Goal: Information Seeking & Learning: Learn about a topic

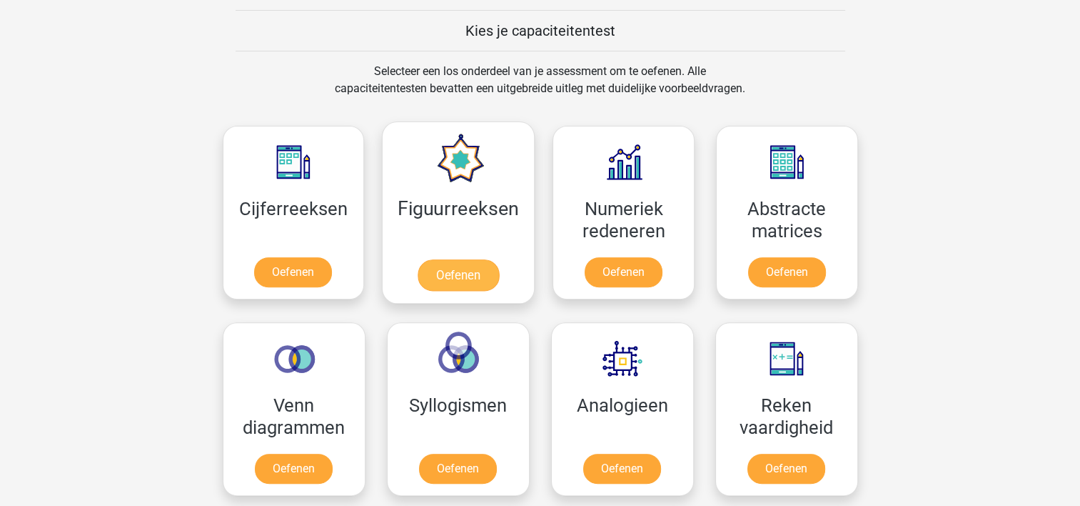
scroll to position [543, 0]
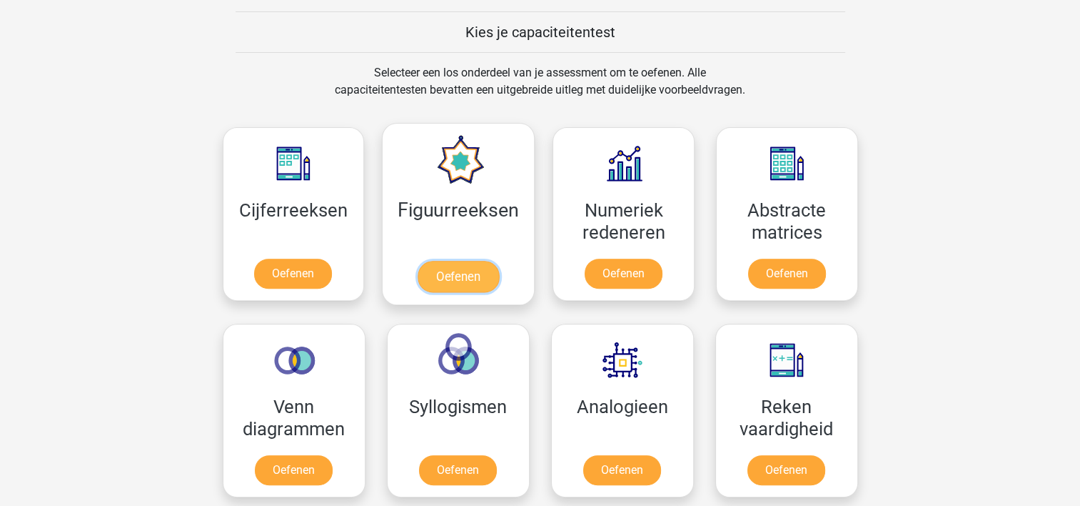
click at [449, 273] on link "Oefenen" at bounding box center [458, 276] width 81 height 31
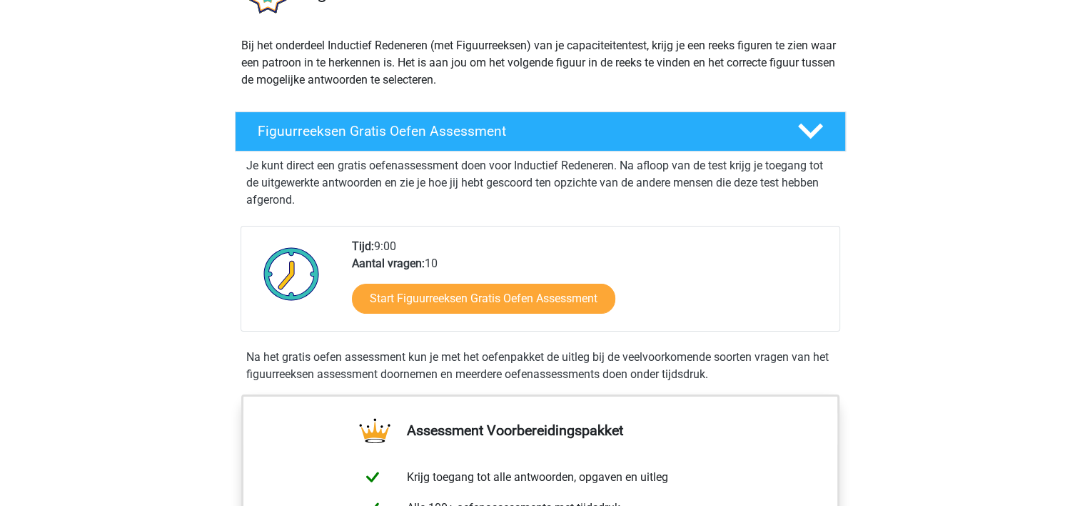
scroll to position [71, 0]
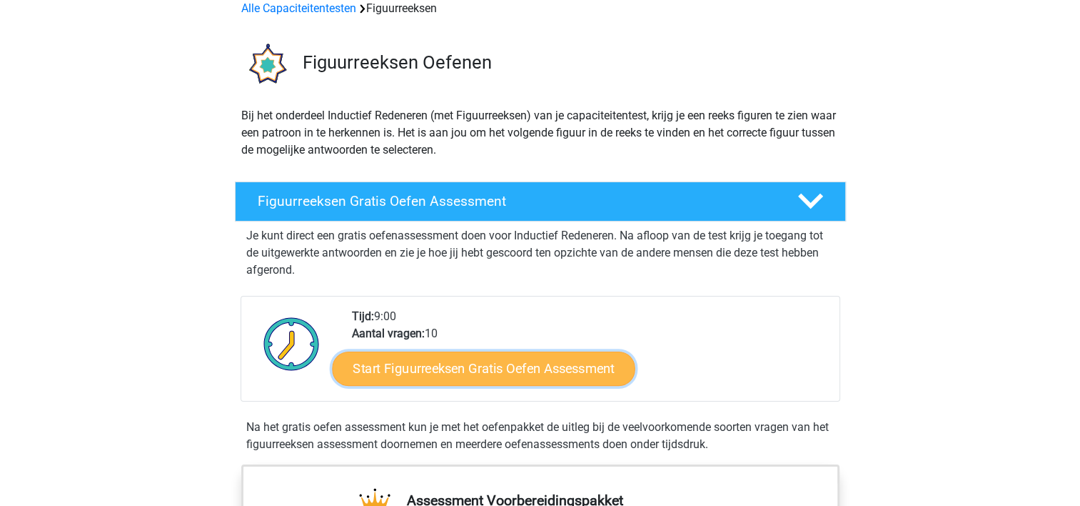
click at [496, 371] on link "Start Figuurreeksen Gratis Oefen Assessment" at bounding box center [483, 368] width 303 height 34
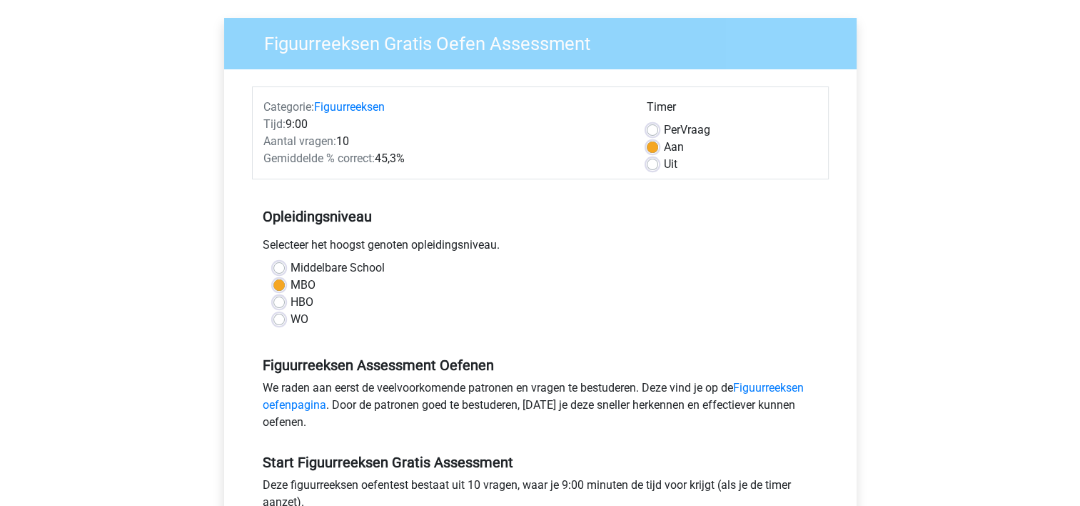
scroll to position [214, 0]
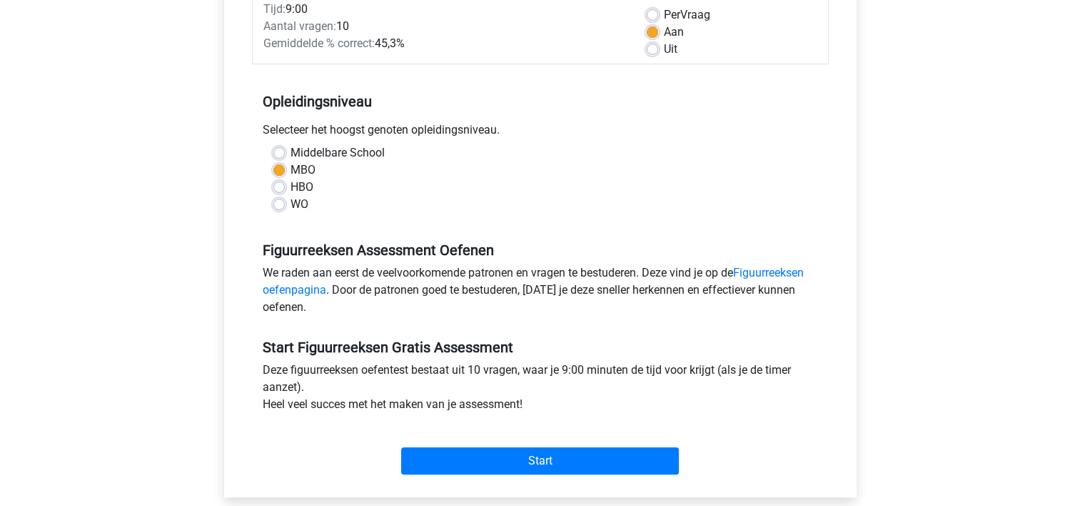
click at [291, 186] on label "HBO" at bounding box center [302, 187] width 23 height 17
click at [280, 186] on input "HBO" at bounding box center [278, 186] width 11 height 14
radio input "true"
click at [291, 168] on label "MBO" at bounding box center [303, 169] width 25 height 17
click at [277, 168] on input "MBO" at bounding box center [278, 168] width 11 height 14
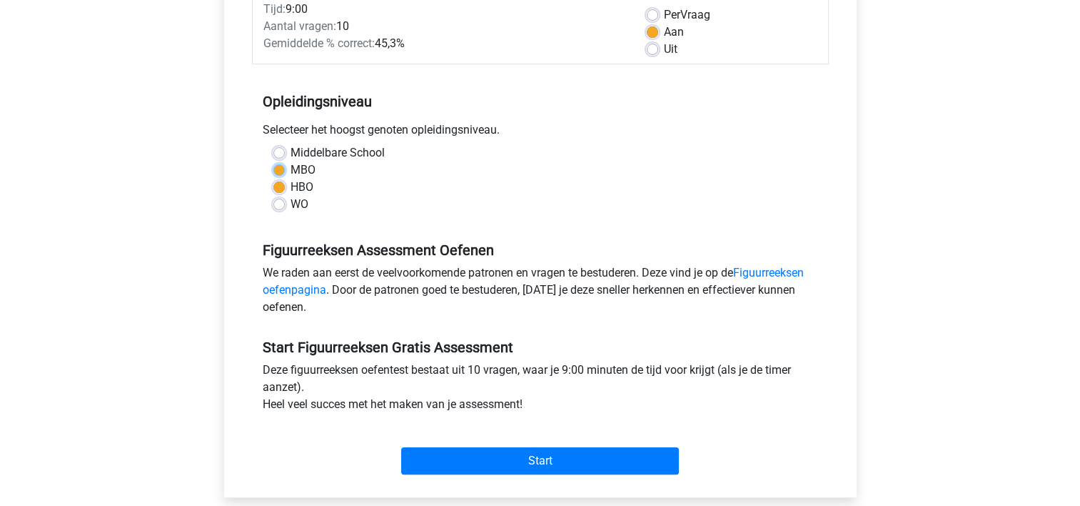
radio input "true"
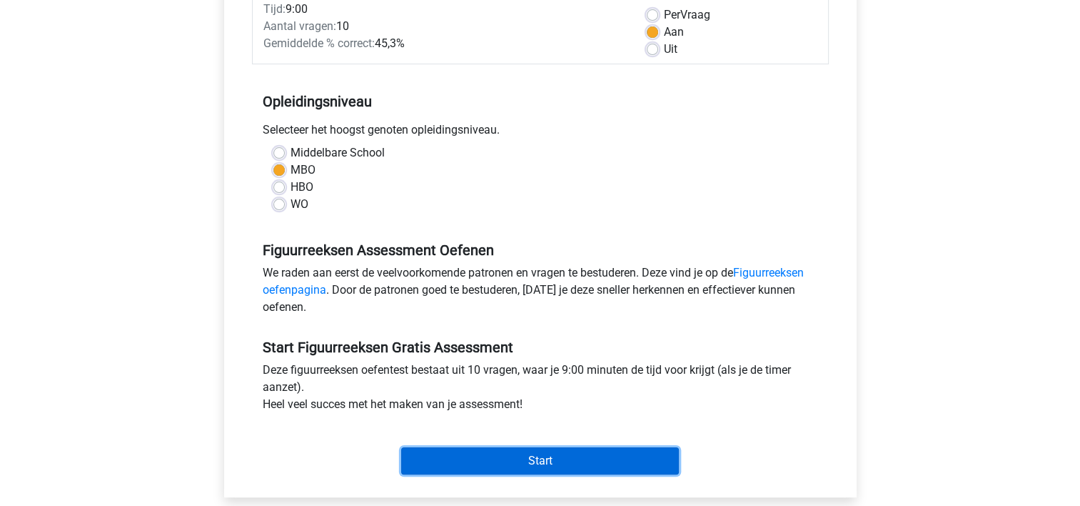
click at [561, 458] on input "Start" at bounding box center [540, 460] width 278 height 27
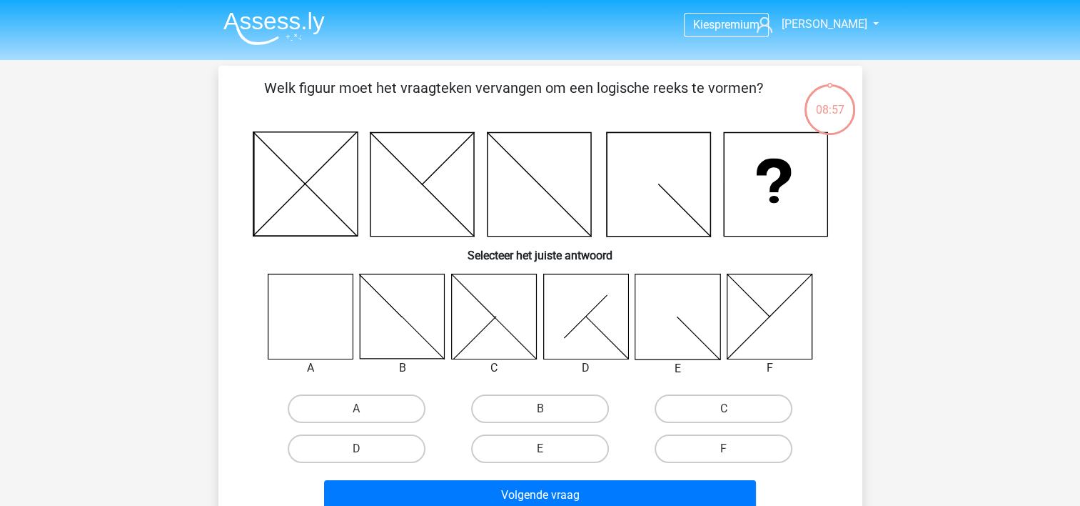
click at [321, 327] on icon at bounding box center [310, 315] width 85 height 85
click at [362, 401] on label "A" at bounding box center [357, 408] width 138 height 29
click at [362, 408] on input "A" at bounding box center [360, 412] width 9 height 9
radio input "true"
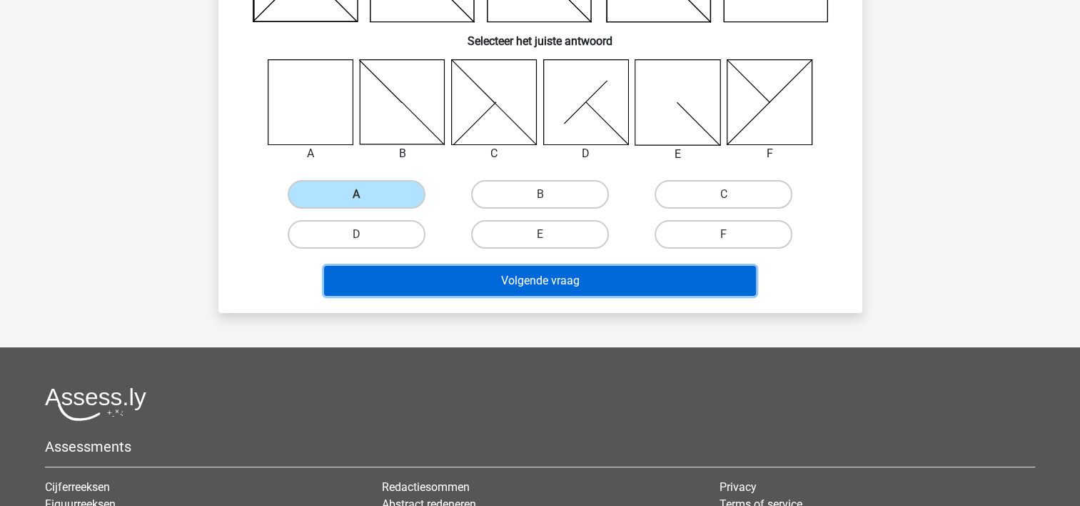
click at [581, 277] on button "Volgende vraag" at bounding box center [540, 281] width 432 height 30
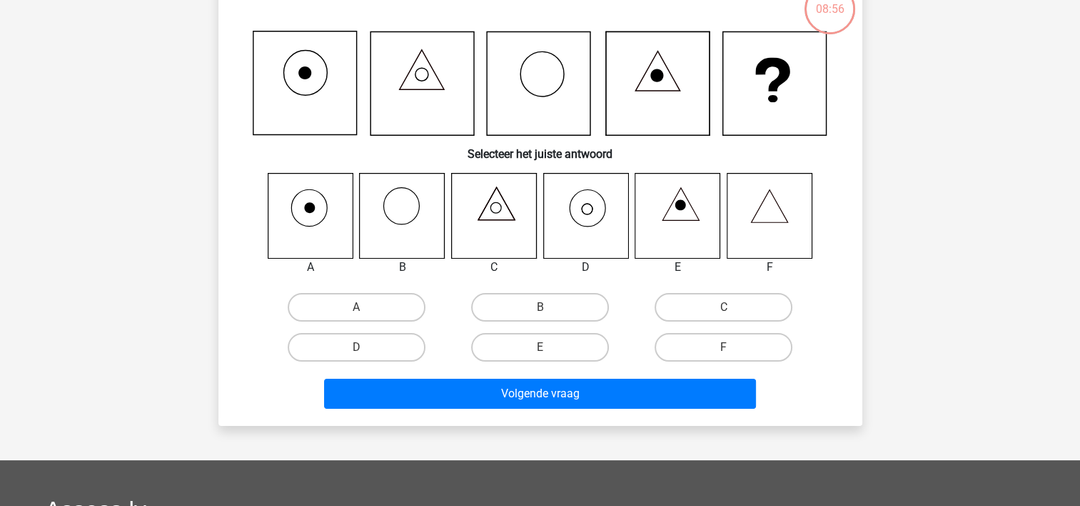
scroll to position [14, 0]
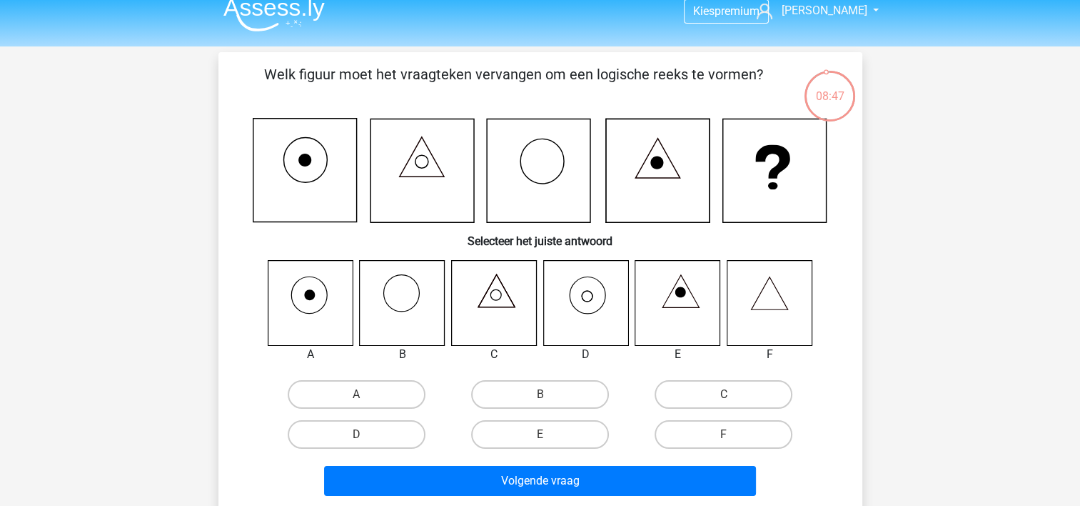
click at [597, 304] on icon at bounding box center [585, 302] width 85 height 85
click at [354, 430] on label "D" at bounding box center [357, 434] width 138 height 29
click at [356, 434] on input "D" at bounding box center [360, 438] width 9 height 9
radio input "true"
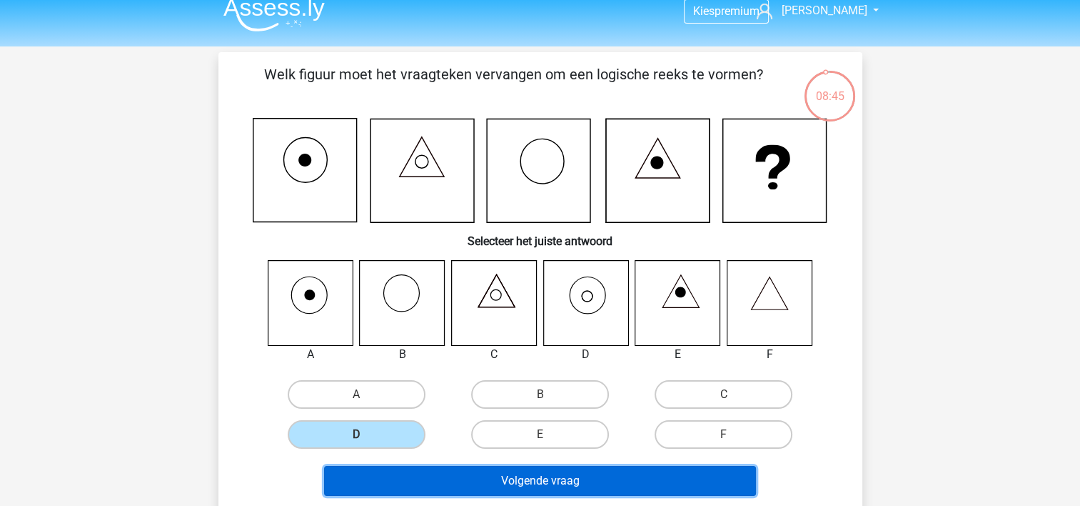
click at [583, 476] on button "Volgende vraag" at bounding box center [540, 481] width 432 height 30
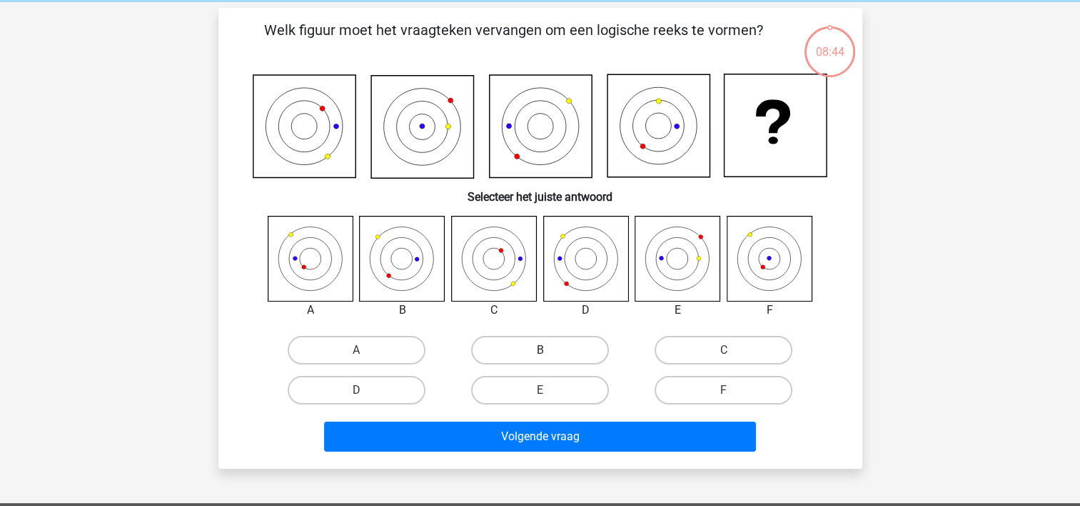
scroll to position [66, 0]
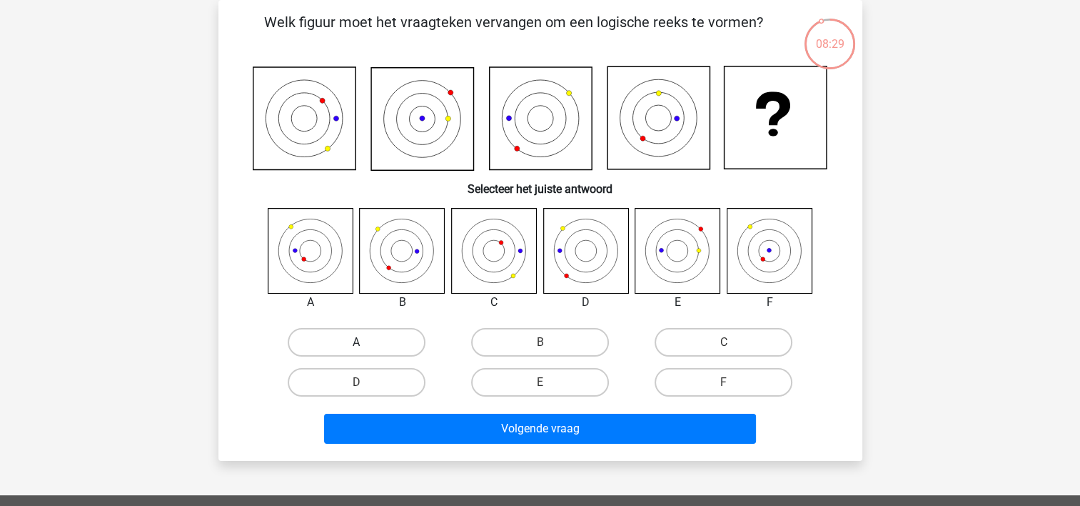
click at [370, 346] on label "A" at bounding box center [357, 342] width 138 height 29
click at [366, 346] on input "A" at bounding box center [360, 346] width 9 height 9
radio input "true"
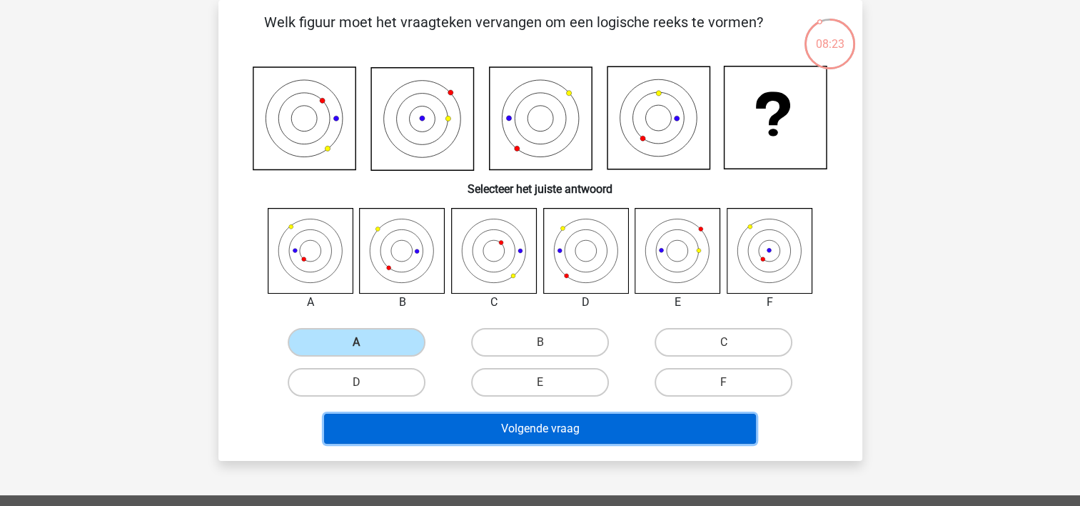
click at [631, 421] on button "Volgende vraag" at bounding box center [540, 428] width 432 height 30
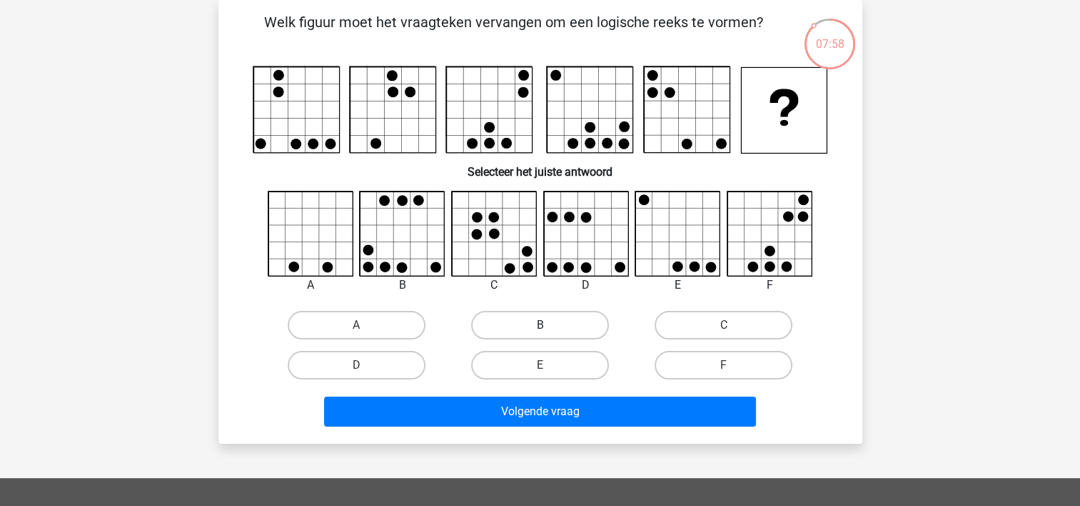
click at [541, 323] on label "B" at bounding box center [540, 325] width 138 height 29
click at [541, 325] on input "B" at bounding box center [544, 329] width 9 height 9
radio input "true"
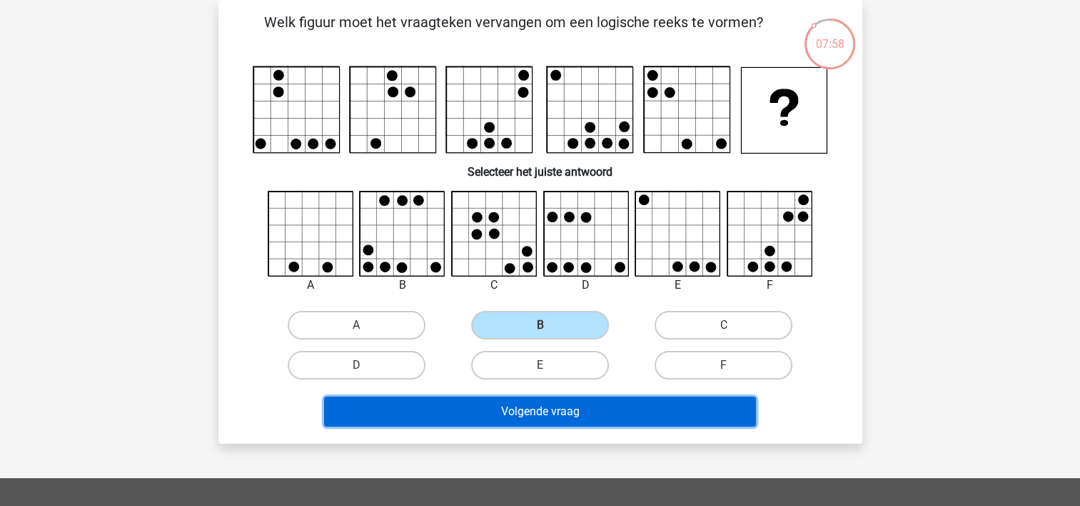
click at [585, 406] on button "Volgende vraag" at bounding box center [540, 411] width 432 height 30
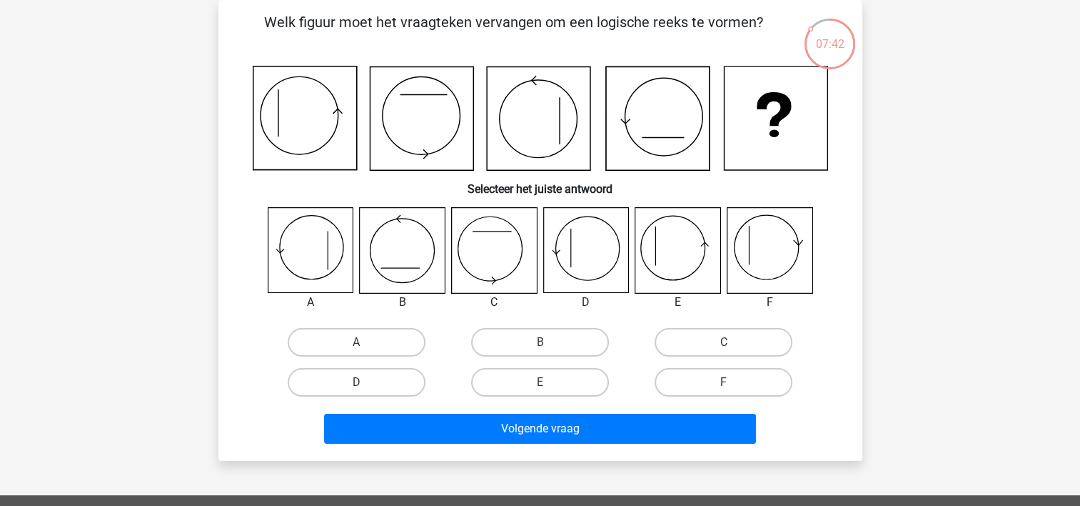
click at [595, 266] on icon at bounding box center [585, 250] width 85 height 85
click at [383, 377] on label "D" at bounding box center [357, 382] width 138 height 29
click at [366, 382] on input "D" at bounding box center [360, 386] width 9 height 9
radio input "true"
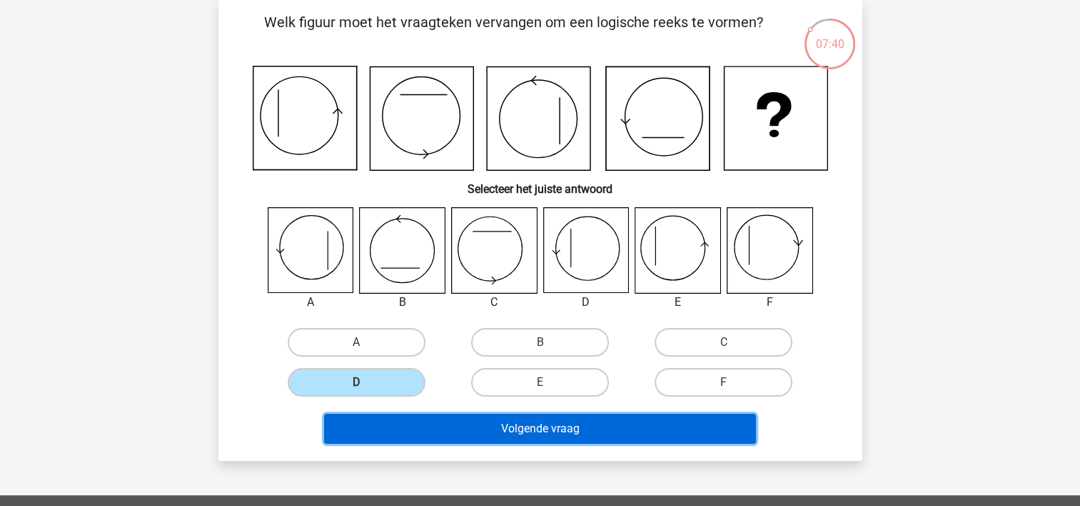
click at [556, 429] on button "Volgende vraag" at bounding box center [540, 428] width 432 height 30
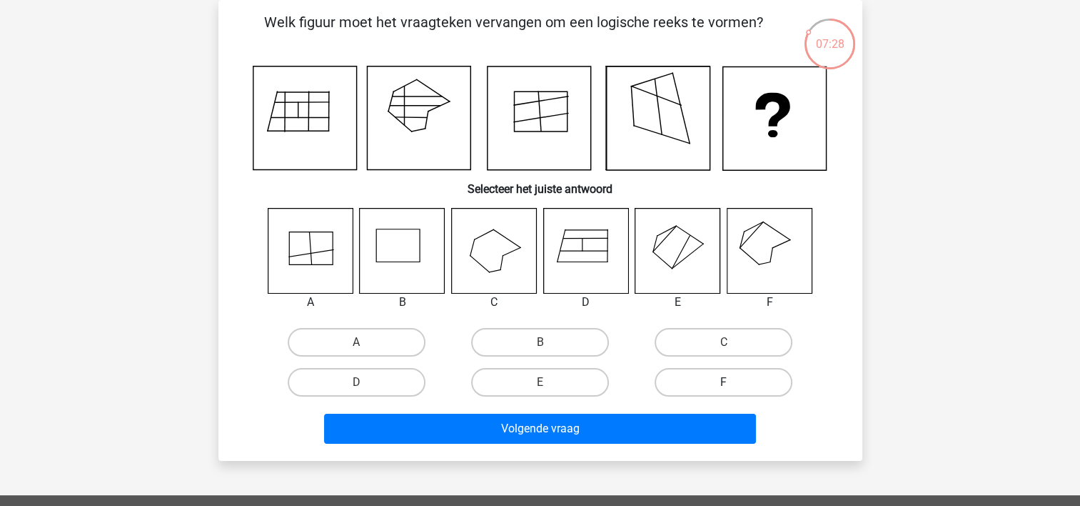
click at [690, 375] on label "F" at bounding box center [724, 382] width 138 height 29
click at [724, 382] on input "F" at bounding box center [728, 386] width 9 height 9
radio input "true"
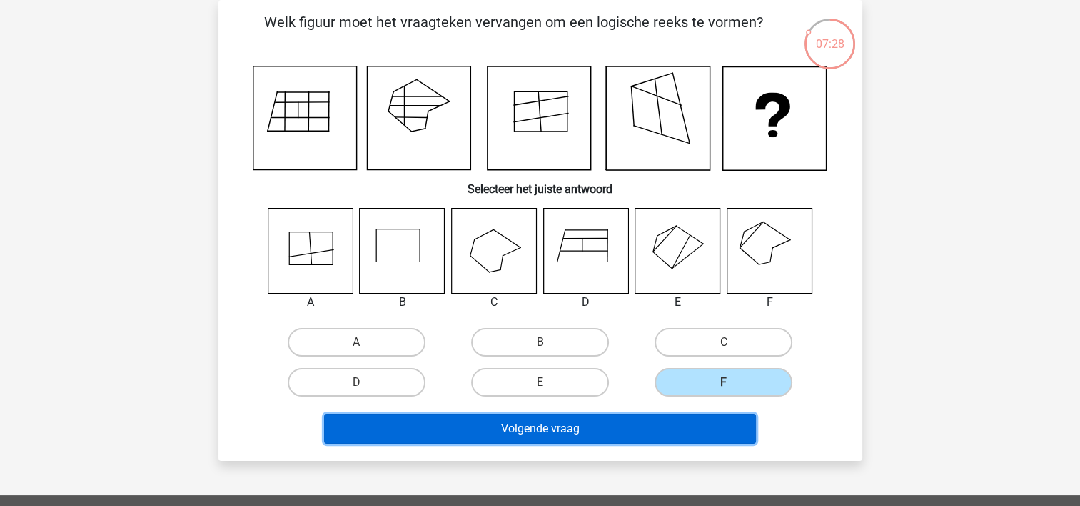
click at [658, 435] on button "Volgende vraag" at bounding box center [540, 428] width 432 height 30
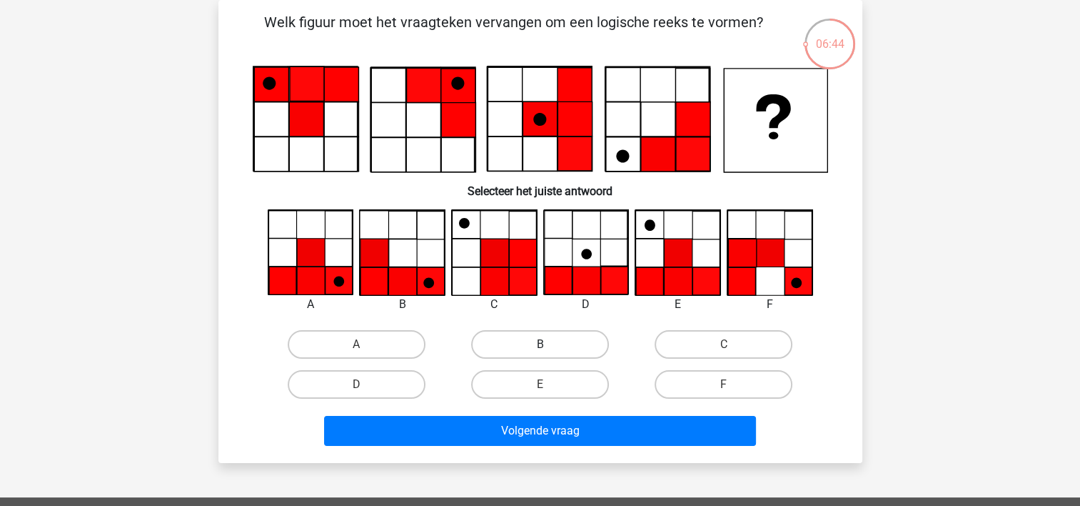
click at [554, 332] on label "B" at bounding box center [540, 344] width 138 height 29
click at [549, 344] on input "B" at bounding box center [544, 348] width 9 height 9
radio input "true"
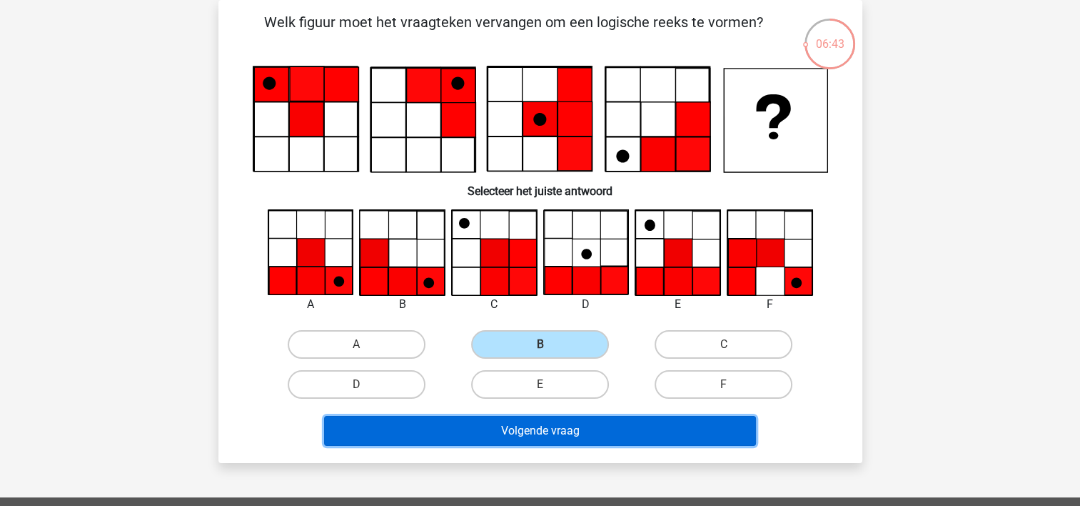
click at [578, 430] on button "Volgende vraag" at bounding box center [540, 431] width 432 height 30
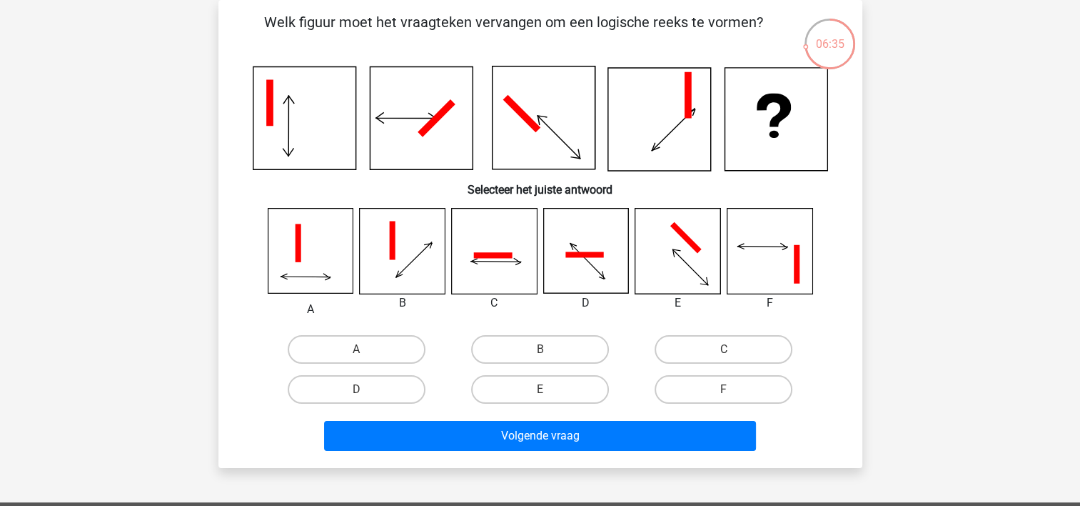
click at [488, 261] on icon at bounding box center [496, 261] width 50 height 46
click at [556, 341] on label "B" at bounding box center [540, 349] width 138 height 29
click at [549, 349] on input "B" at bounding box center [544, 353] width 9 height 9
radio input "true"
click at [709, 348] on label "C" at bounding box center [724, 349] width 138 height 29
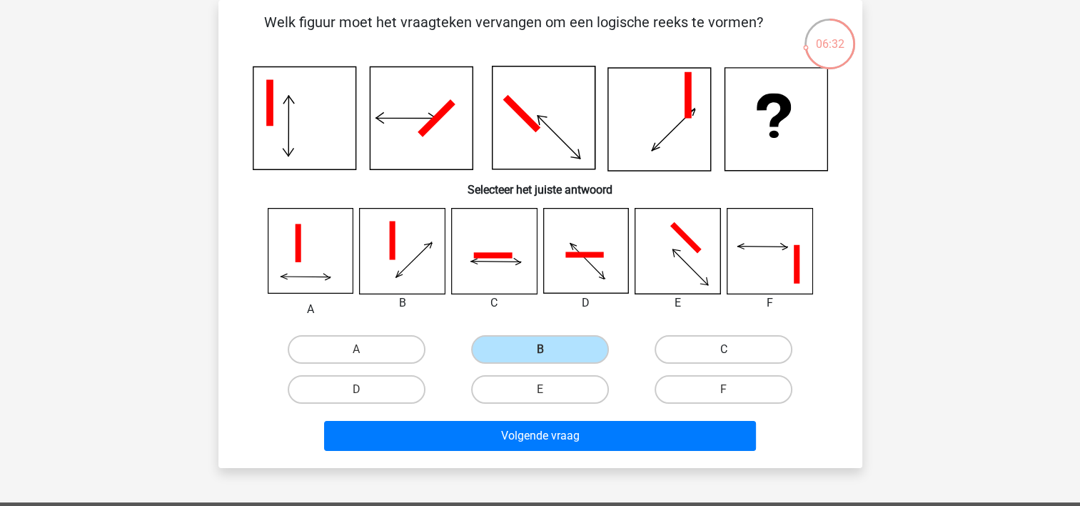
click at [724, 349] on input "C" at bounding box center [728, 353] width 9 height 9
radio input "true"
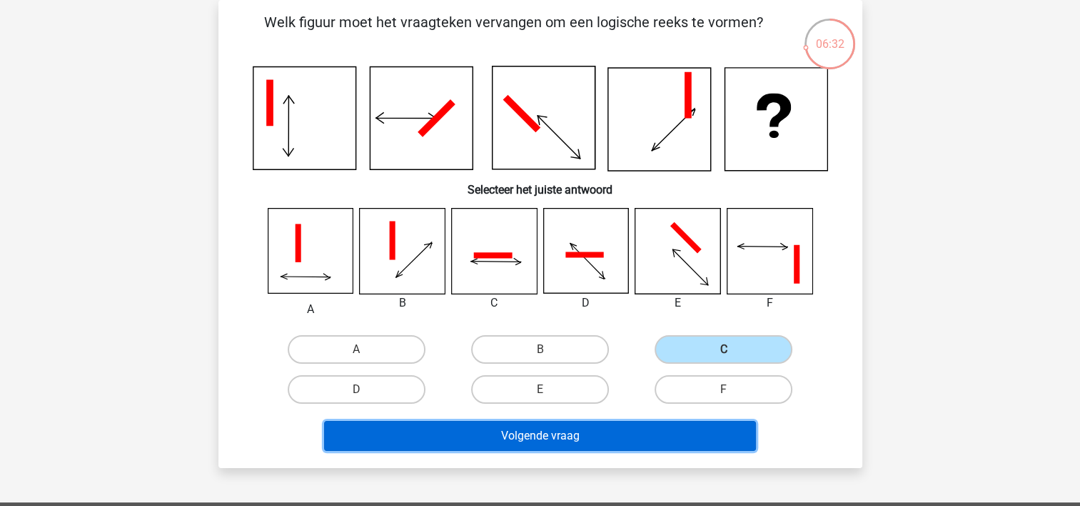
click at [546, 436] on button "Volgende vraag" at bounding box center [540, 436] width 432 height 30
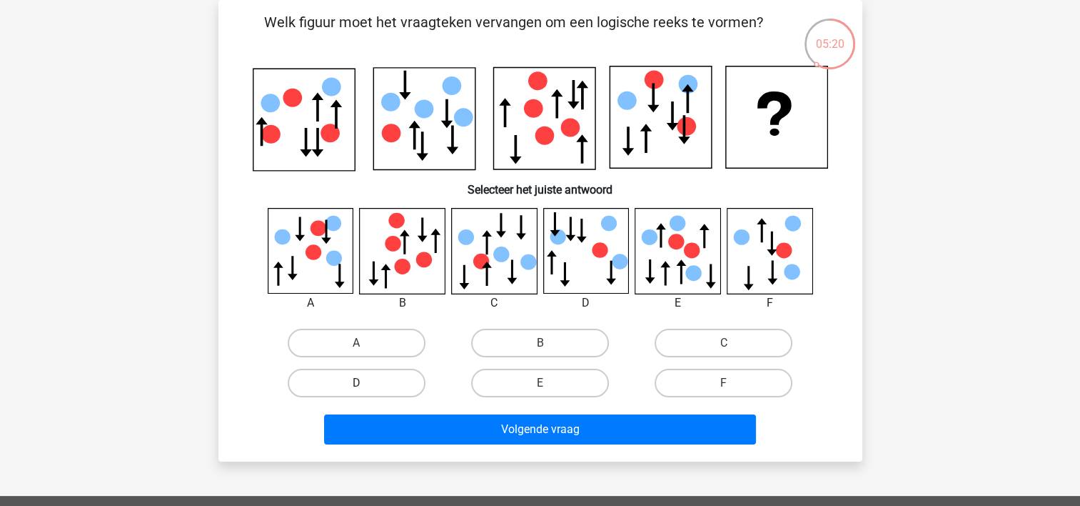
click at [396, 375] on label "D" at bounding box center [357, 382] width 138 height 29
click at [366, 383] on input "D" at bounding box center [360, 387] width 9 height 9
radio input "true"
click at [733, 393] on label "F" at bounding box center [724, 382] width 138 height 29
click at [733, 392] on input "F" at bounding box center [728, 387] width 9 height 9
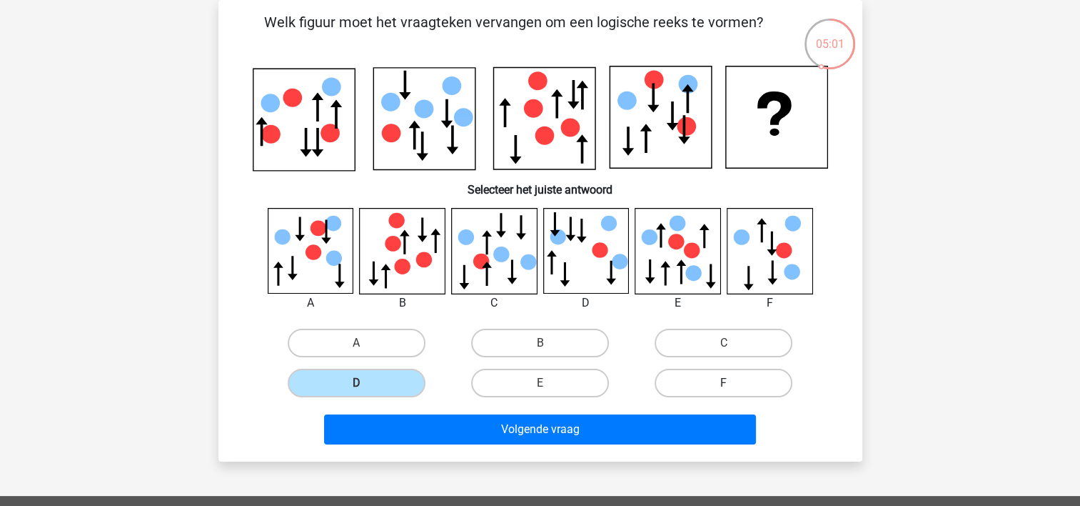
radio input "true"
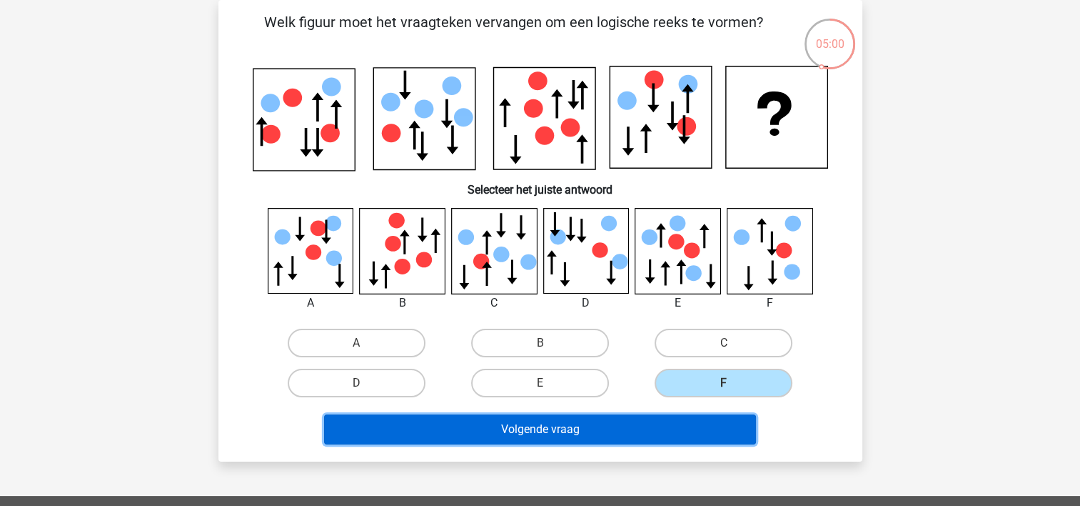
click at [630, 433] on button "Volgende vraag" at bounding box center [540, 429] width 432 height 30
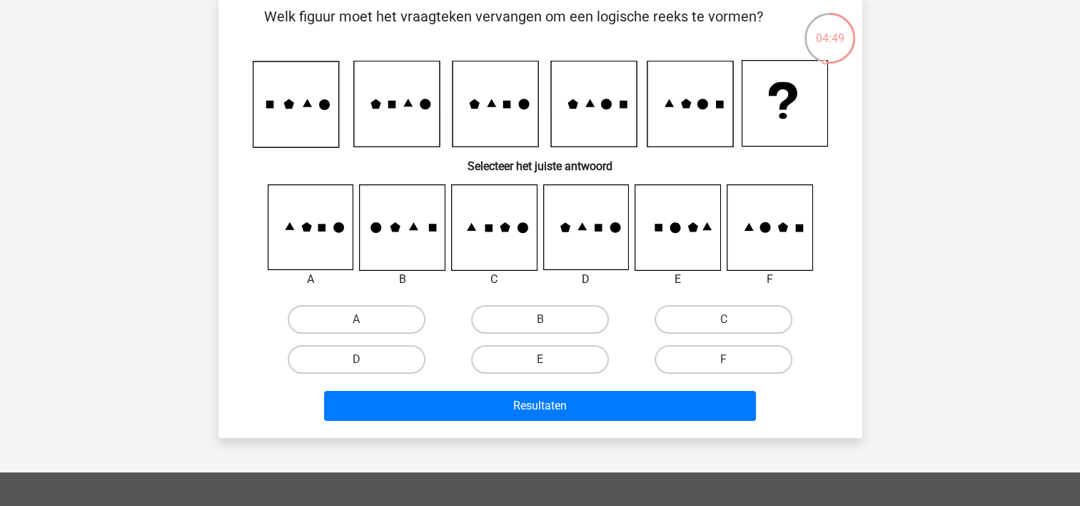
scroll to position [71, 0]
click at [374, 352] on label "D" at bounding box center [357, 359] width 138 height 29
click at [366, 359] on input "D" at bounding box center [360, 363] width 9 height 9
radio input "true"
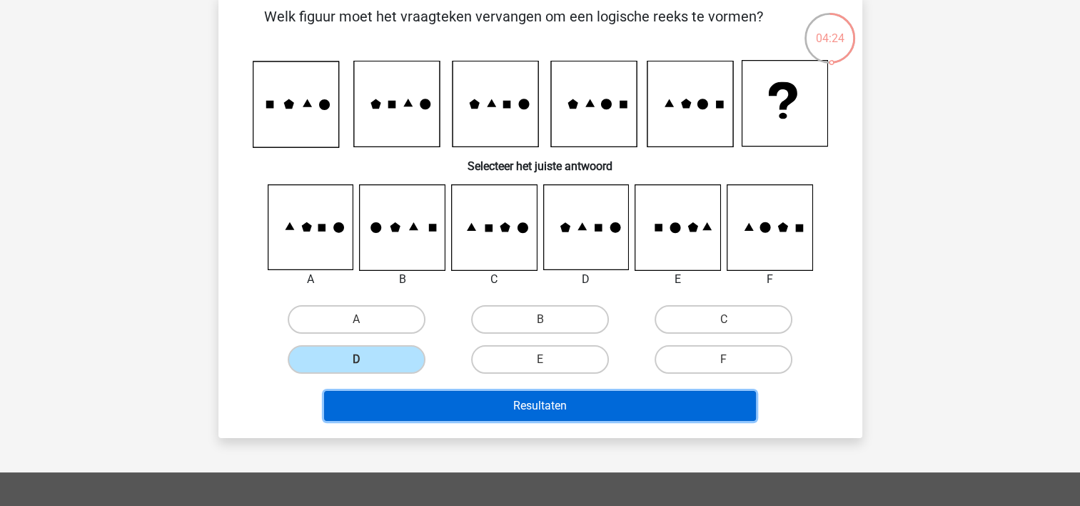
click at [626, 410] on button "Resultaten" at bounding box center [540, 406] width 432 height 30
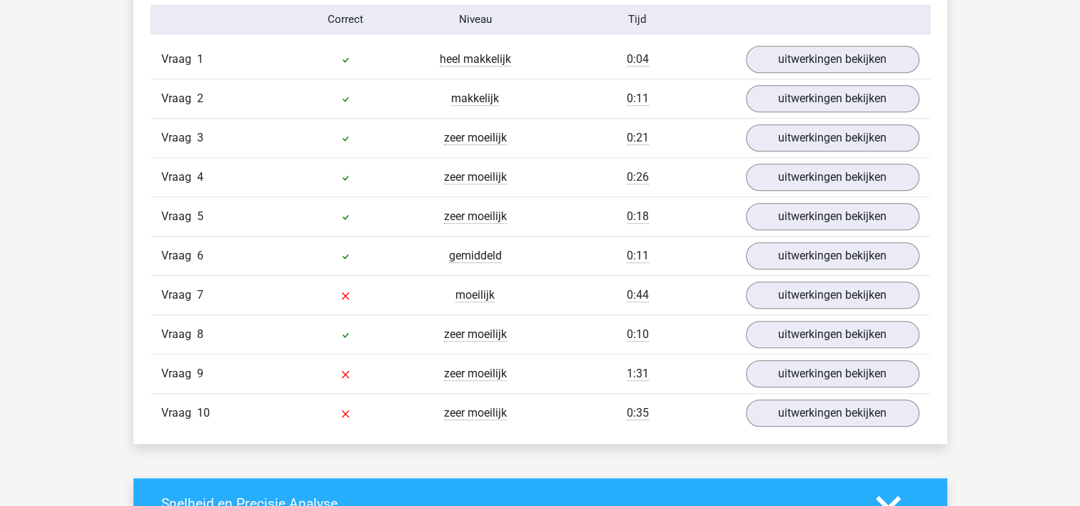
scroll to position [1214, 0]
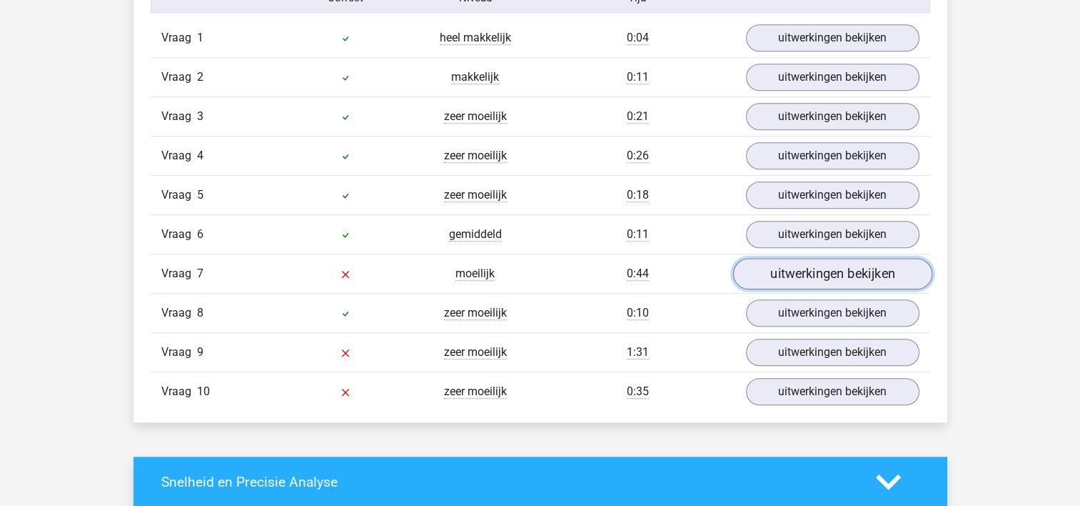
click at [820, 271] on link "uitwerkingen bekijken" at bounding box center [832, 273] width 199 height 31
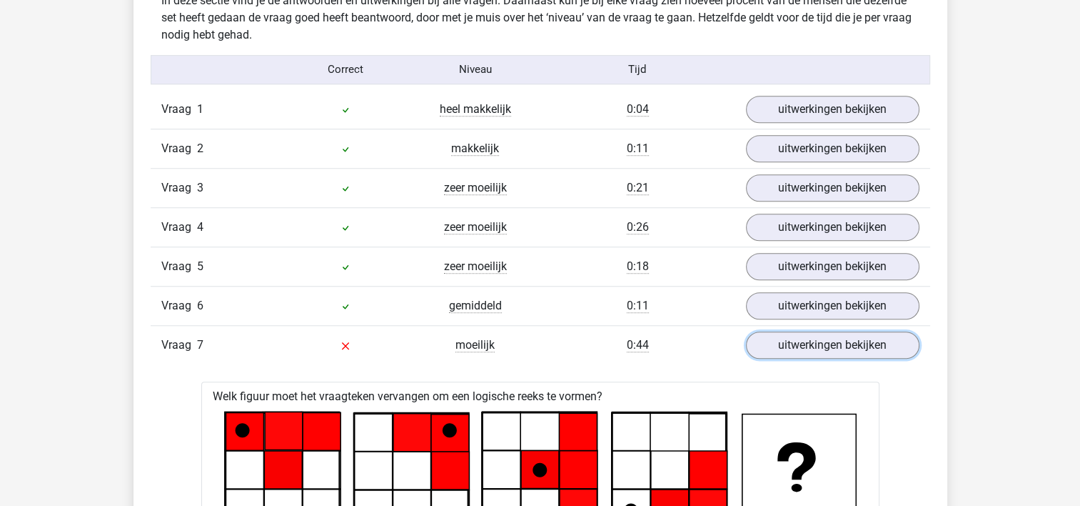
scroll to position [1142, 0]
click at [850, 348] on link "uitwerkingen bekijken" at bounding box center [832, 344] width 199 height 31
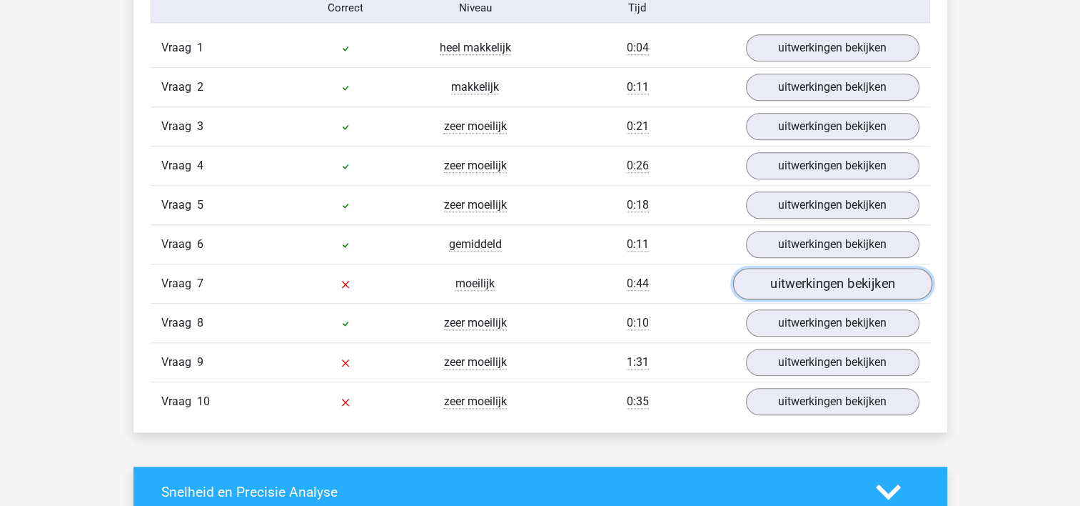
scroll to position [1285, 0]
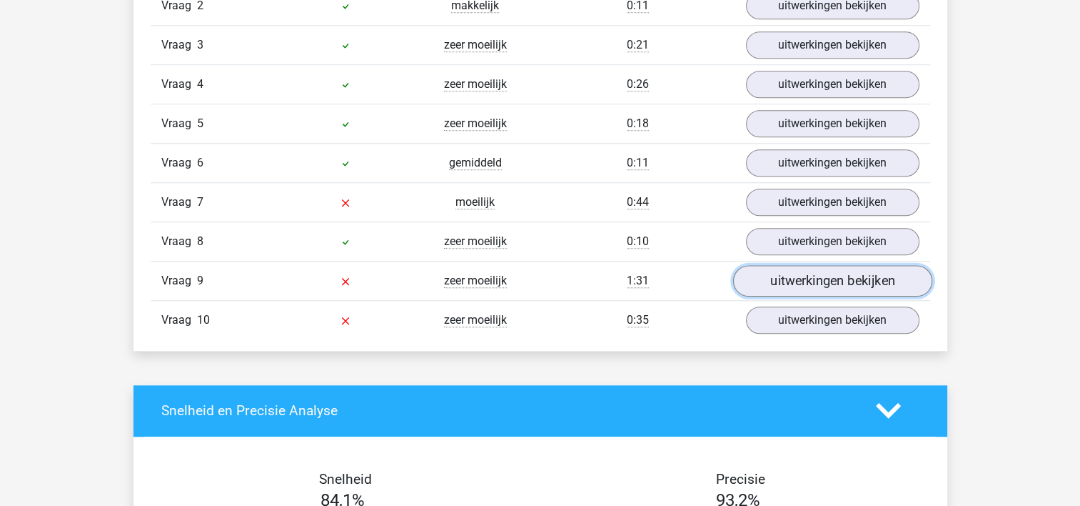
click at [835, 286] on link "uitwerkingen bekijken" at bounding box center [832, 280] width 199 height 31
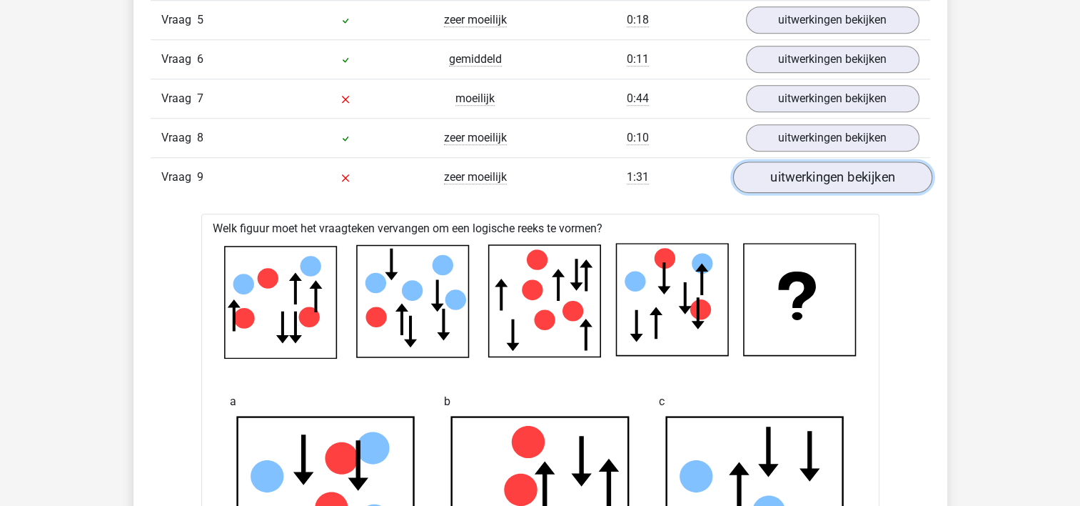
scroll to position [1357, 0]
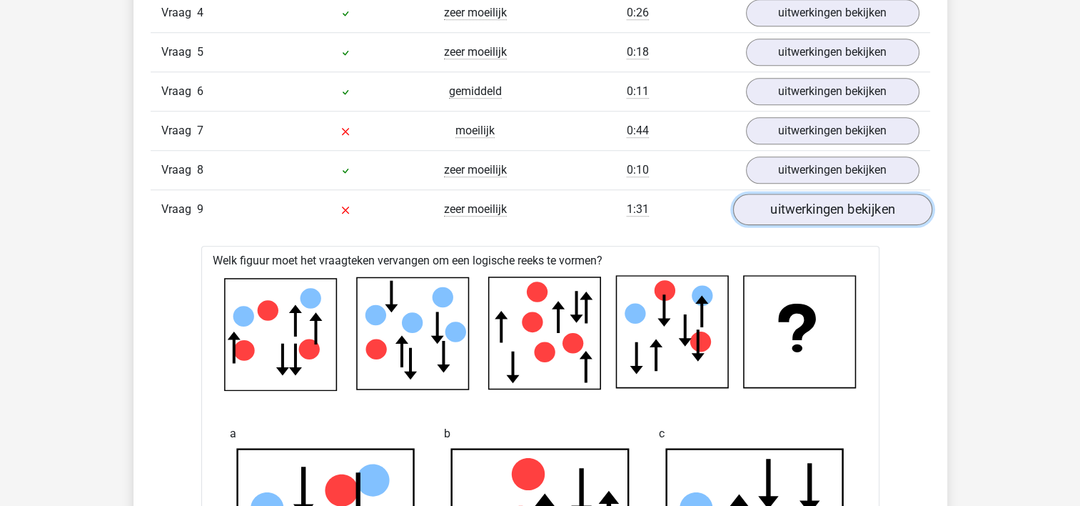
click at [845, 214] on link "uitwerkingen bekijken" at bounding box center [832, 209] width 199 height 31
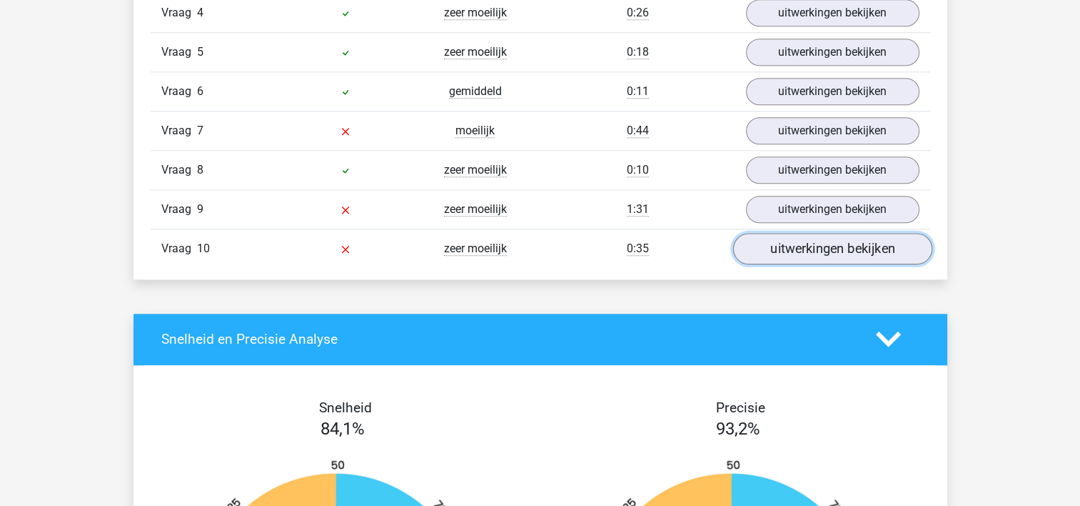
click at [822, 243] on link "uitwerkingen bekijken" at bounding box center [832, 248] width 199 height 31
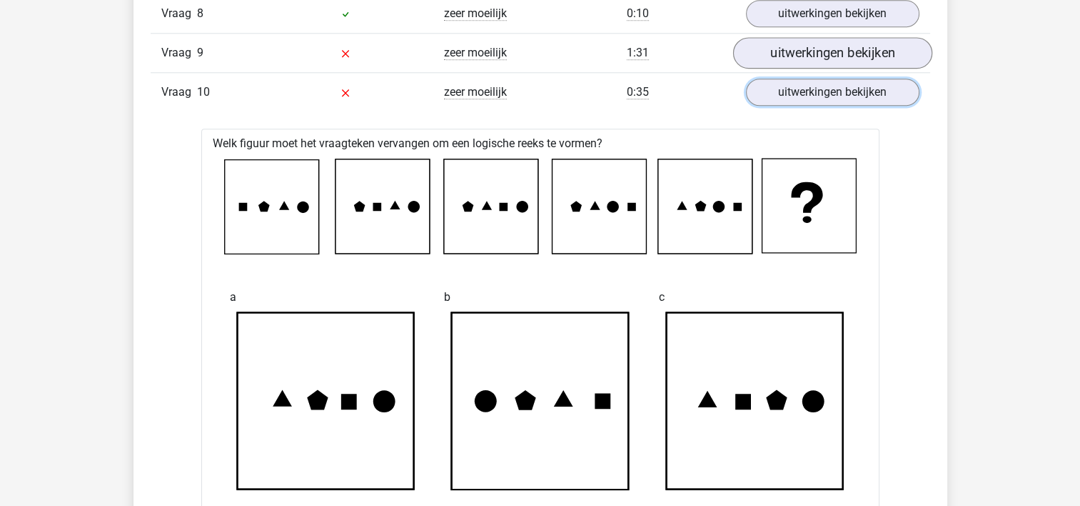
scroll to position [1428, 0]
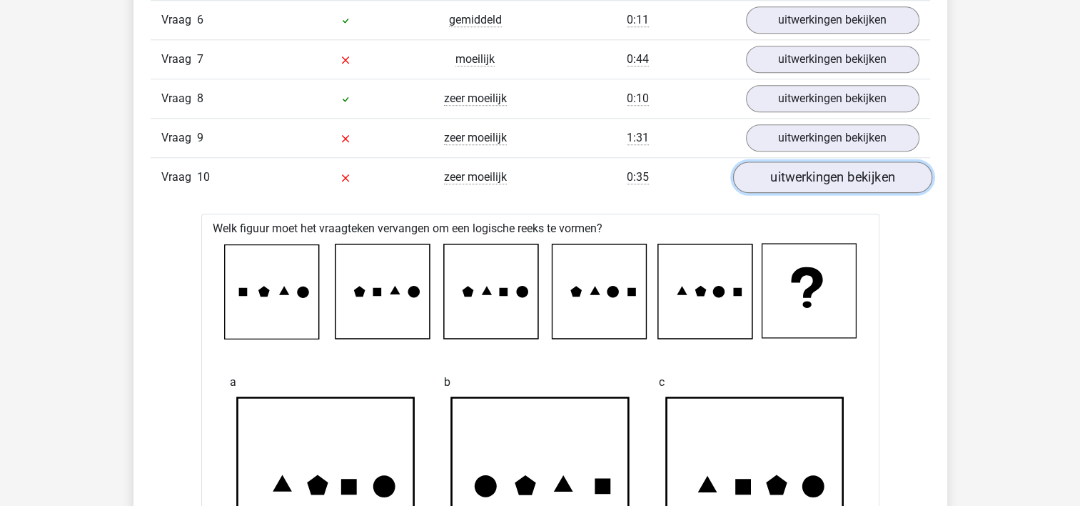
click at [837, 182] on link "uitwerkingen bekijken" at bounding box center [832, 176] width 199 height 31
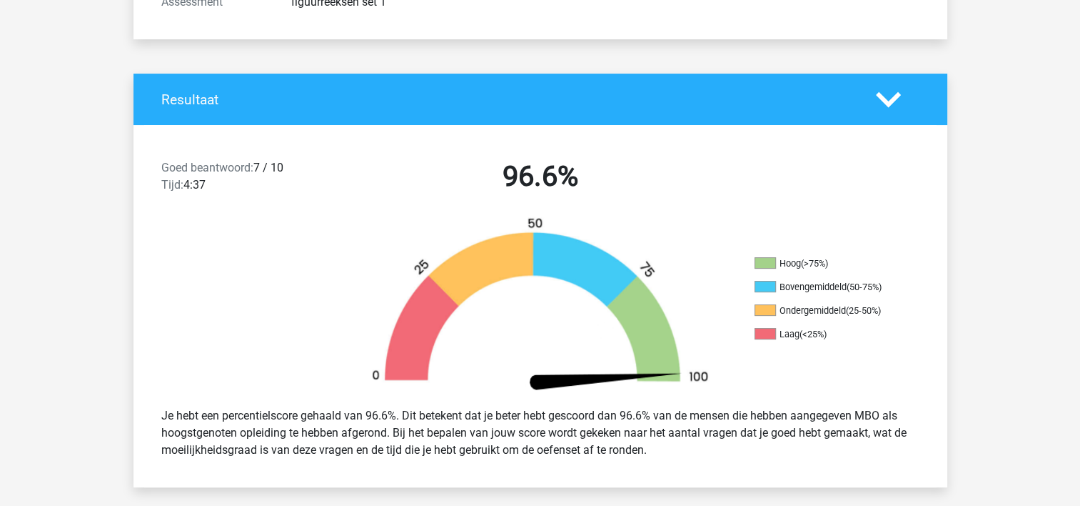
scroll to position [223, 0]
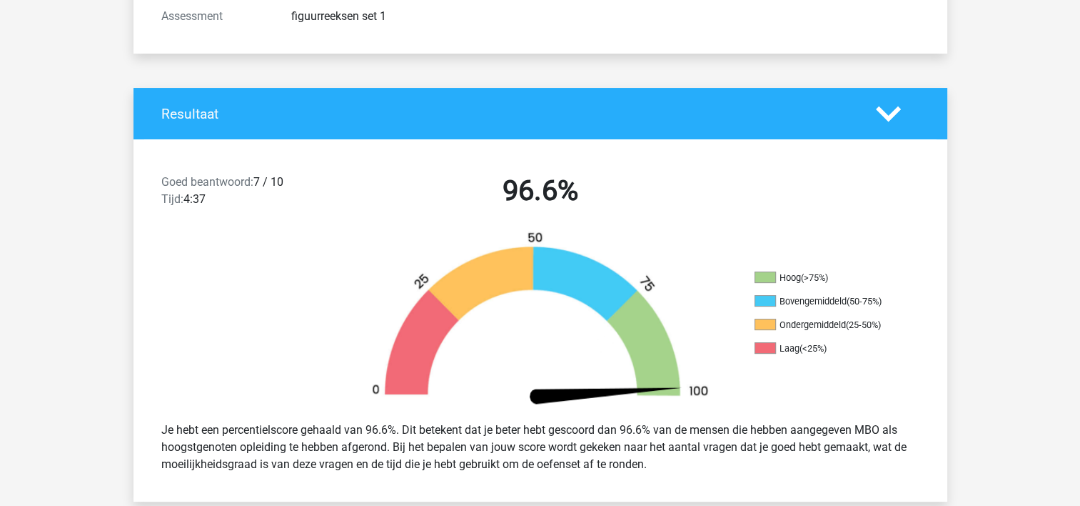
drag, startPoint x: 882, startPoint y: 107, endPoint x: 883, endPoint y: 120, distance: 12.9
click at [882, 107] on icon at bounding box center [888, 113] width 25 height 25
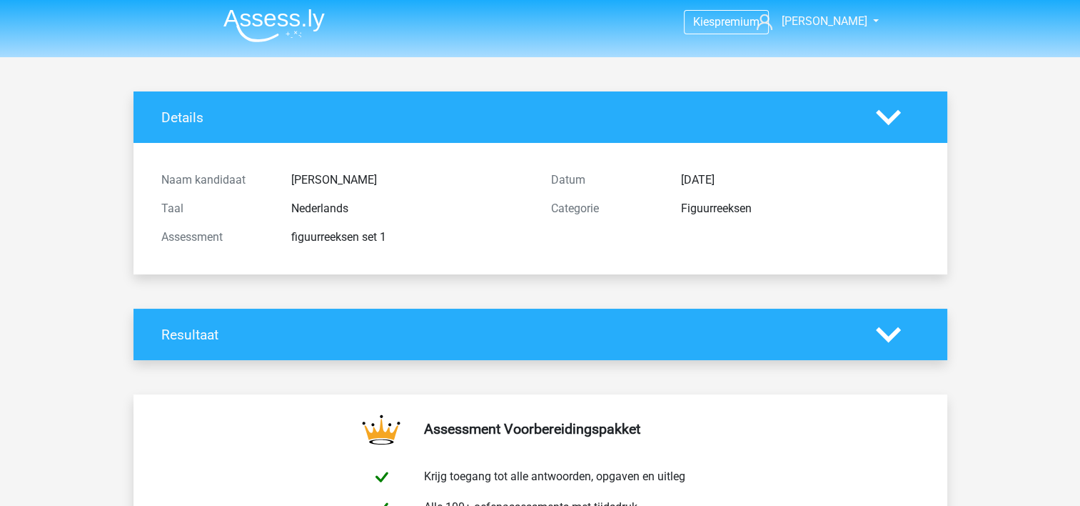
scroll to position [0, 0]
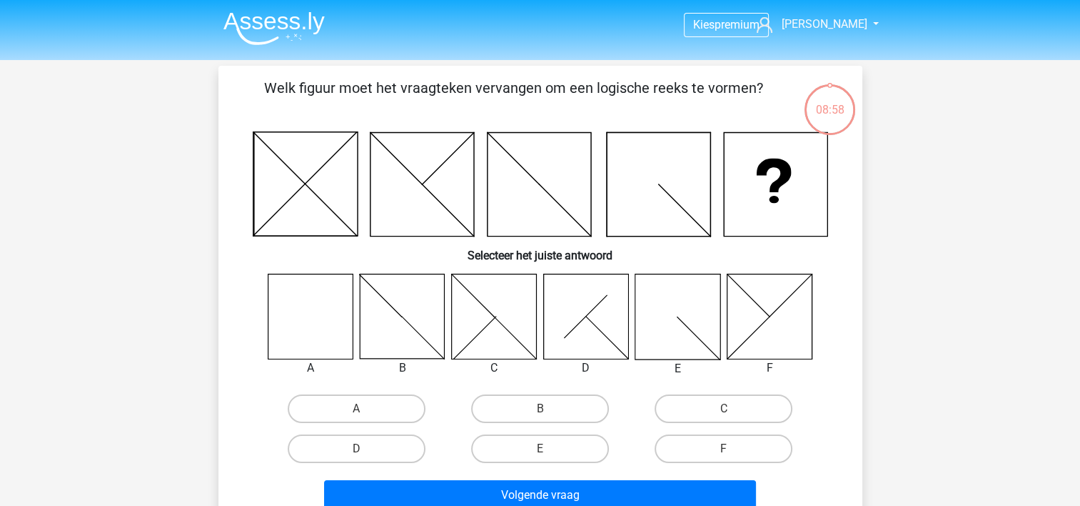
click at [275, 21] on img at bounding box center [273, 28] width 101 height 34
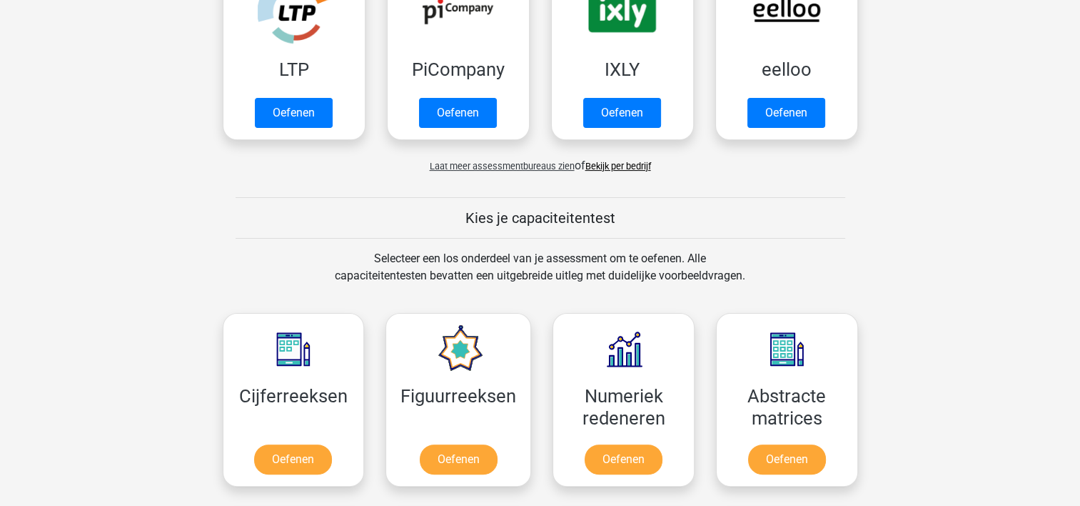
scroll to position [500, 0]
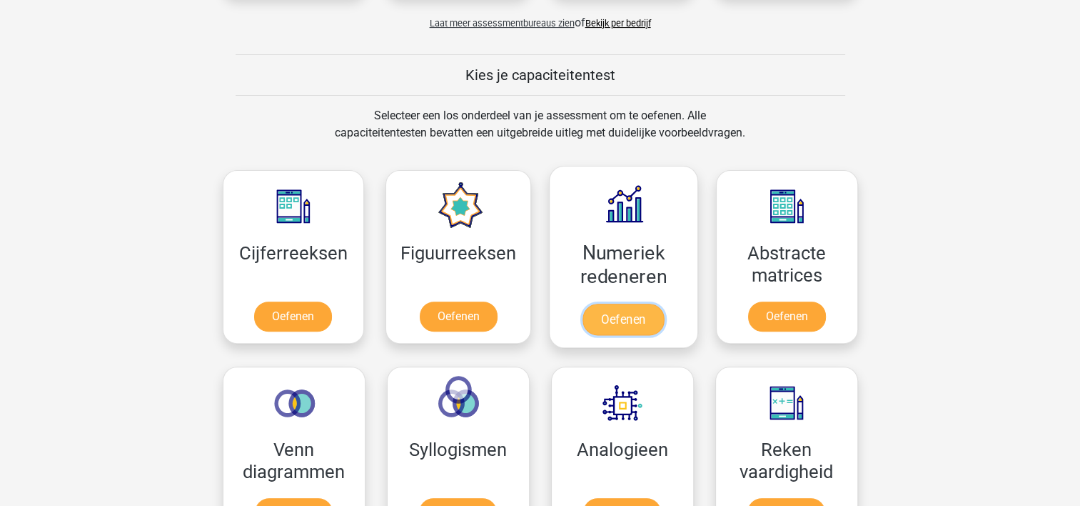
click at [629, 313] on link "Oefenen" at bounding box center [623, 318] width 81 height 31
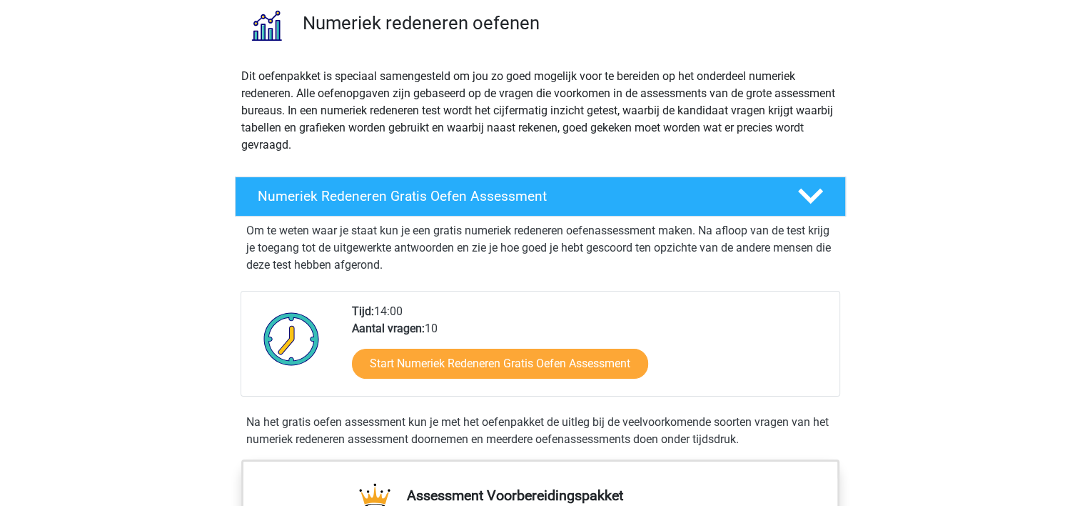
scroll to position [143, 0]
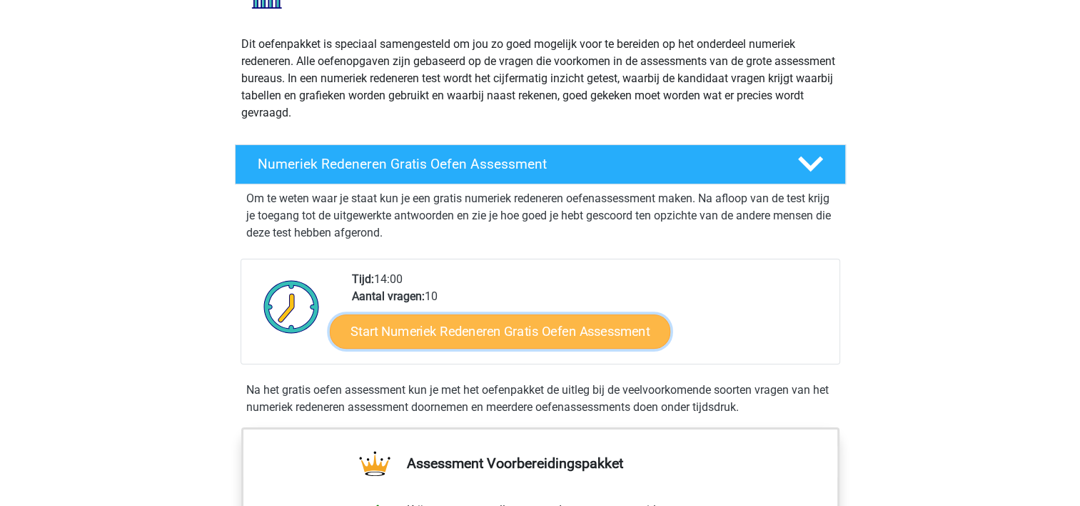
click at [534, 327] on link "Start Numeriek Redeneren Gratis Oefen Assessment" at bounding box center [500, 330] width 341 height 34
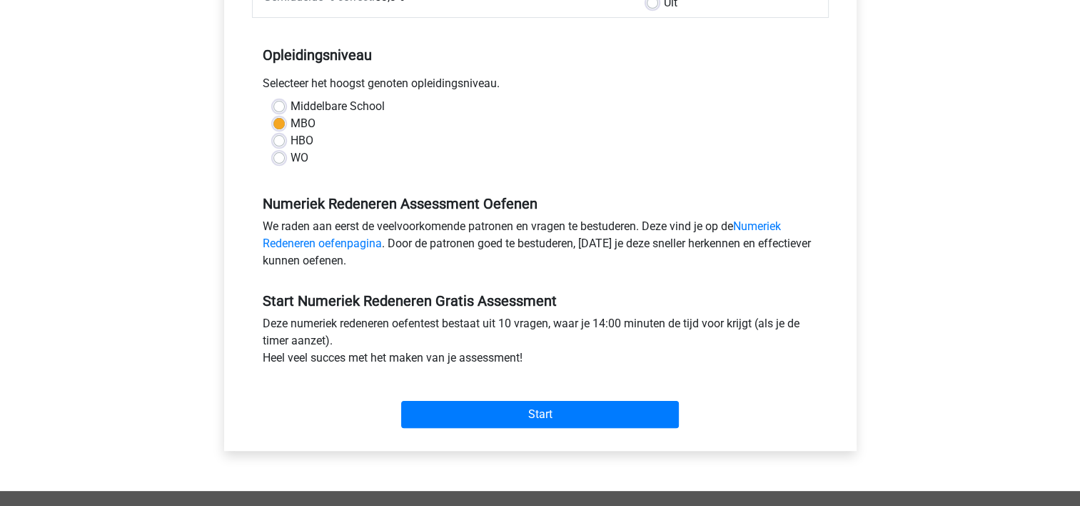
scroll to position [286, 0]
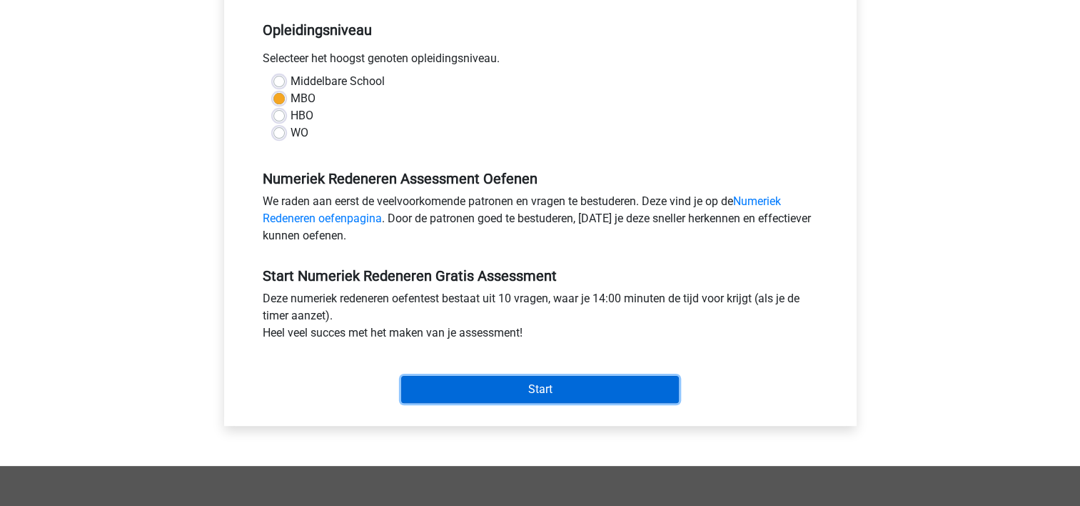
click at [566, 393] on input "Start" at bounding box center [540, 389] width 278 height 27
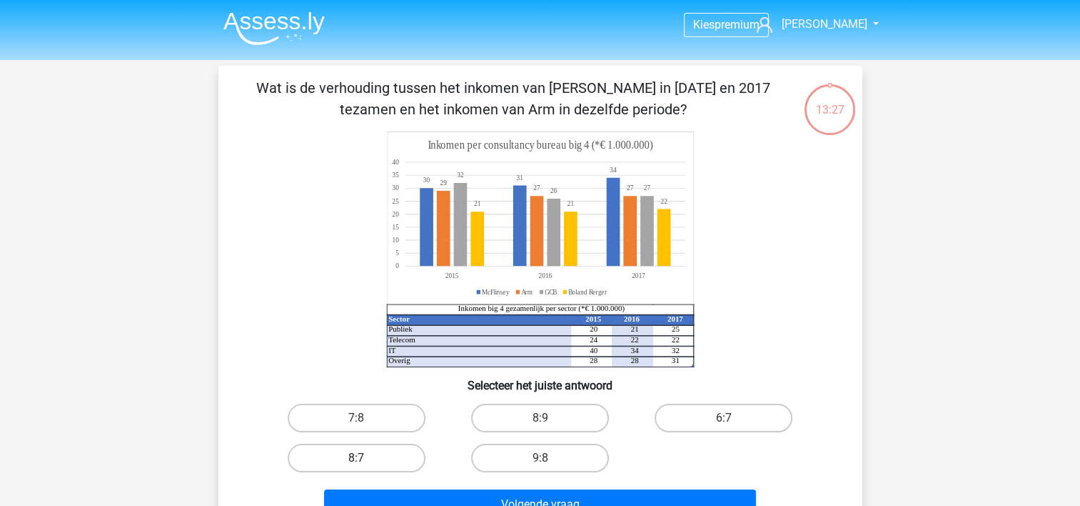
click at [373, 455] on label "8:7" at bounding box center [357, 457] width 138 height 29
click at [366, 458] on input "8:7" at bounding box center [360, 462] width 9 height 9
radio input "true"
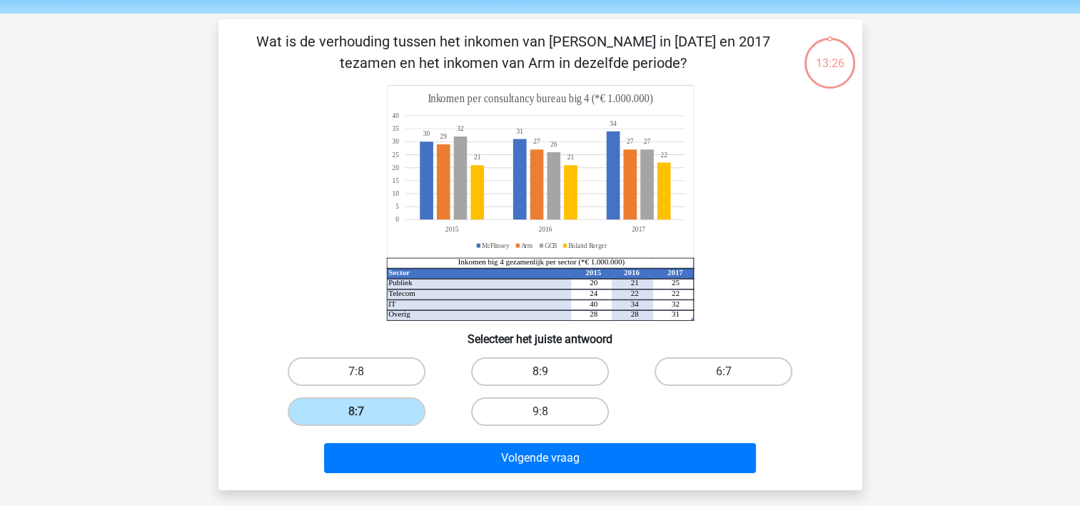
scroll to position [71, 0]
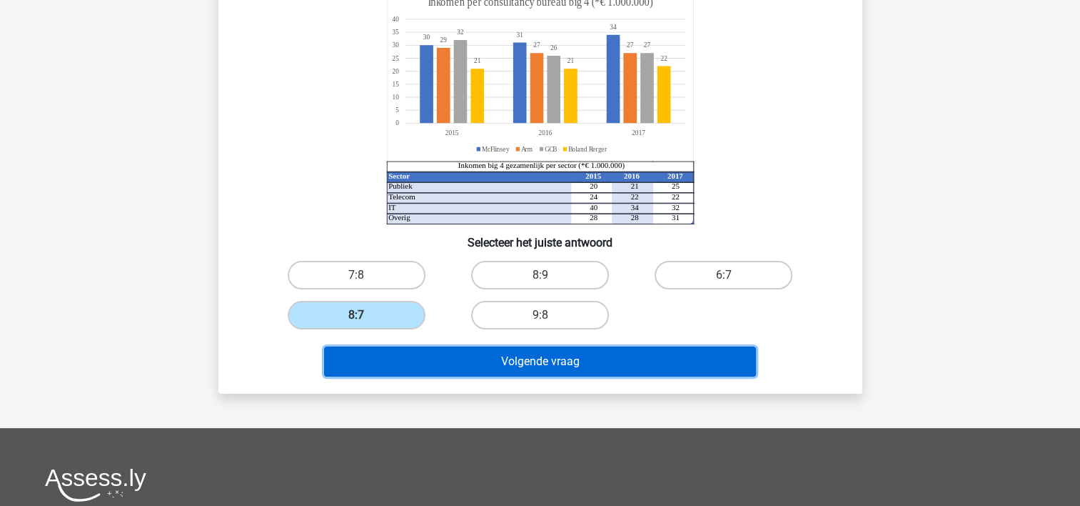
click at [576, 363] on button "Volgende vraag" at bounding box center [540, 361] width 432 height 30
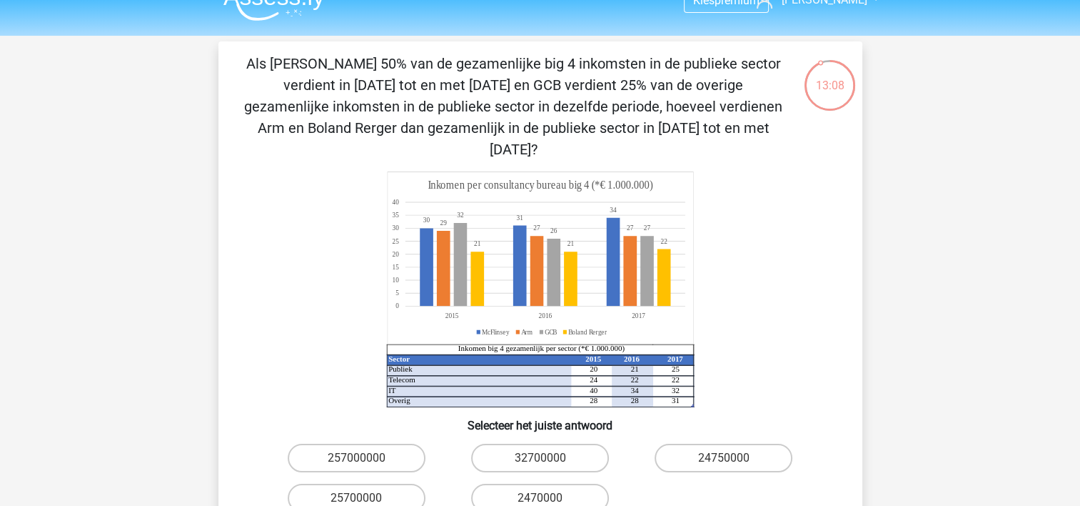
scroll to position [0, 0]
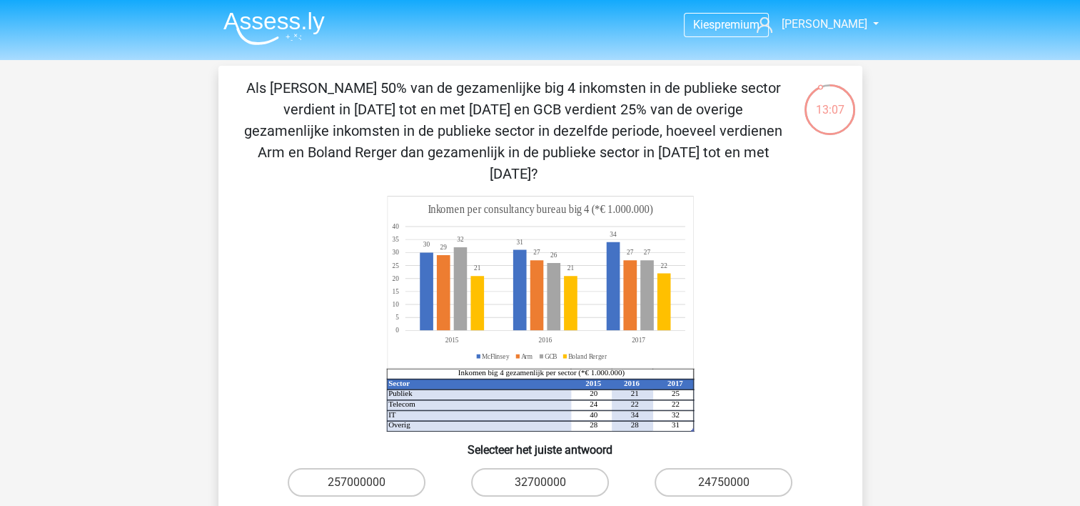
click at [263, 23] on img at bounding box center [273, 28] width 101 height 34
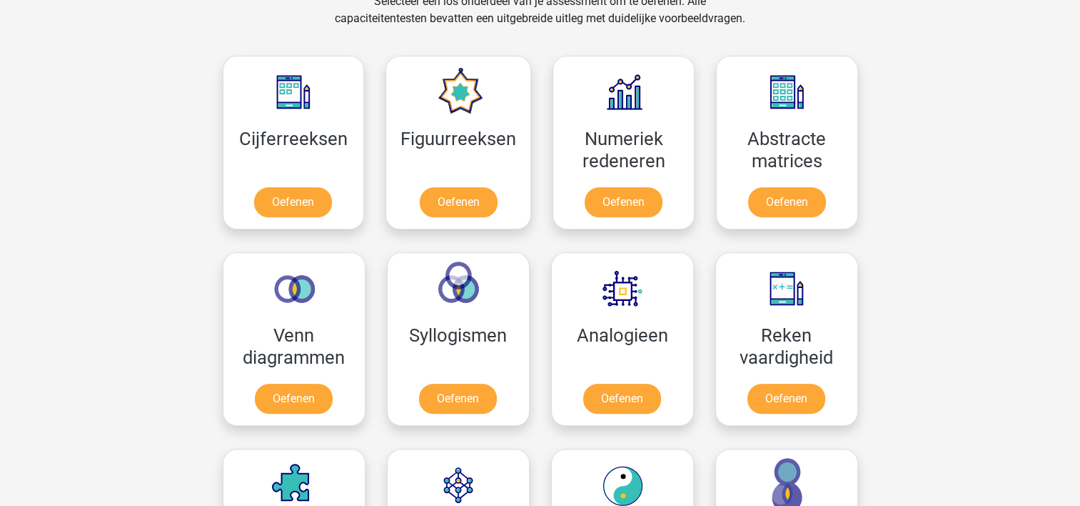
scroll to position [643, 0]
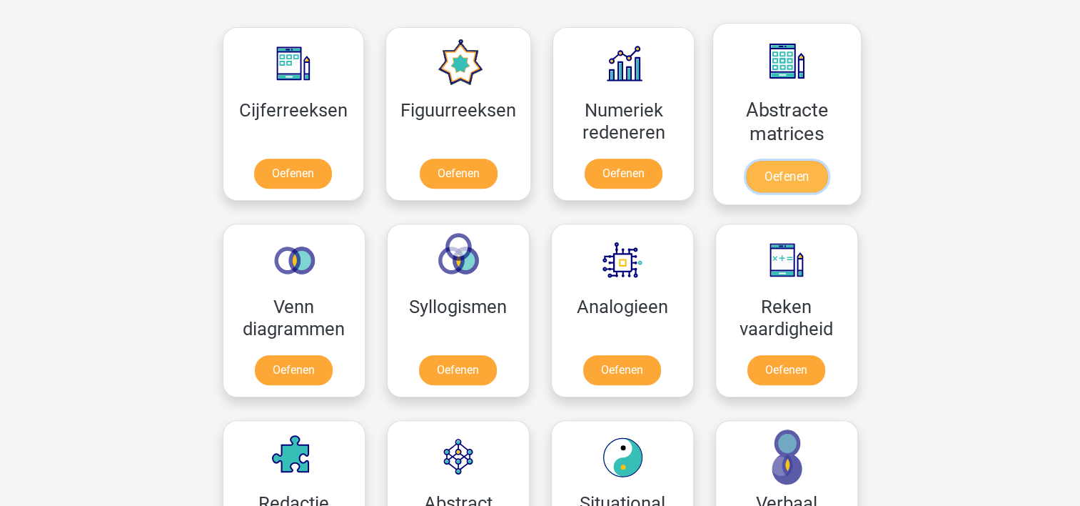
click at [790, 174] on link "Oefenen" at bounding box center [786, 176] width 81 height 31
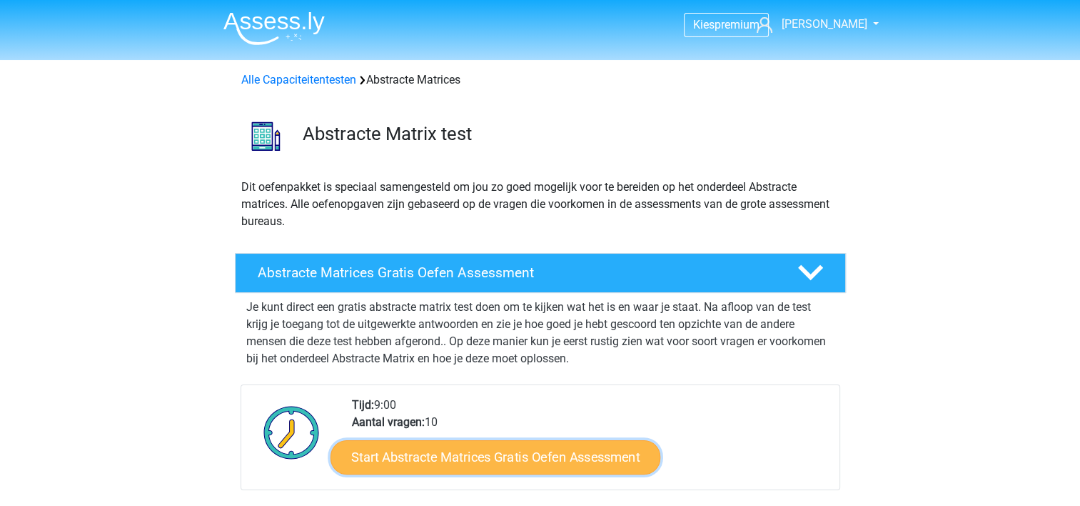
click at [526, 454] on link "Start Abstracte Matrices Gratis Oefen Assessment" at bounding box center [496, 456] width 330 height 34
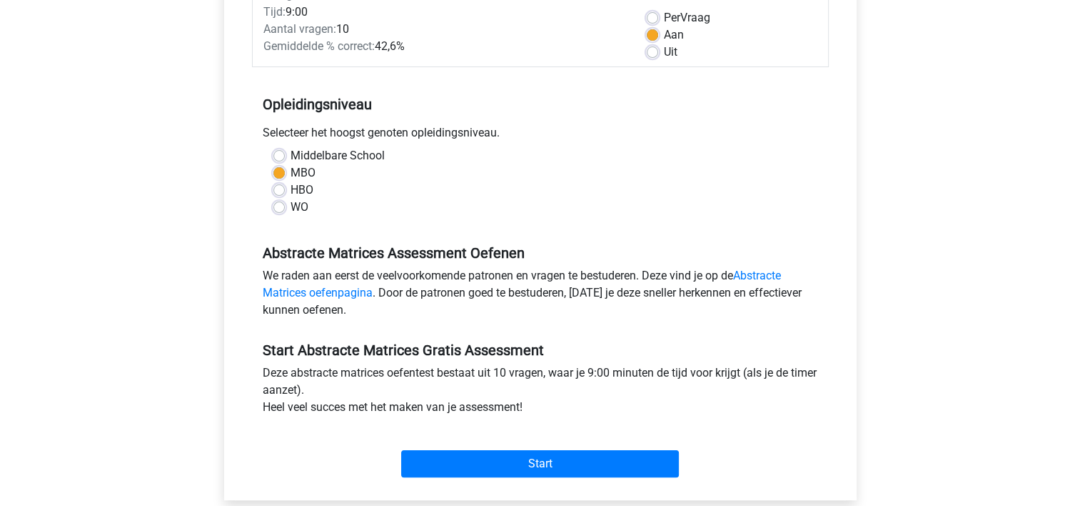
scroll to position [214, 0]
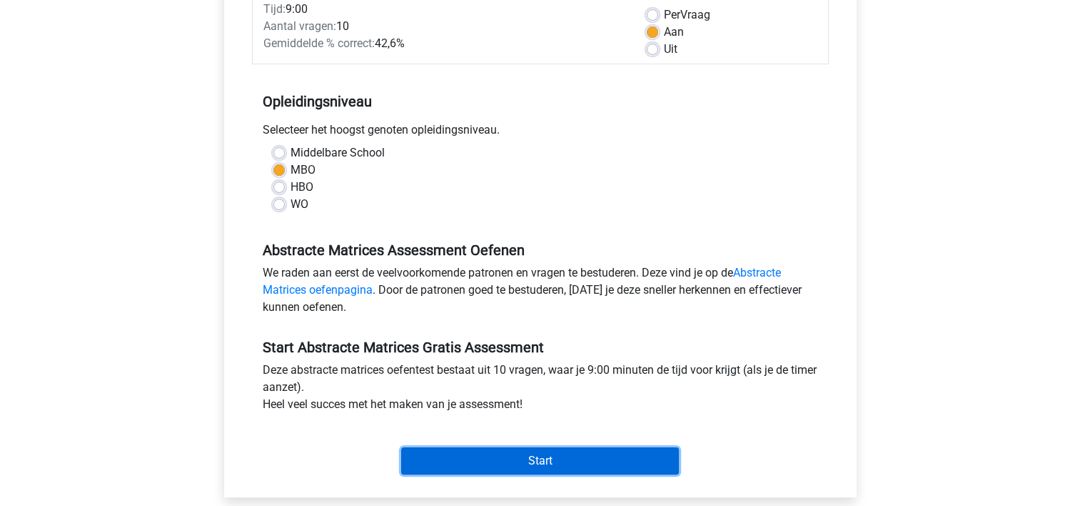
click at [568, 454] on input "Start" at bounding box center [540, 460] width 278 height 27
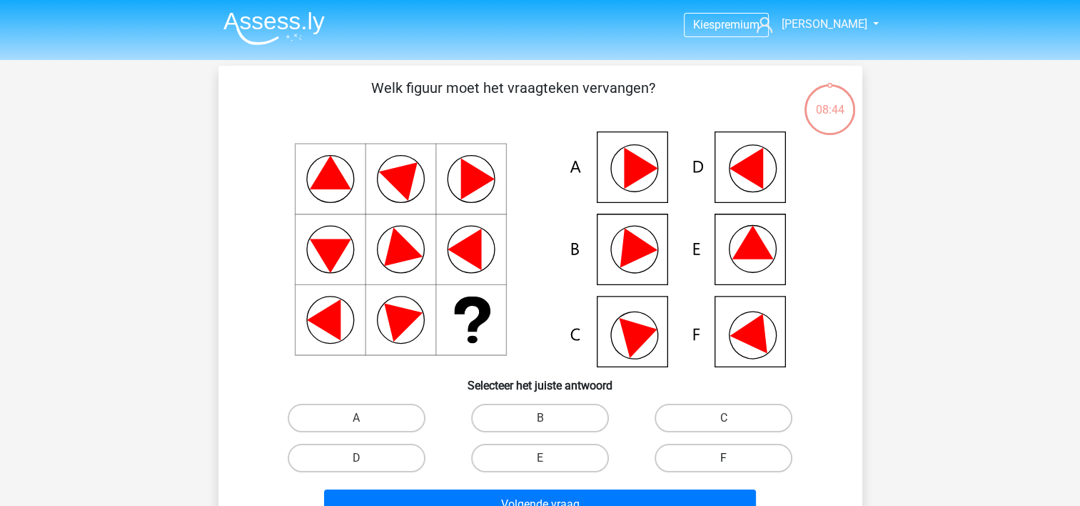
click at [703, 458] on label "F" at bounding box center [724, 457] width 138 height 29
click at [724, 458] on input "F" at bounding box center [728, 462] width 9 height 9
radio input "true"
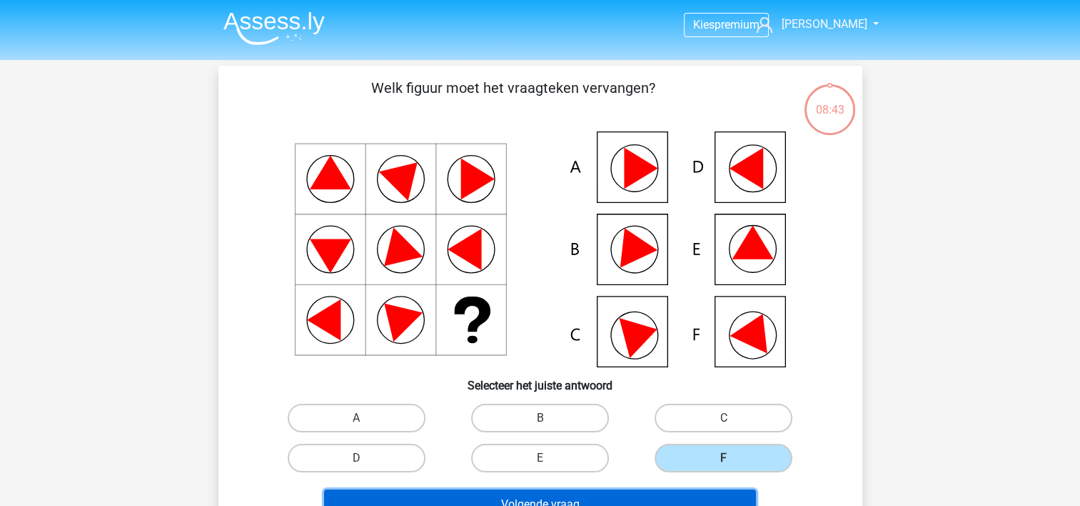
click at [661, 502] on button "Volgende vraag" at bounding box center [540, 504] width 432 height 30
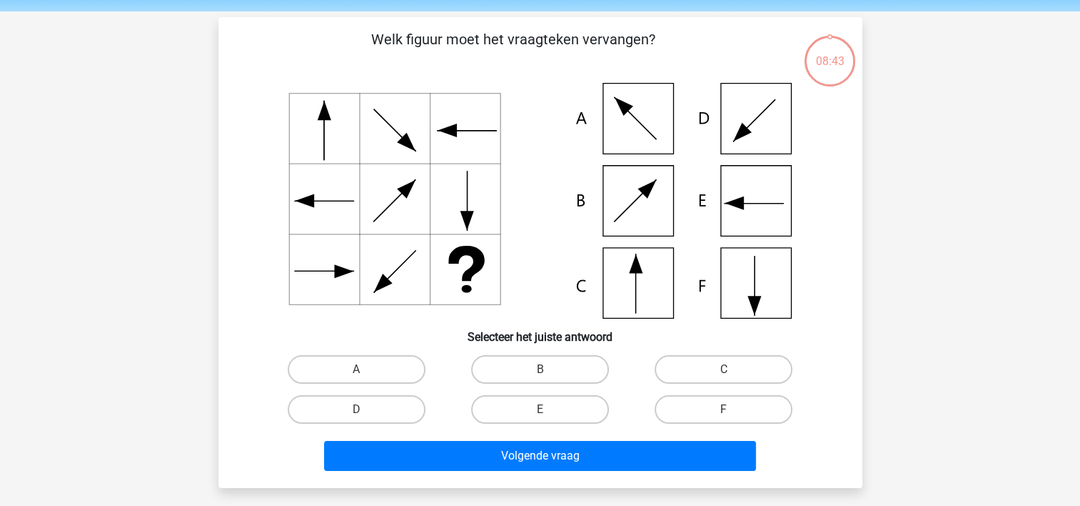
scroll to position [66, 0]
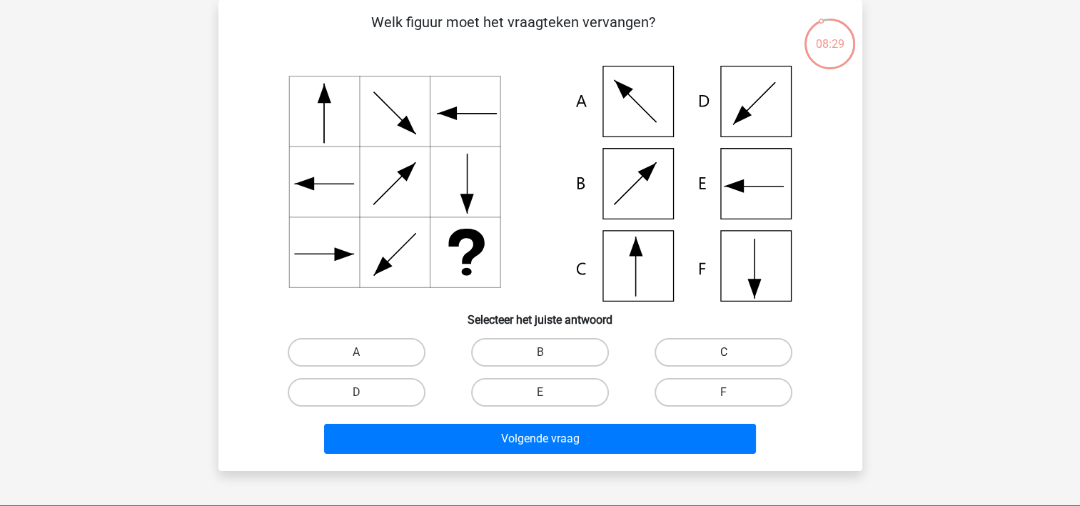
click at [694, 359] on label "C" at bounding box center [724, 352] width 138 height 29
click at [724, 359] on input "C" at bounding box center [728, 356] width 9 height 9
radio input "true"
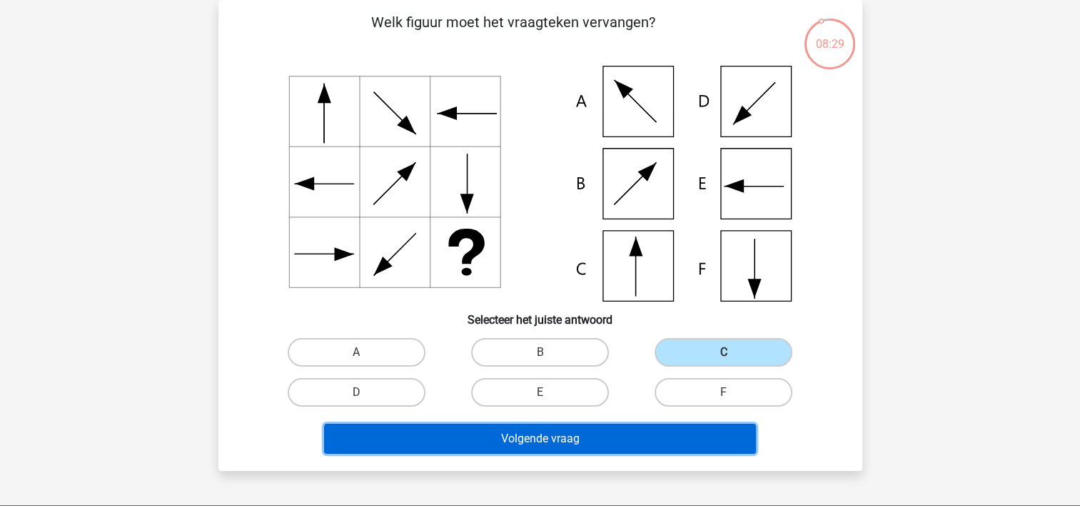
click at [572, 431] on button "Volgende vraag" at bounding box center [540, 438] width 432 height 30
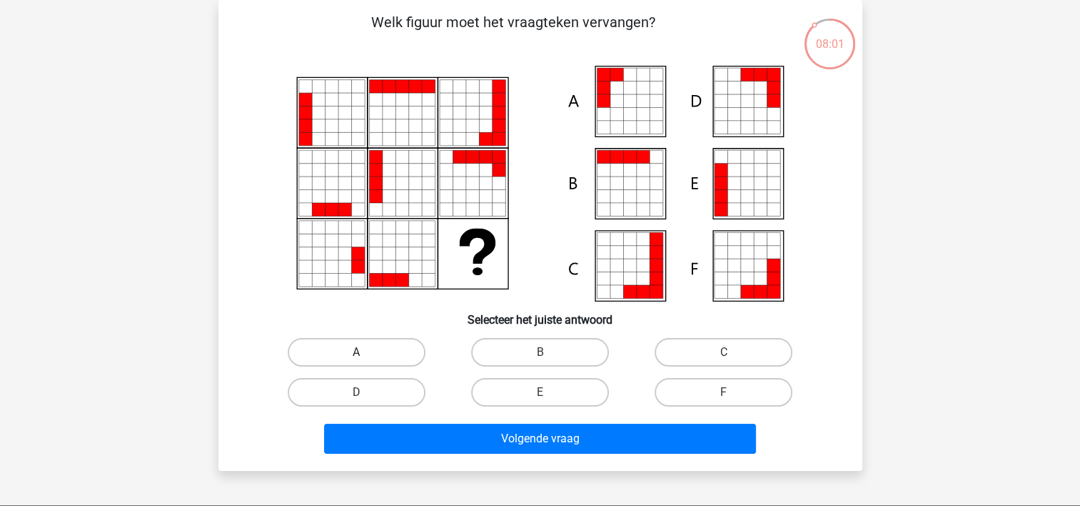
click at [367, 351] on label "A" at bounding box center [357, 352] width 138 height 29
click at [366, 352] on input "A" at bounding box center [360, 356] width 9 height 9
radio input "true"
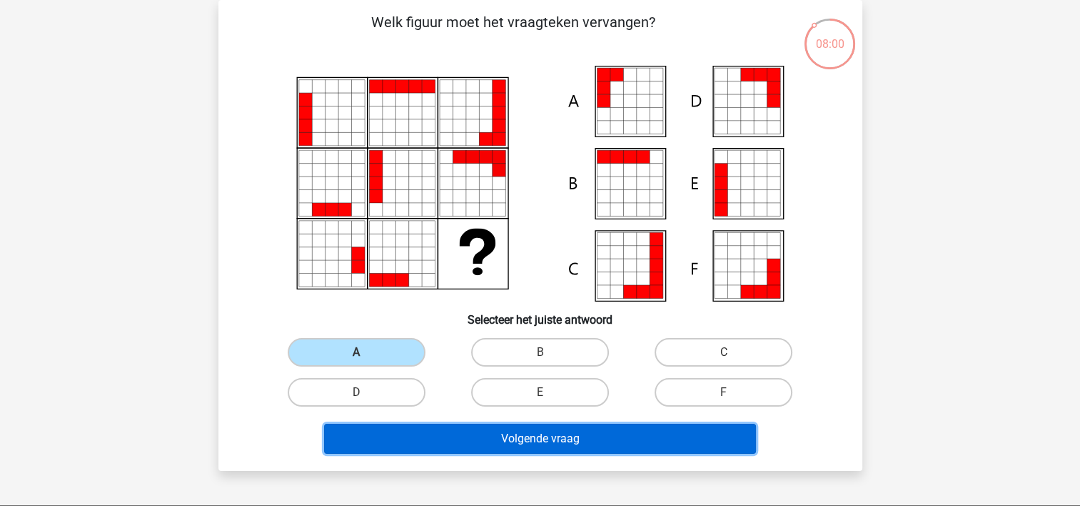
click at [610, 438] on button "Volgende vraag" at bounding box center [540, 438] width 432 height 30
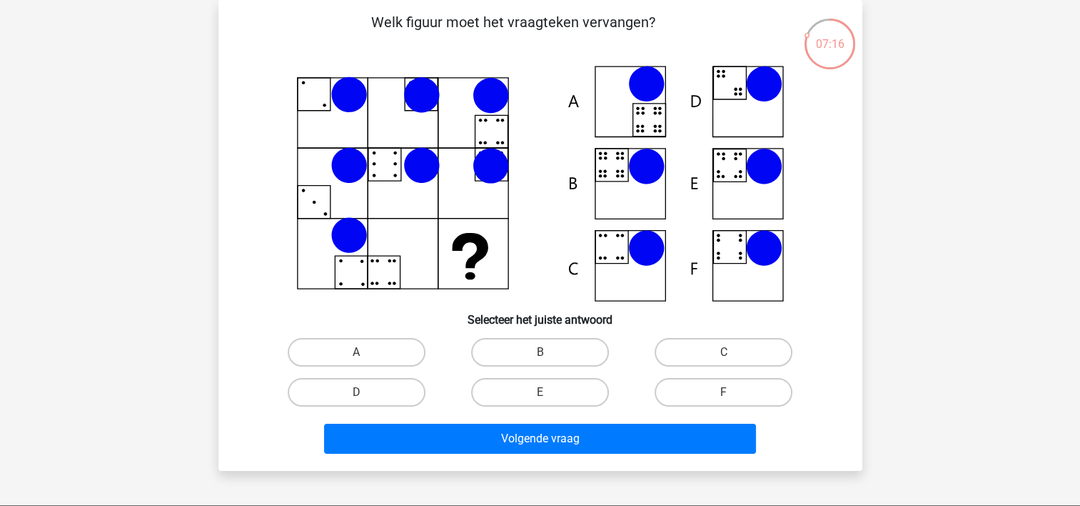
drag, startPoint x: 551, startPoint y: 383, endPoint x: 563, endPoint y: 408, distance: 28.1
click at [551, 383] on label "E" at bounding box center [540, 392] width 138 height 29
click at [549, 392] on input "E" at bounding box center [544, 396] width 9 height 9
radio input "true"
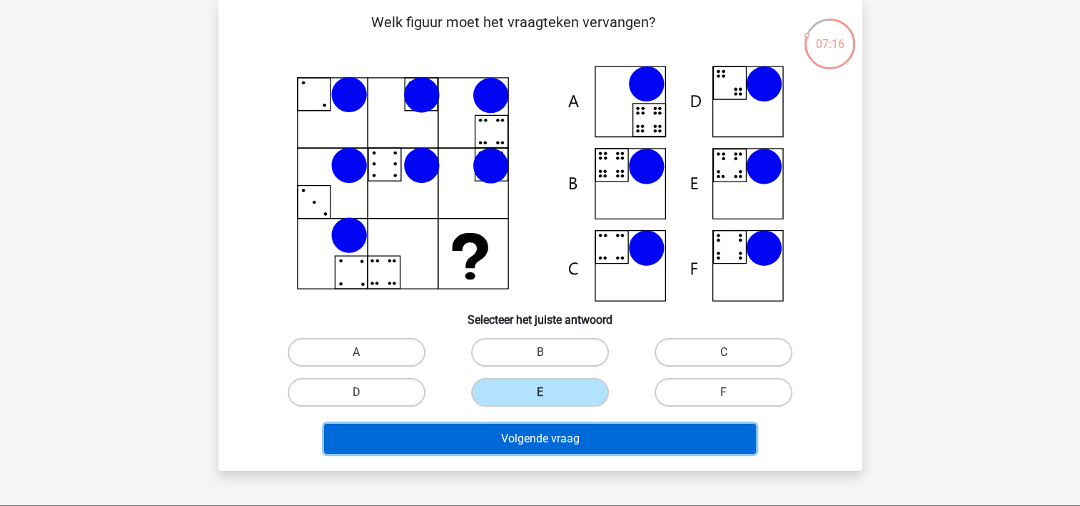
click at [566, 438] on button "Volgende vraag" at bounding box center [540, 438] width 432 height 30
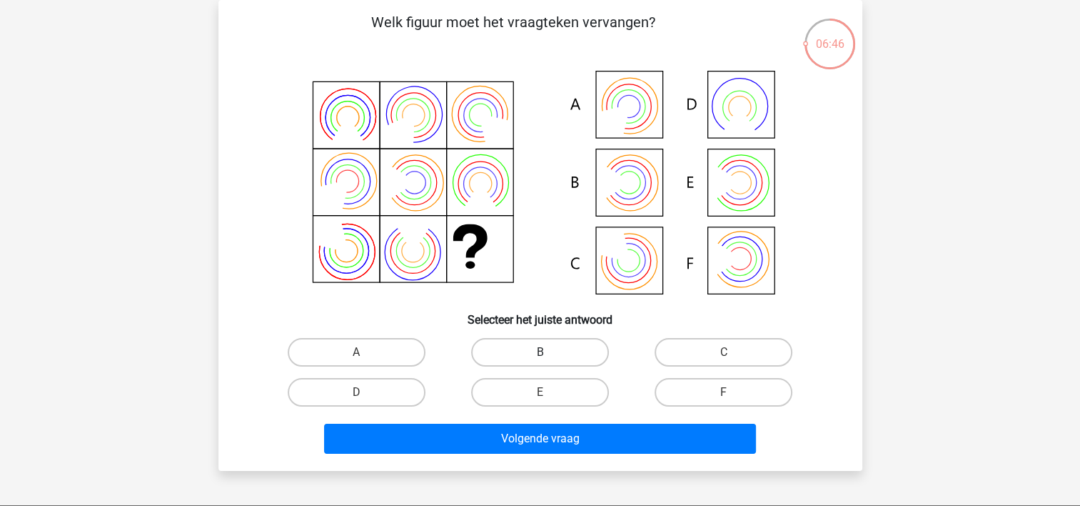
click at [534, 349] on label "B" at bounding box center [540, 352] width 138 height 29
click at [540, 352] on input "B" at bounding box center [544, 356] width 9 height 9
radio input "true"
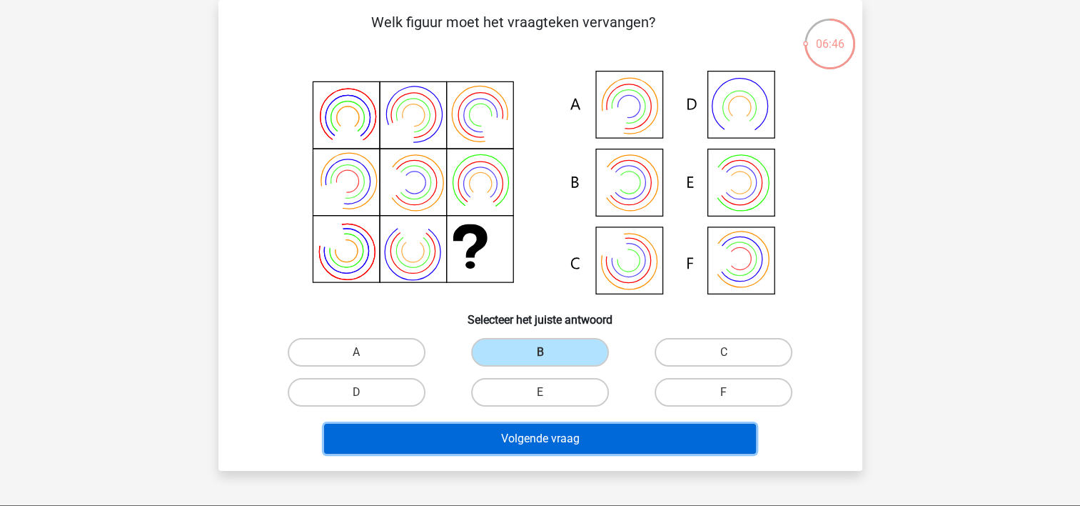
click at [539, 434] on button "Volgende vraag" at bounding box center [540, 438] width 432 height 30
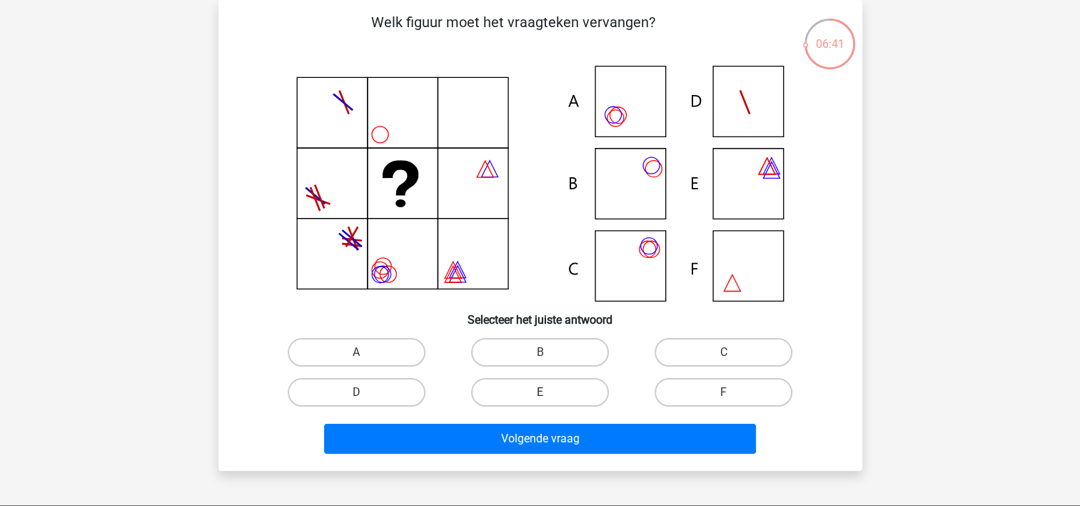
click at [558, 385] on label "E" at bounding box center [540, 392] width 138 height 29
click at [549, 392] on input "E" at bounding box center [544, 396] width 9 height 9
radio input "true"
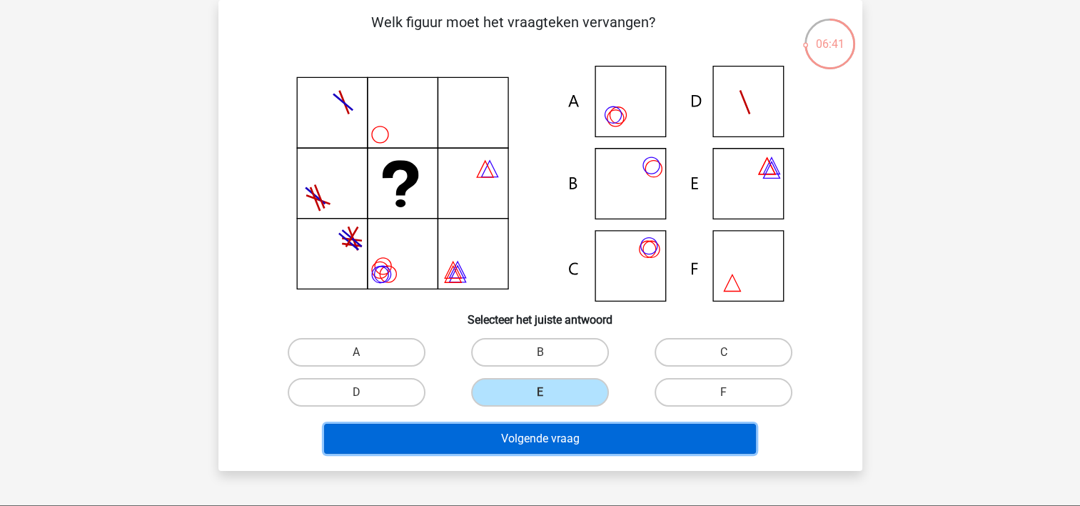
click at [591, 431] on button "Volgende vraag" at bounding box center [540, 438] width 432 height 30
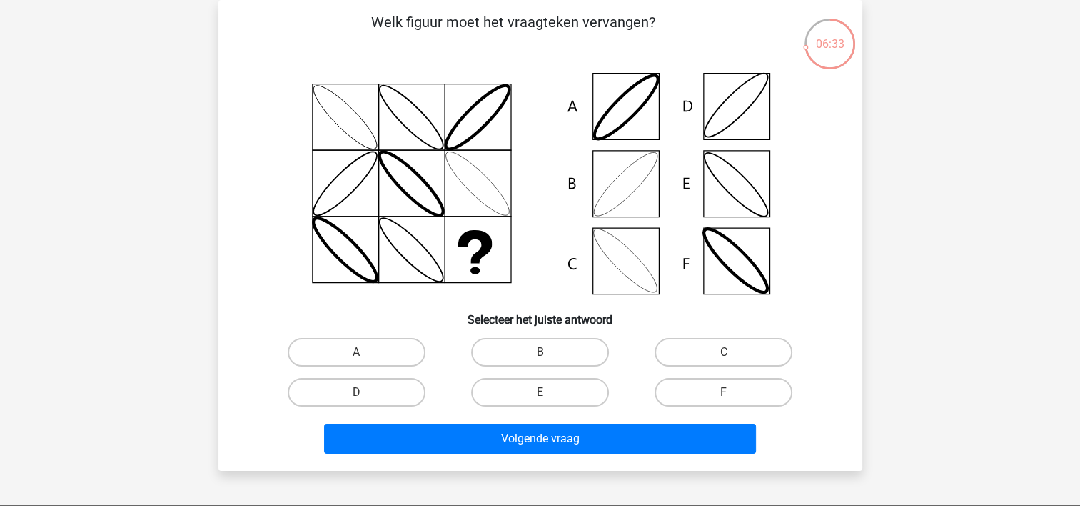
click at [542, 354] on input "B" at bounding box center [544, 356] width 9 height 9
radio input "true"
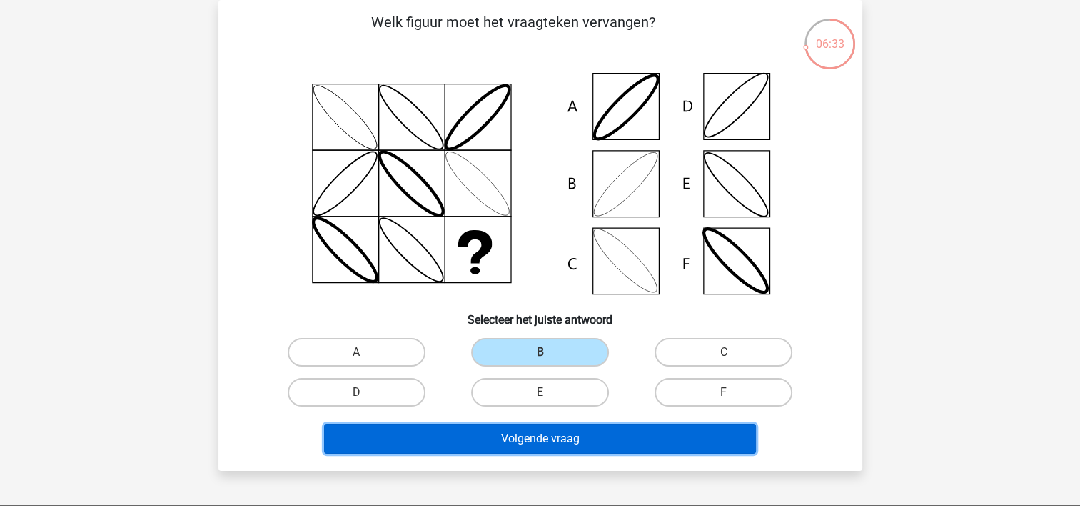
click at [537, 434] on button "Volgende vraag" at bounding box center [540, 438] width 432 height 30
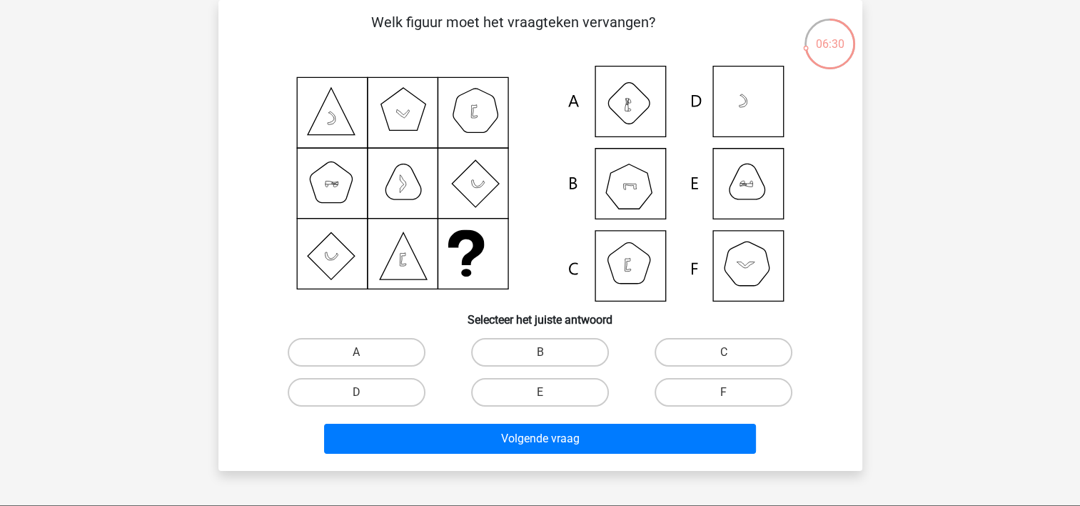
click at [540, 360] on input "B" at bounding box center [544, 356] width 9 height 9
radio input "true"
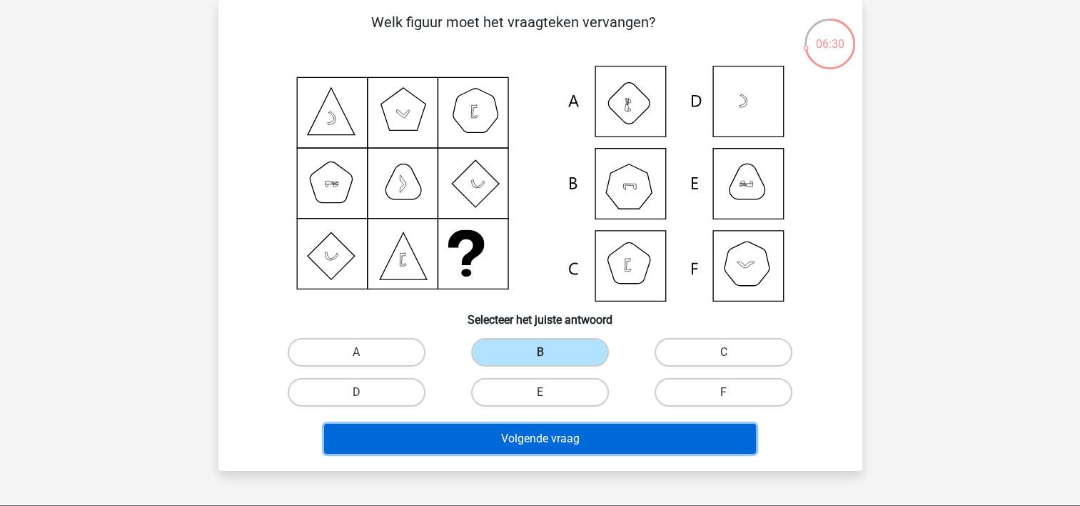
click at [534, 433] on button "Volgende vraag" at bounding box center [540, 438] width 432 height 30
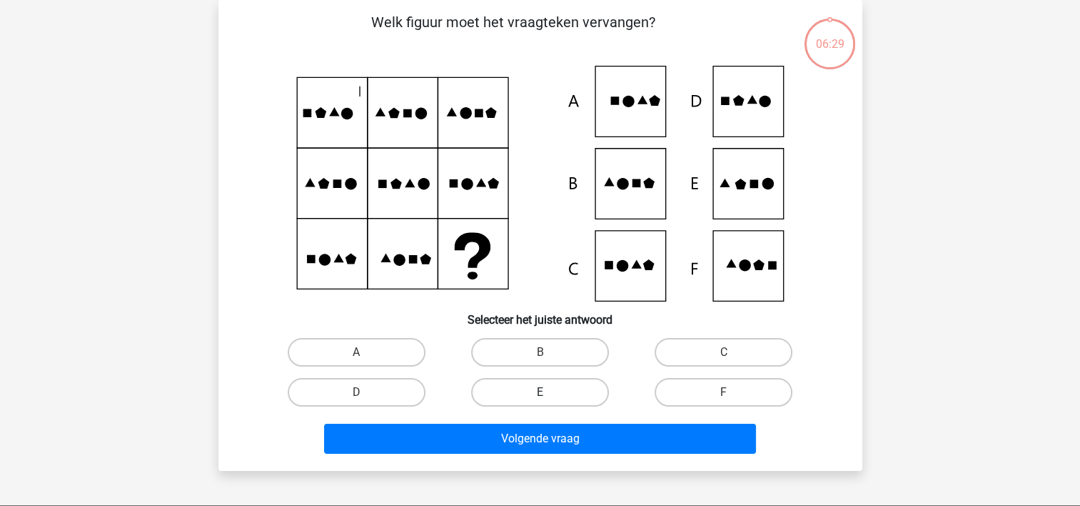
click at [556, 398] on label "E" at bounding box center [540, 392] width 138 height 29
click at [549, 398] on input "E" at bounding box center [544, 396] width 9 height 9
radio input "true"
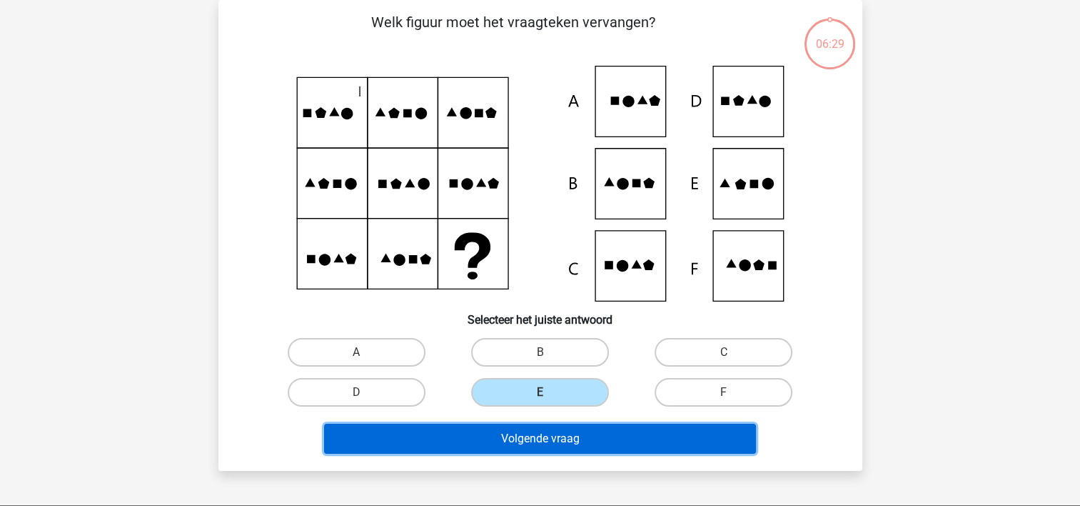
click at [551, 431] on button "Volgende vraag" at bounding box center [540, 438] width 432 height 30
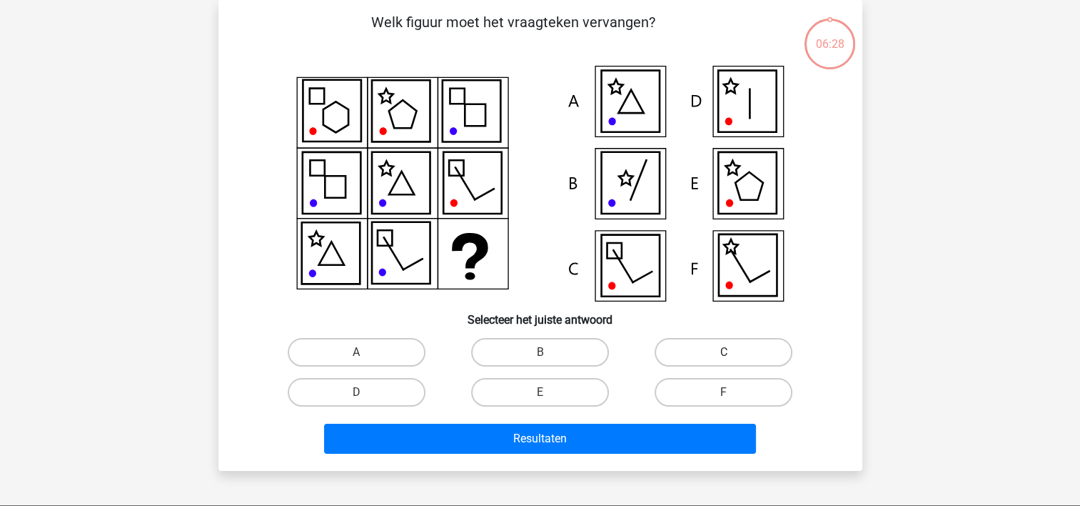
click at [708, 354] on label "C" at bounding box center [724, 352] width 138 height 29
click at [724, 354] on input "C" at bounding box center [728, 356] width 9 height 9
radio input "true"
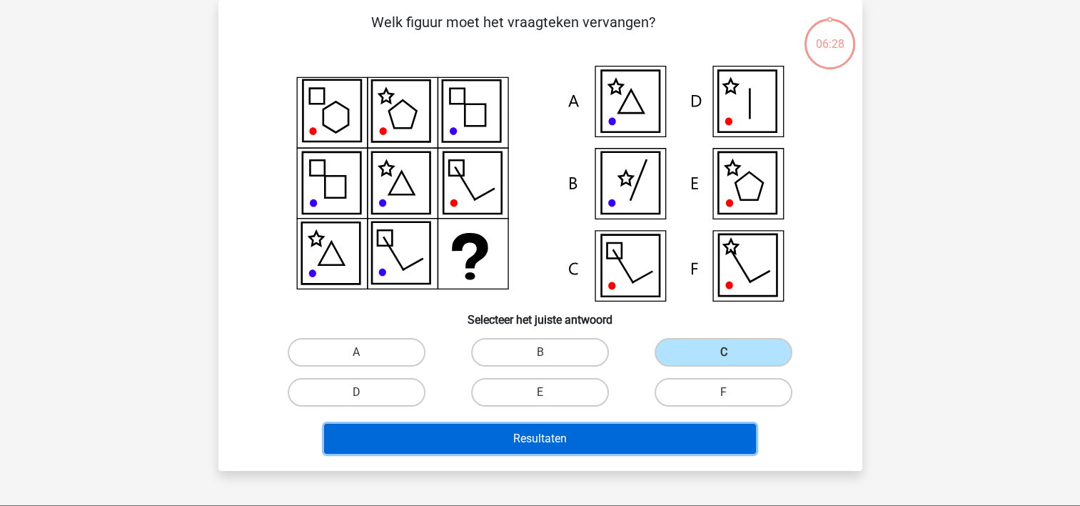
click at [626, 433] on button "Resultaten" at bounding box center [540, 438] width 432 height 30
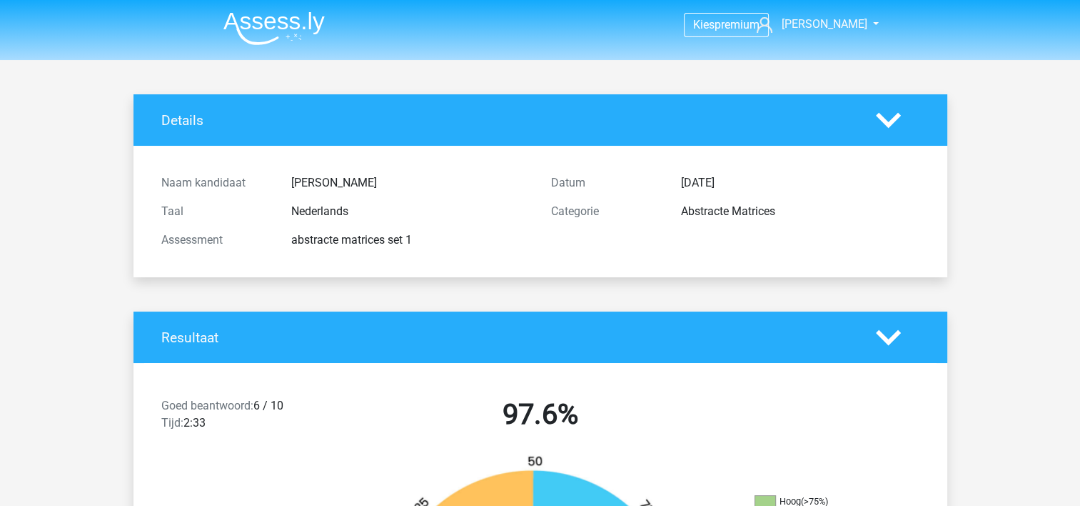
click at [292, 26] on img at bounding box center [273, 28] width 101 height 34
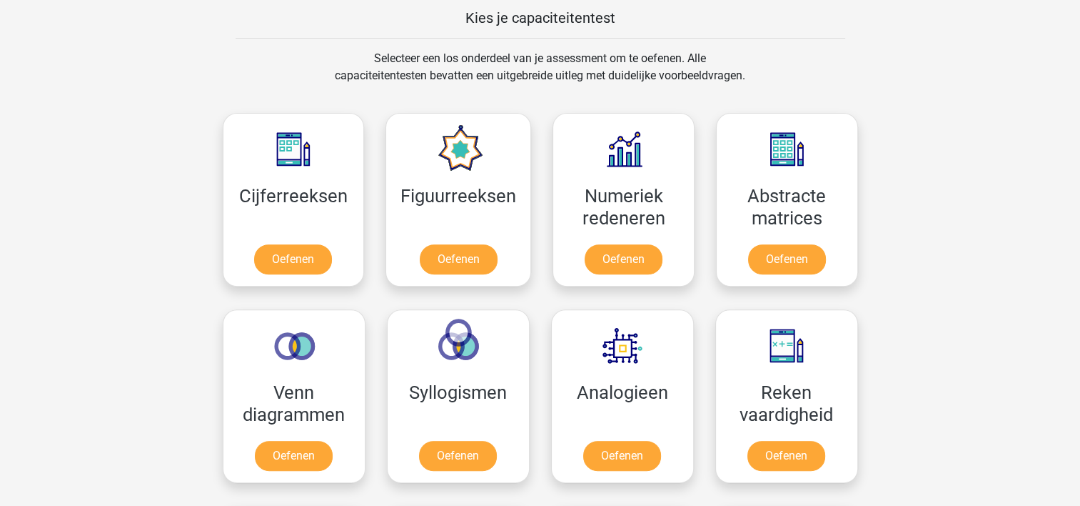
scroll to position [571, 0]
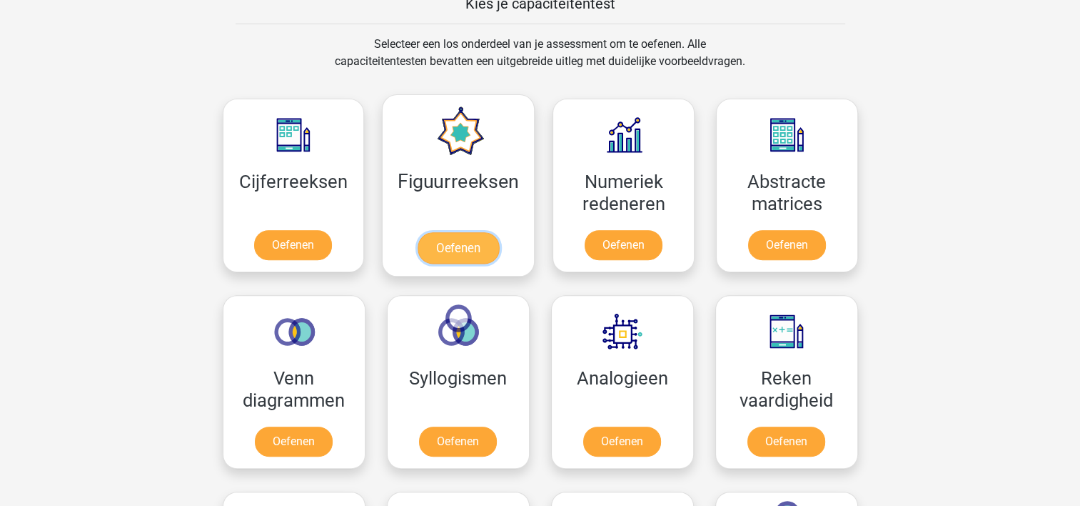
click at [468, 242] on link "Oefenen" at bounding box center [458, 247] width 81 height 31
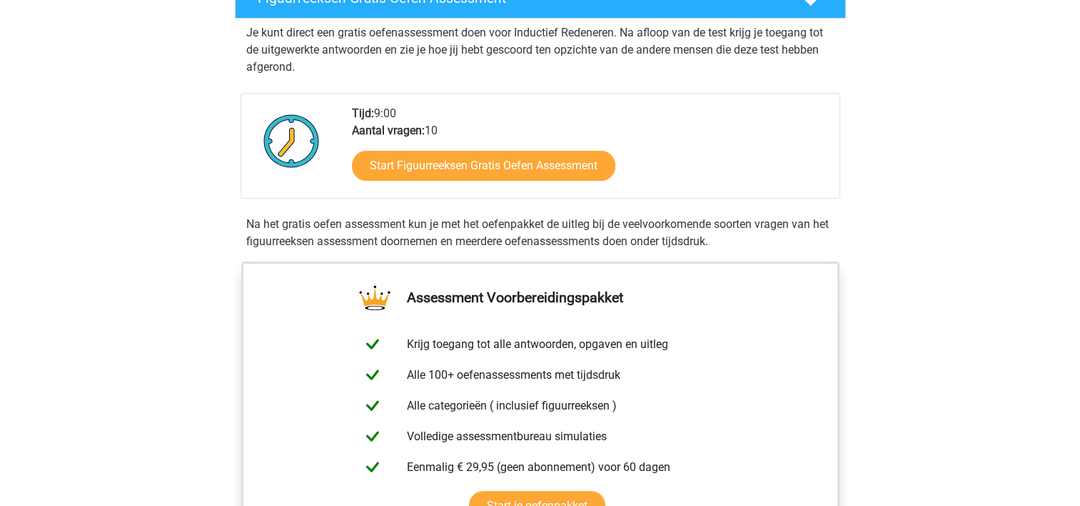
scroll to position [286, 0]
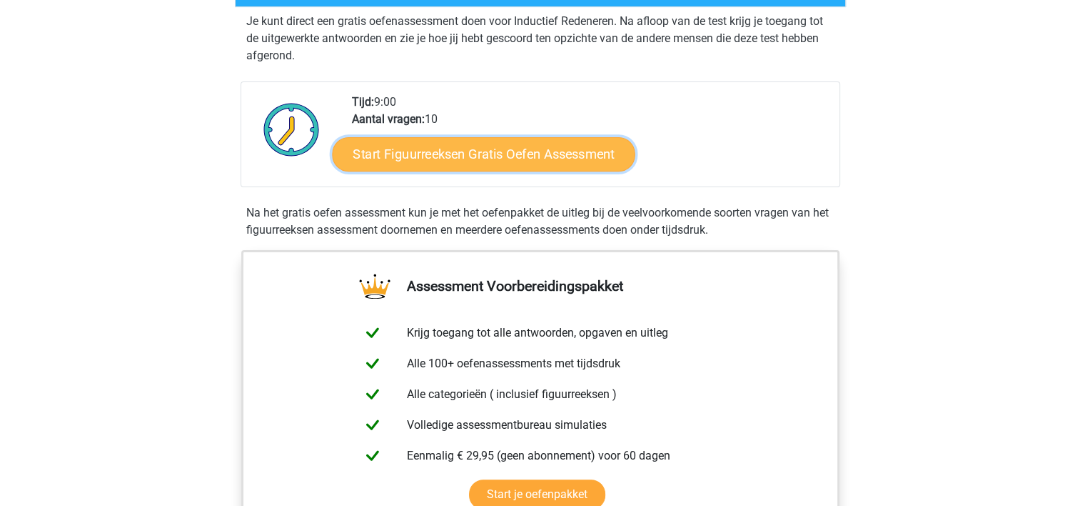
click at [497, 151] on link "Start Figuurreeksen Gratis Oefen Assessment" at bounding box center [483, 153] width 303 height 34
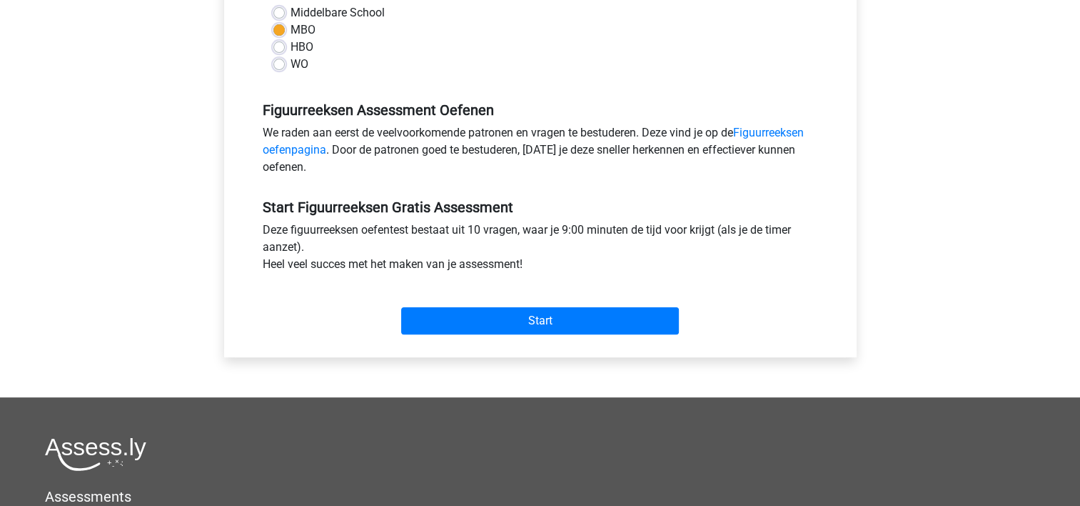
scroll to position [357, 0]
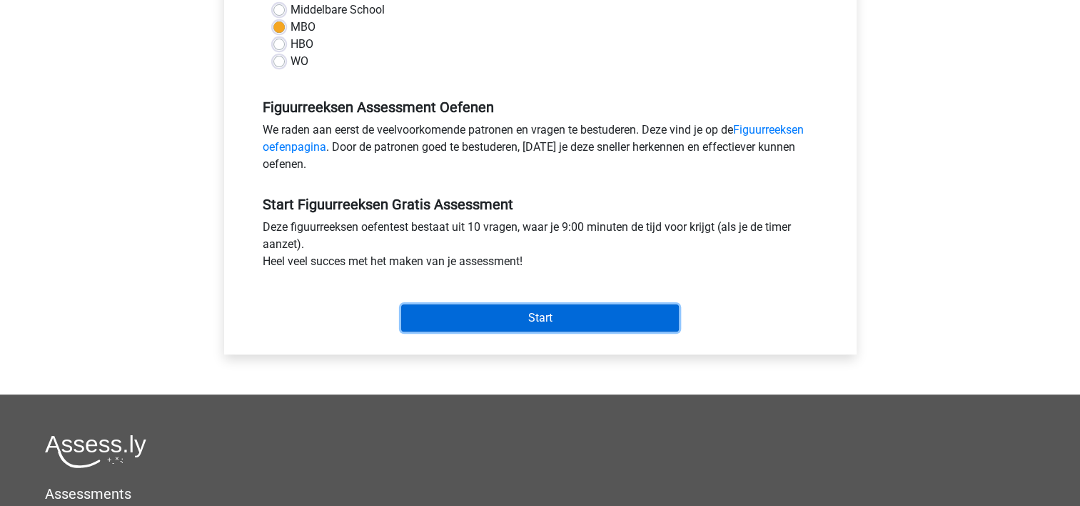
click at [559, 317] on input "Start" at bounding box center [540, 317] width 278 height 27
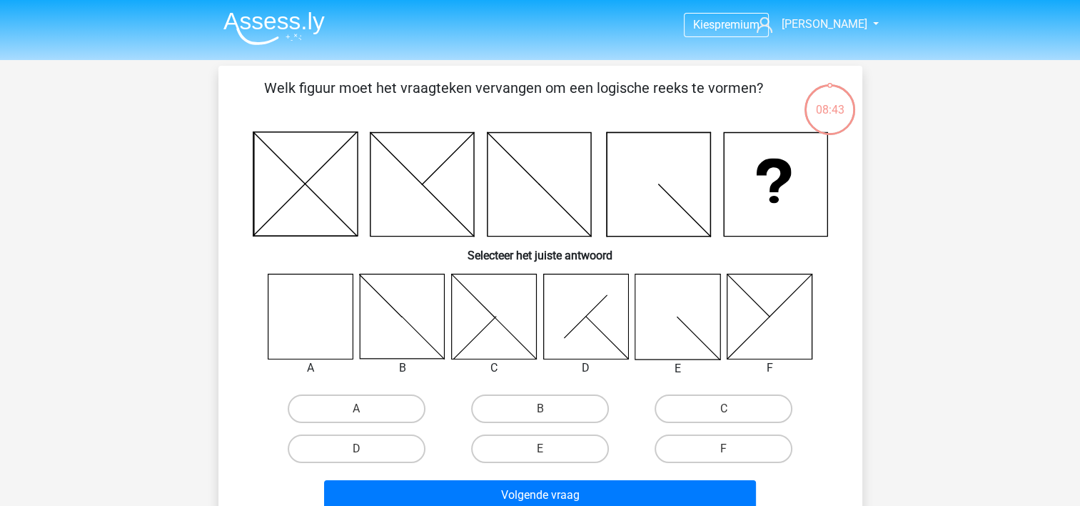
click at [331, 316] on icon at bounding box center [310, 315] width 85 height 85
click at [378, 401] on label "A" at bounding box center [357, 408] width 138 height 29
click at [366, 408] on input "A" at bounding box center [360, 412] width 9 height 9
radio input "true"
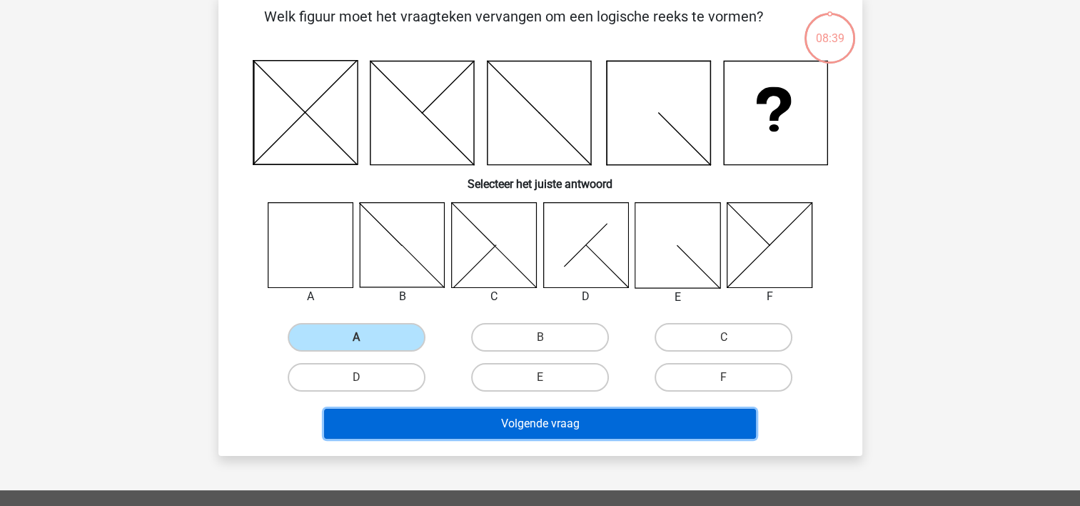
click at [554, 417] on button "Volgende vraag" at bounding box center [540, 423] width 432 height 30
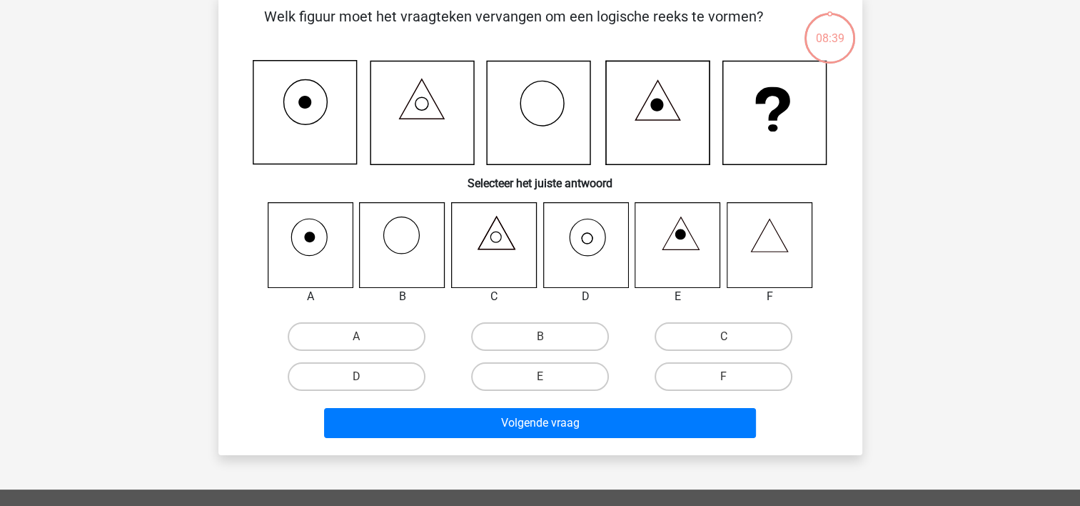
scroll to position [66, 0]
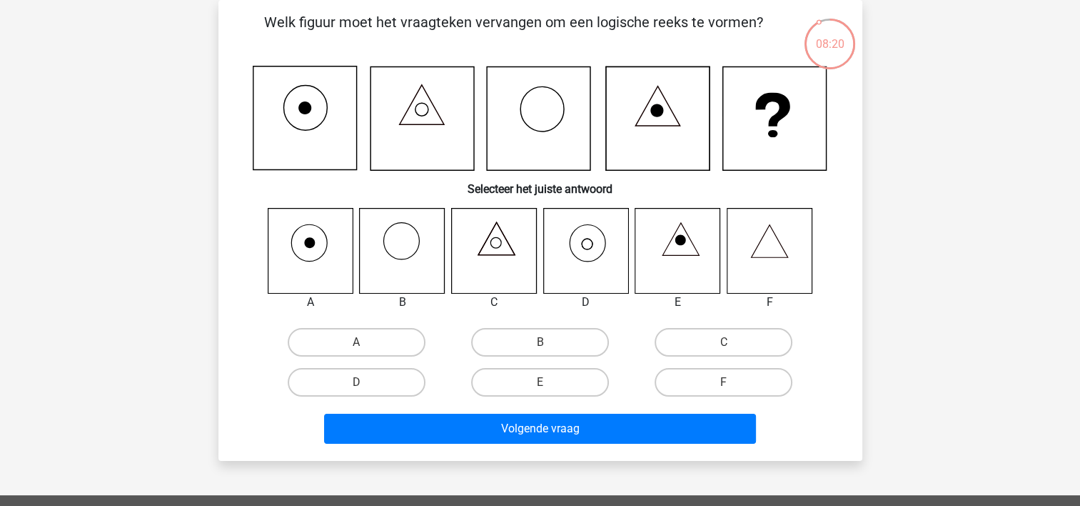
click at [765, 252] on icon at bounding box center [769, 250] width 85 height 85
click at [683, 378] on label "F" at bounding box center [724, 382] width 138 height 29
click at [724, 382] on input "F" at bounding box center [728, 386] width 9 height 9
radio input "true"
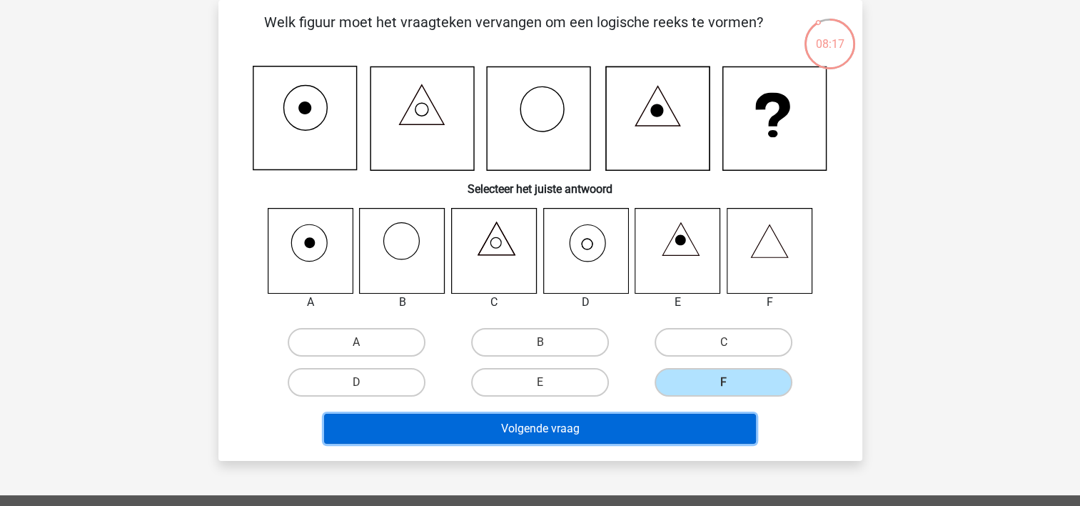
click at [568, 418] on button "Volgende vraag" at bounding box center [540, 428] width 432 height 30
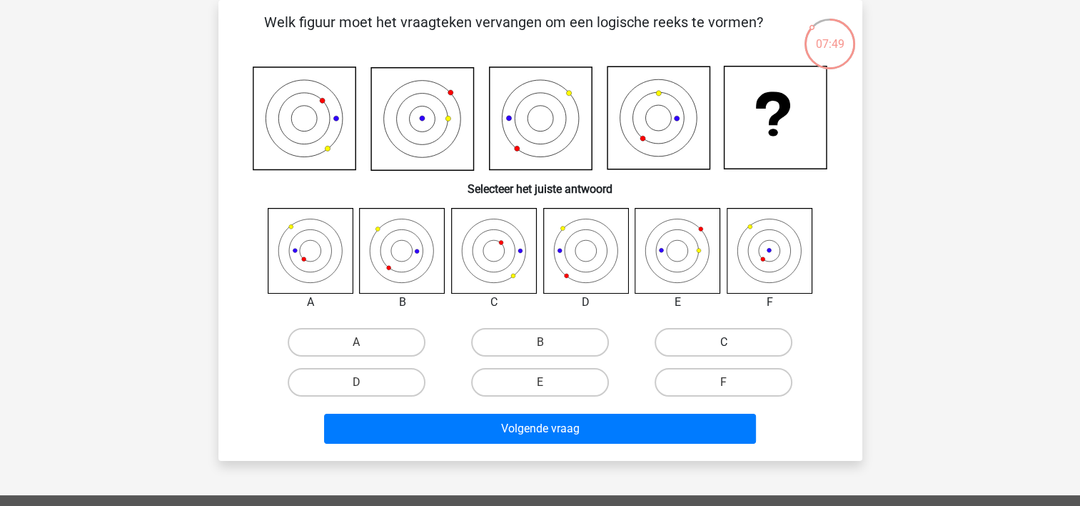
click at [707, 346] on label "C" at bounding box center [724, 342] width 138 height 29
click at [724, 346] on input "C" at bounding box center [728, 346] width 9 height 9
radio input "true"
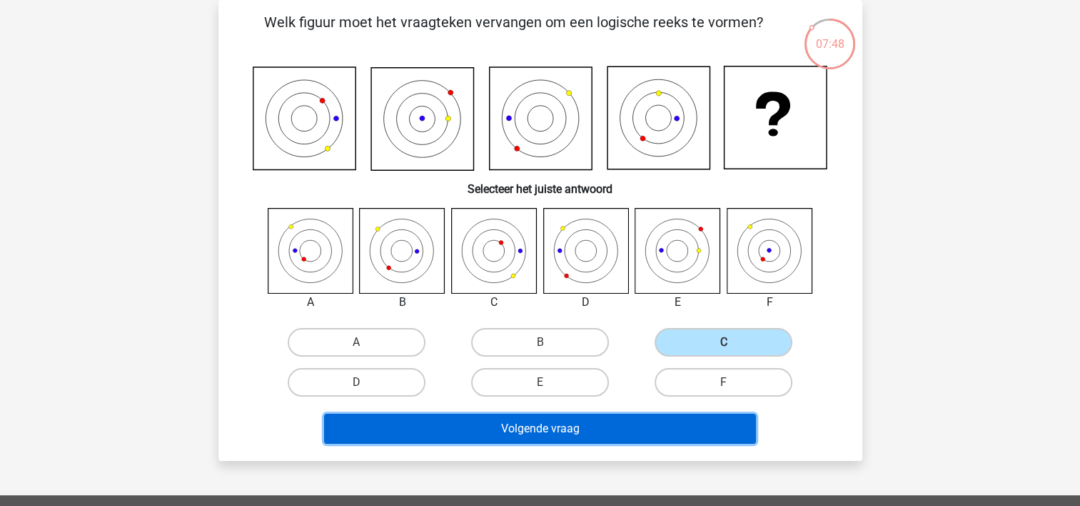
click at [538, 426] on button "Volgende vraag" at bounding box center [540, 428] width 432 height 30
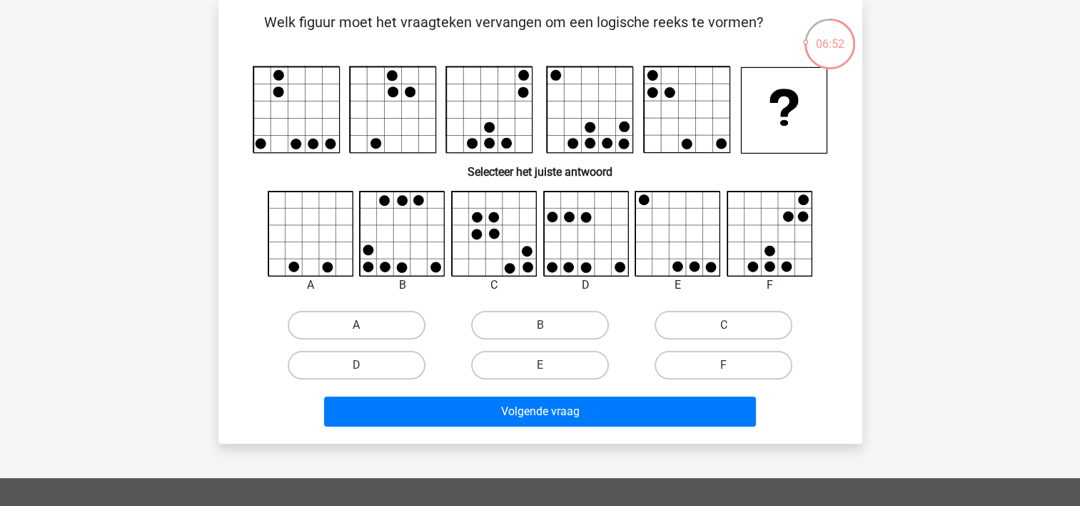
click at [348, 323] on label "A" at bounding box center [357, 325] width 138 height 29
click at [356, 325] on input "A" at bounding box center [360, 329] width 9 height 9
radio input "true"
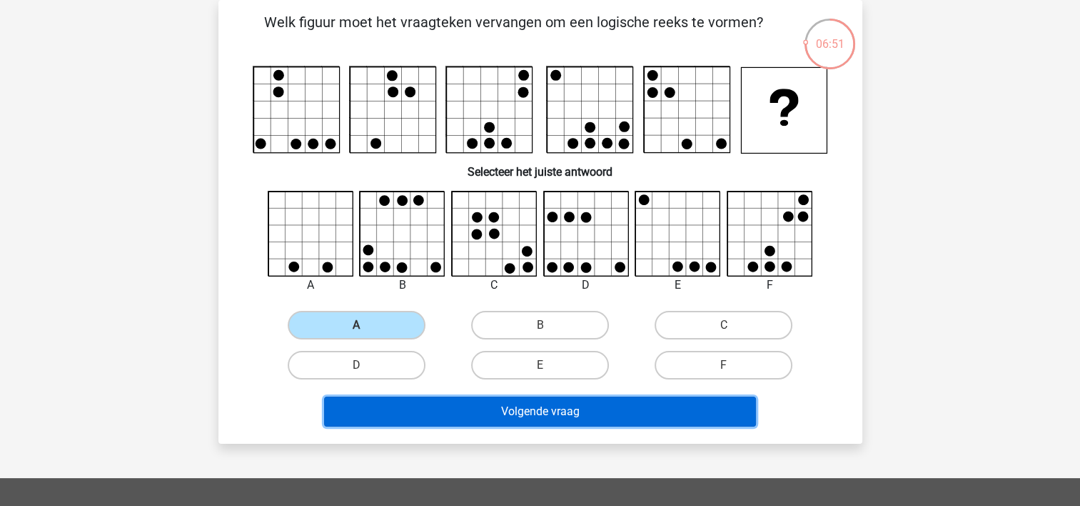
click at [531, 404] on button "Volgende vraag" at bounding box center [540, 411] width 432 height 30
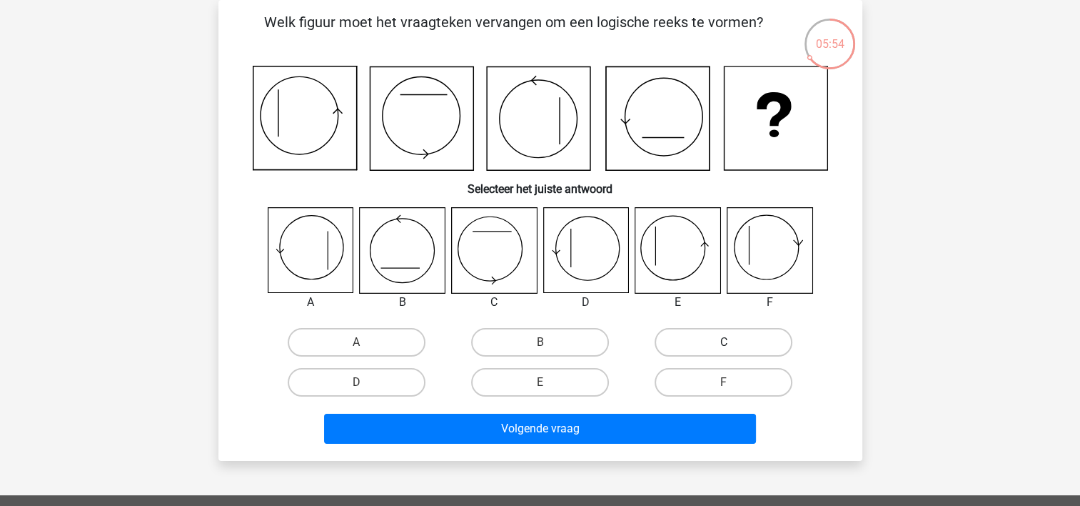
click at [717, 347] on label "C" at bounding box center [724, 342] width 138 height 29
click at [724, 347] on input "C" at bounding box center [728, 346] width 9 height 9
radio input "true"
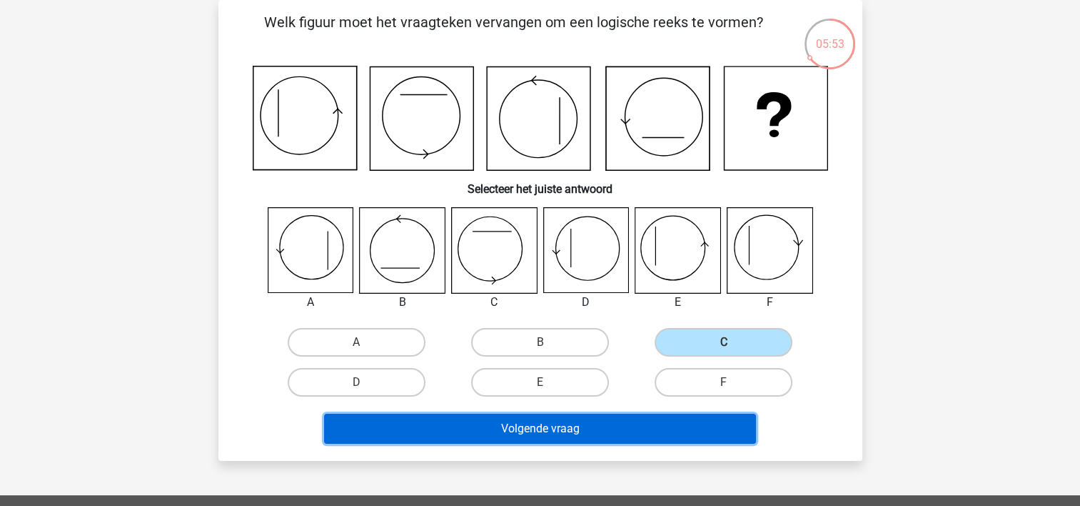
click at [574, 423] on button "Volgende vraag" at bounding box center [540, 428] width 432 height 30
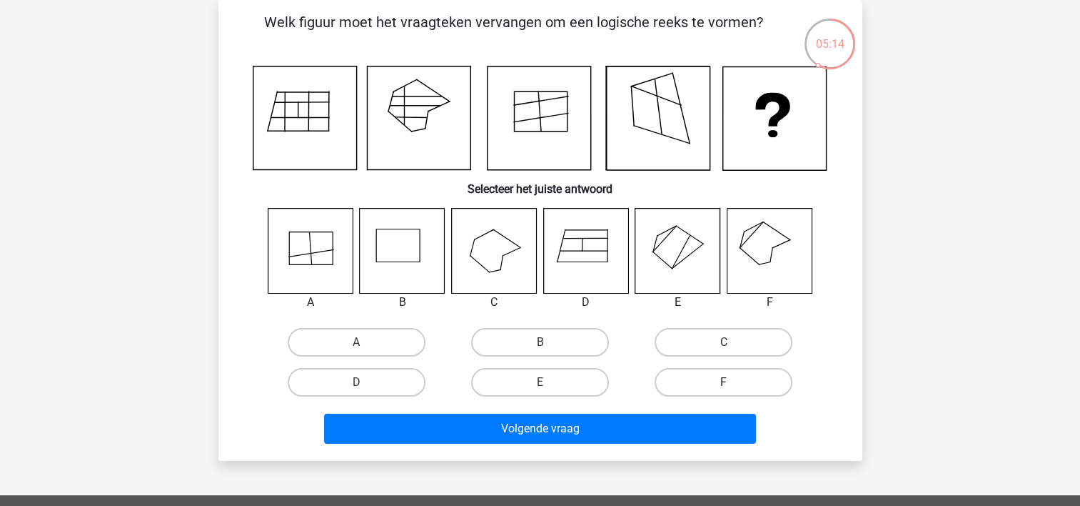
click at [743, 386] on label "F" at bounding box center [724, 382] width 138 height 29
click at [733, 386] on input "F" at bounding box center [728, 386] width 9 height 9
radio input "true"
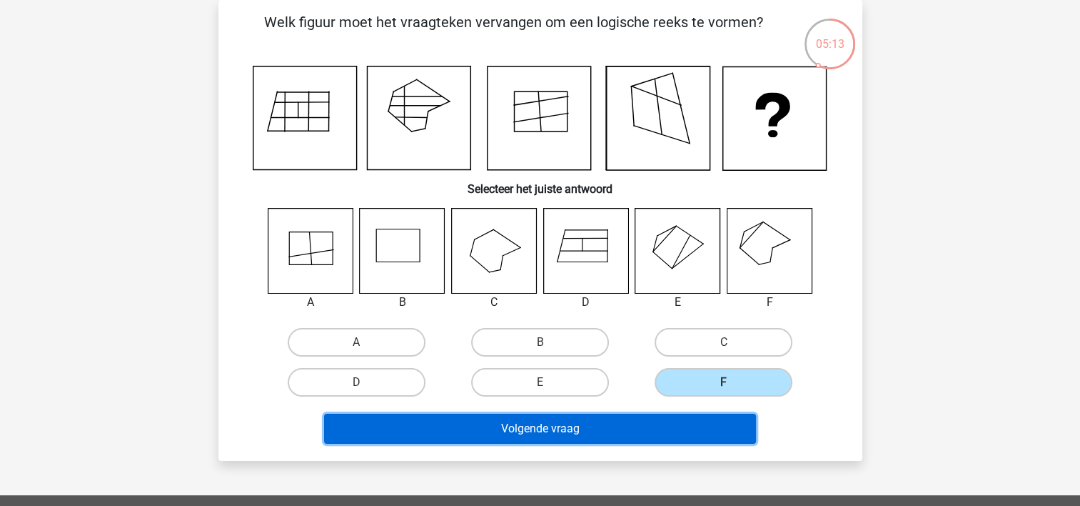
click at [570, 428] on button "Volgende vraag" at bounding box center [540, 428] width 432 height 30
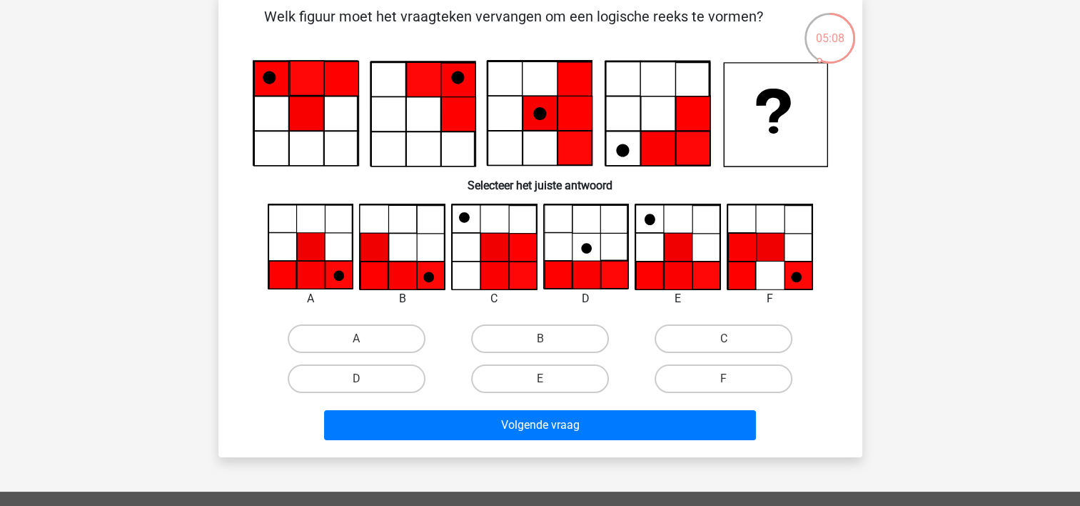
scroll to position [0, 0]
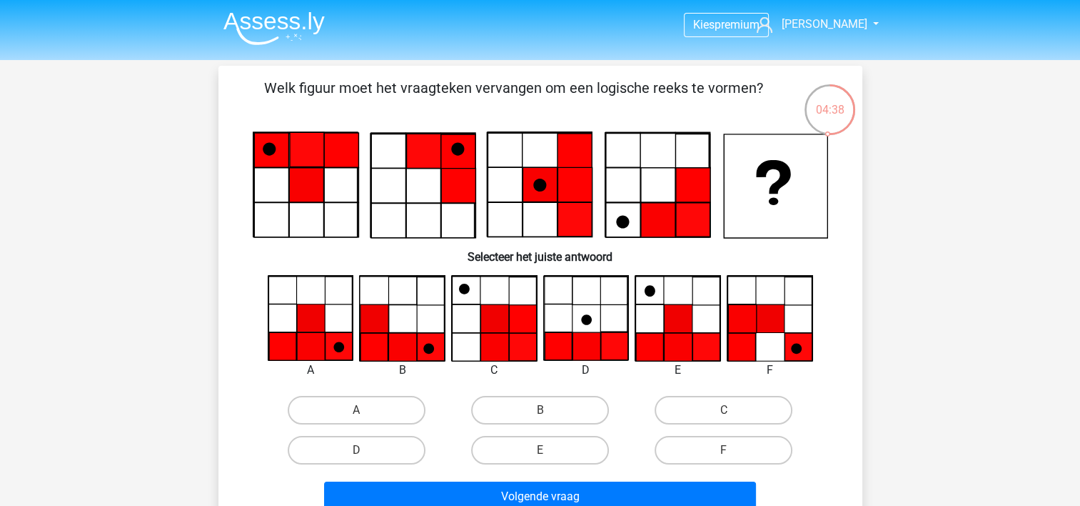
click at [540, 411] on input "B" at bounding box center [544, 414] width 9 height 9
radio input "true"
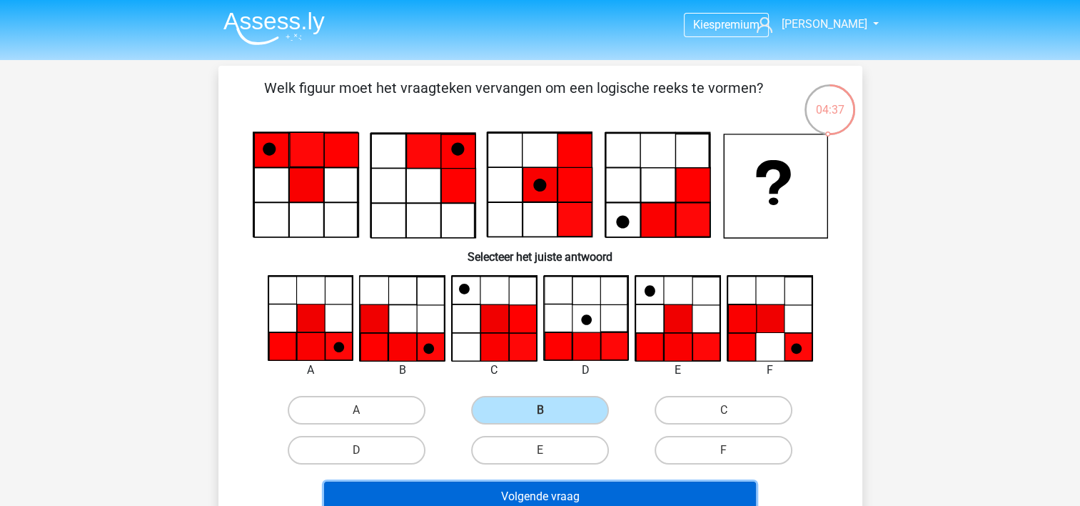
click at [541, 491] on button "Volgende vraag" at bounding box center [540, 496] width 432 height 30
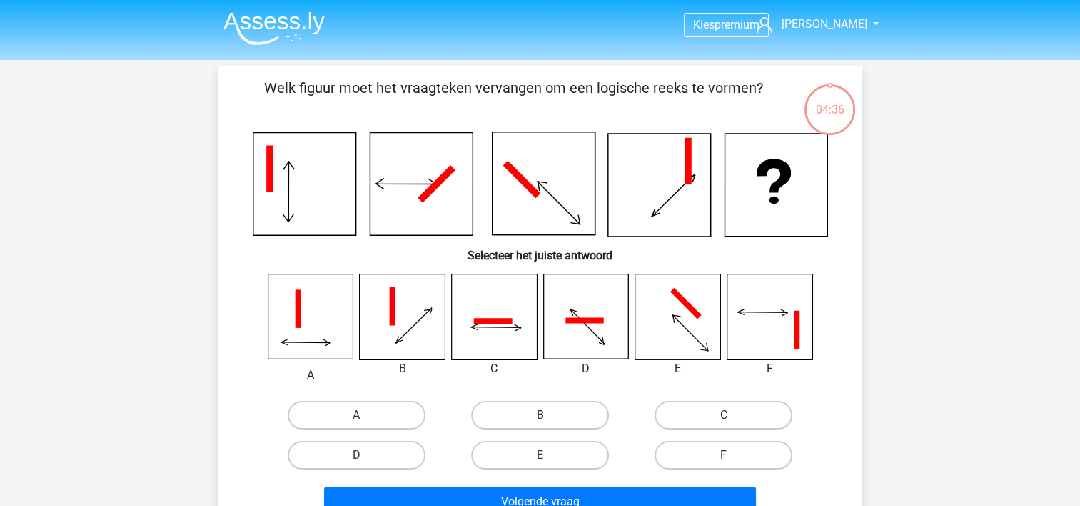
scroll to position [66, 0]
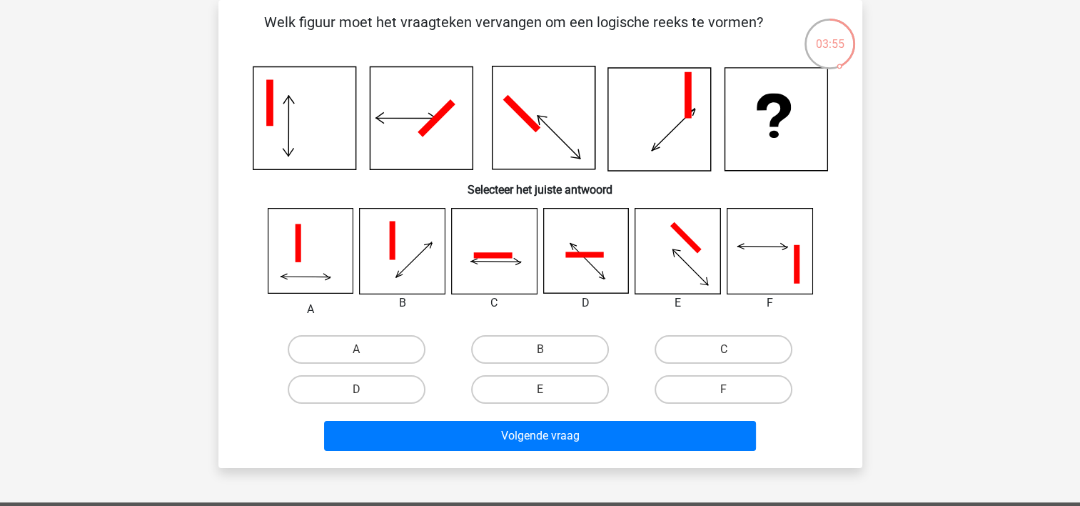
click at [308, 256] on icon at bounding box center [310, 251] width 85 height 85
click at [351, 339] on label "A" at bounding box center [357, 349] width 138 height 29
click at [356, 349] on input "A" at bounding box center [360, 353] width 9 height 9
radio input "true"
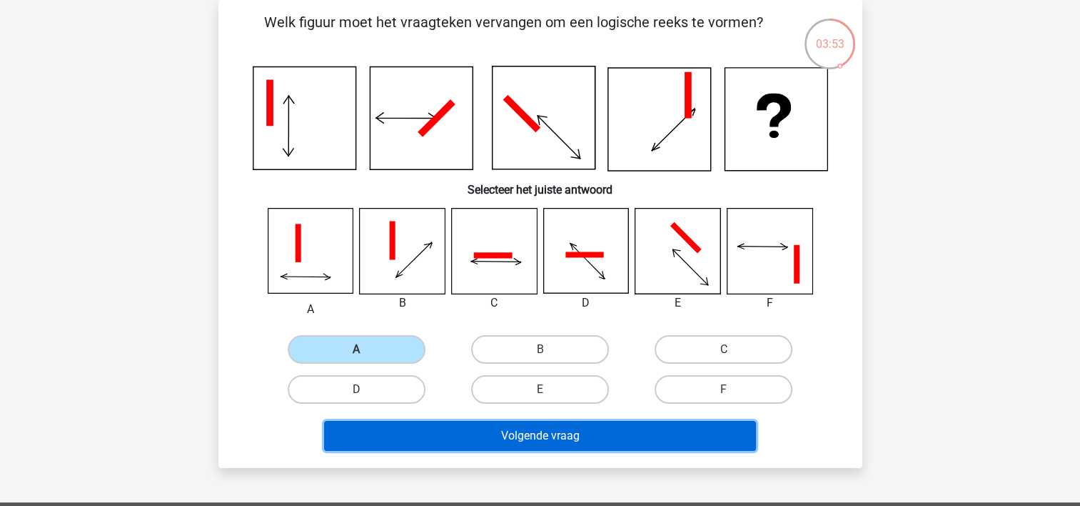
click at [515, 426] on button "Volgende vraag" at bounding box center [540, 436] width 432 height 30
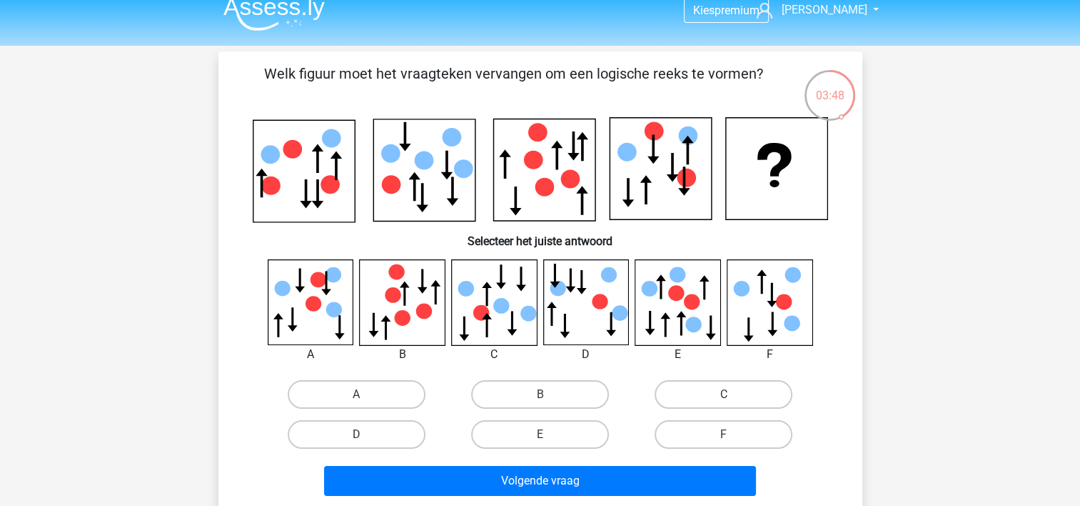
scroll to position [0, 0]
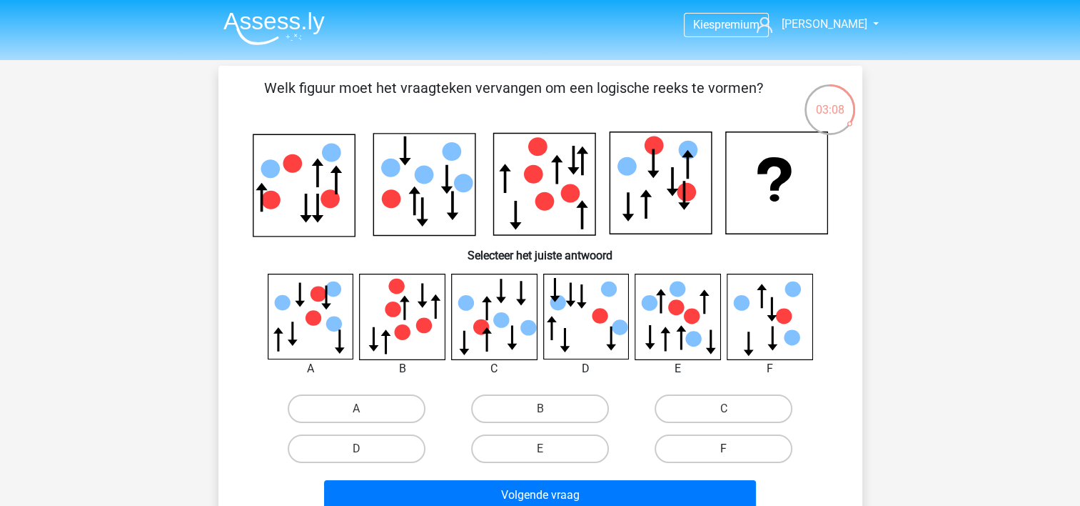
click at [714, 456] on label "F" at bounding box center [724, 448] width 138 height 29
click at [724, 456] on input "F" at bounding box center [728, 452] width 9 height 9
radio input "true"
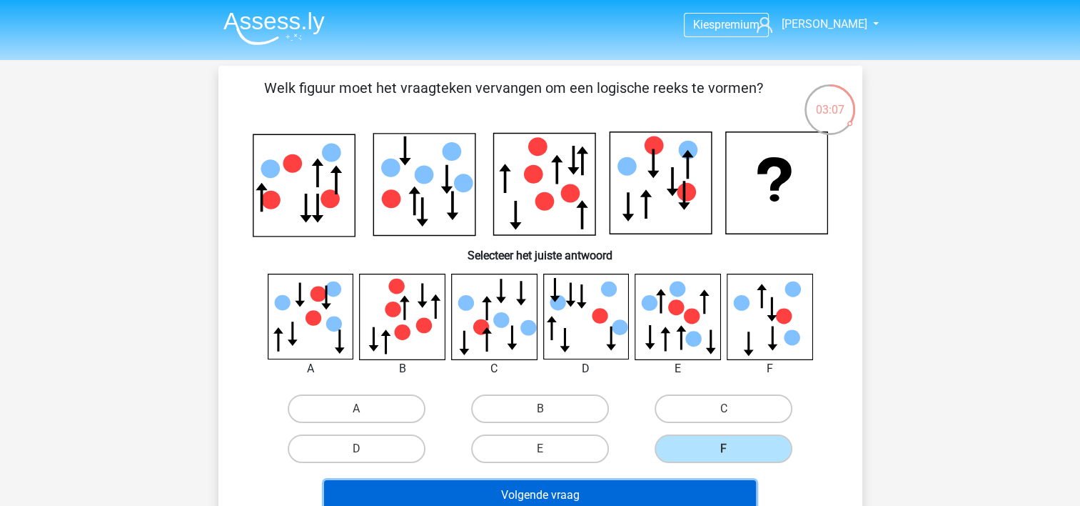
click at [610, 485] on button "Volgende vraag" at bounding box center [540, 495] width 432 height 30
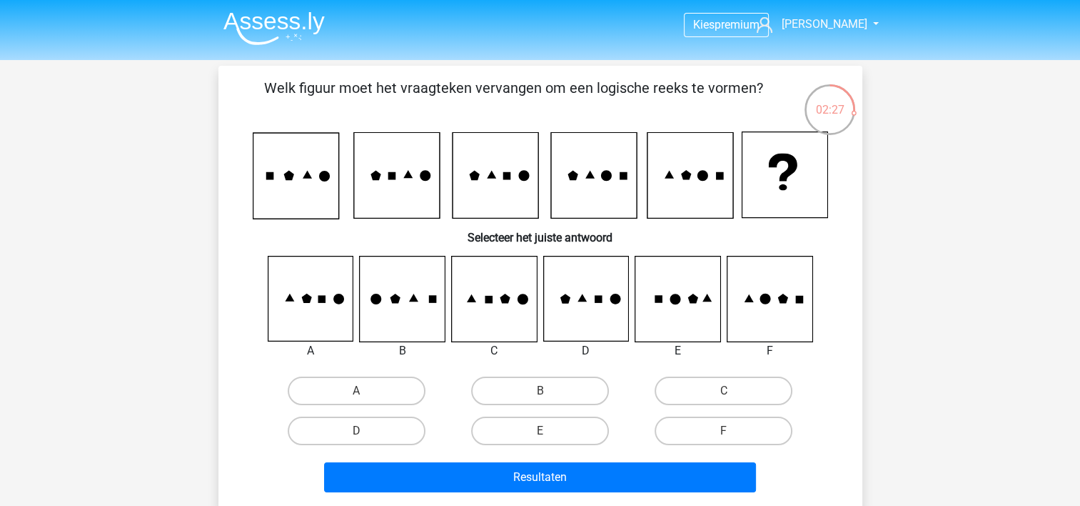
click at [300, 278] on icon at bounding box center [310, 298] width 85 height 85
click at [381, 391] on label "A" at bounding box center [357, 390] width 138 height 29
click at [366, 391] on input "A" at bounding box center [360, 395] width 9 height 9
radio input "true"
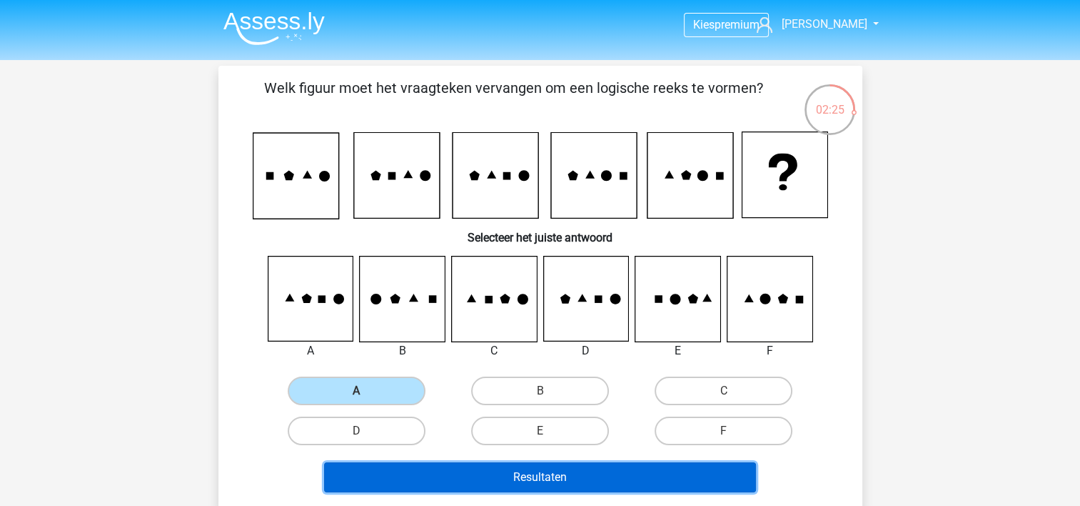
click at [534, 471] on button "Resultaten" at bounding box center [540, 477] width 432 height 30
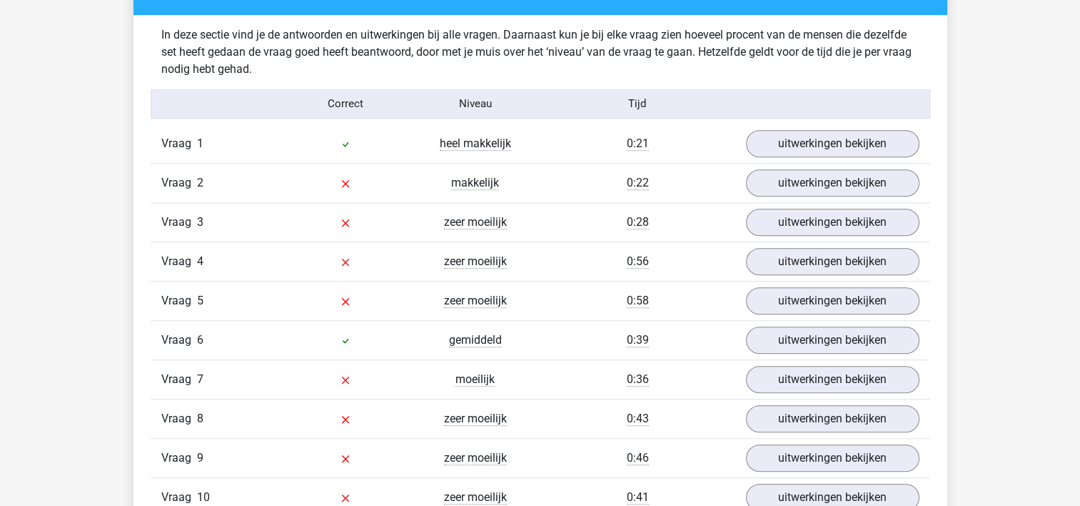
scroll to position [1142, 0]
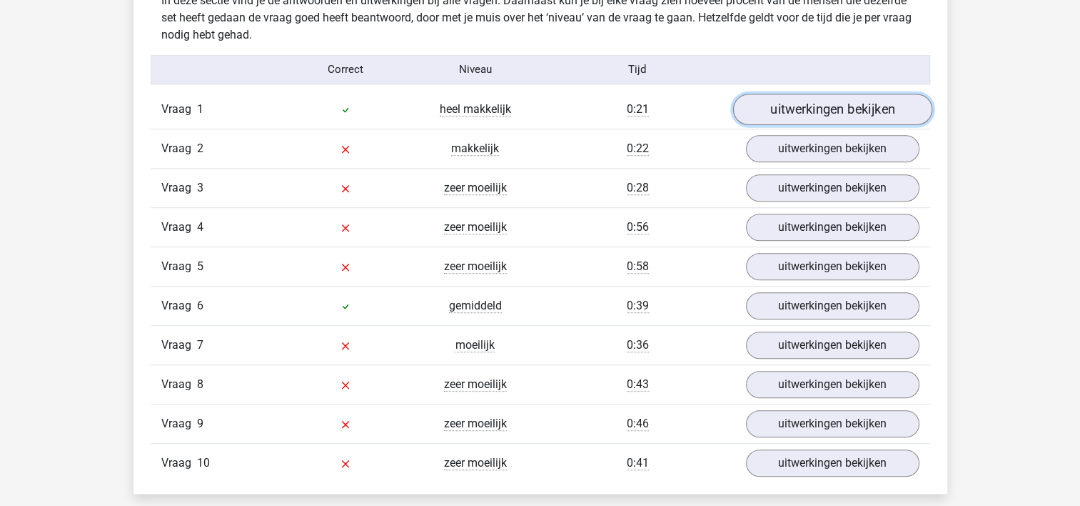
click at [854, 109] on link "uitwerkingen bekijken" at bounding box center [832, 109] width 199 height 31
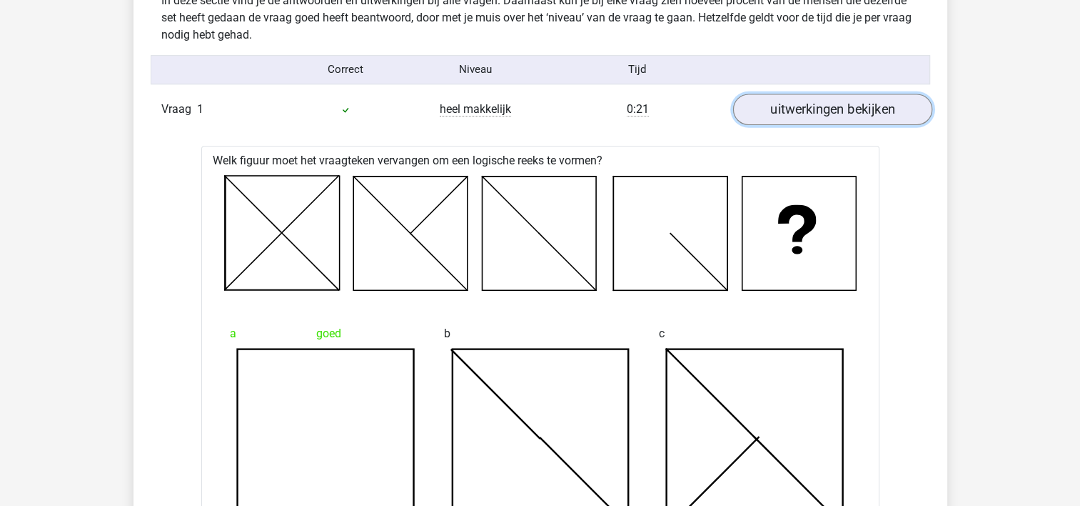
click at [820, 119] on link "uitwerkingen bekijken" at bounding box center [832, 109] width 199 height 31
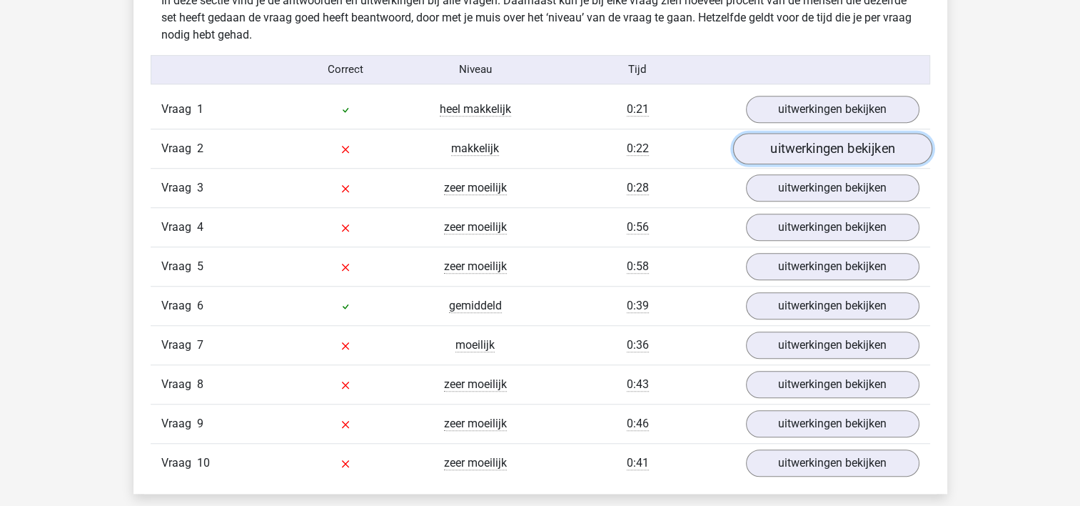
click at [823, 149] on link "uitwerkingen bekijken" at bounding box center [832, 148] width 199 height 31
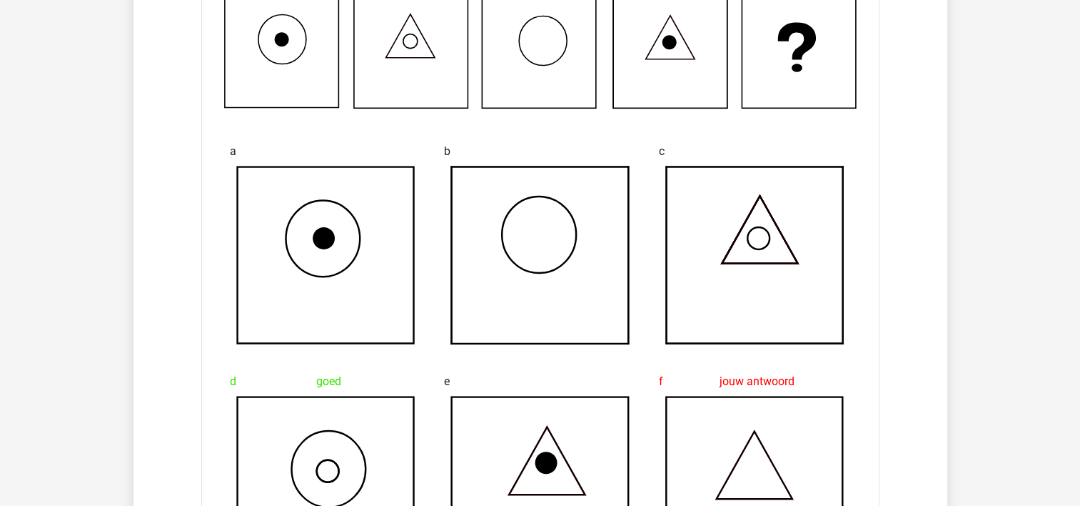
scroll to position [1214, 0]
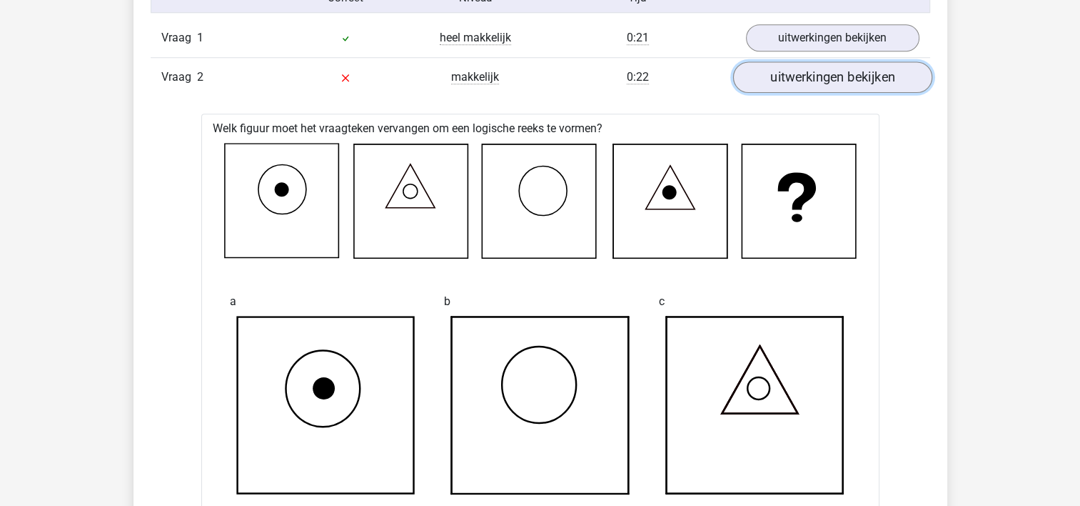
click at [833, 83] on link "uitwerkingen bekijken" at bounding box center [832, 76] width 199 height 31
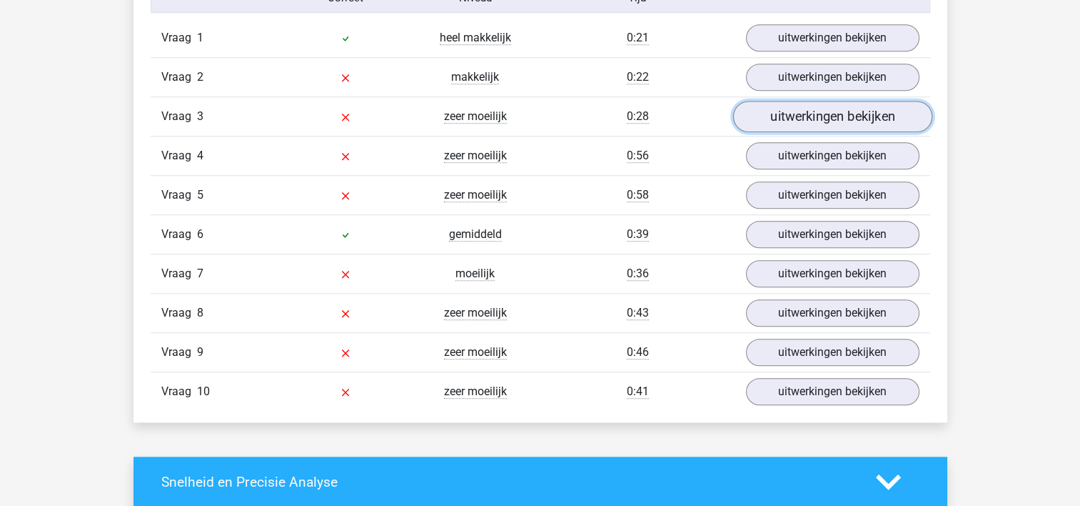
click at [795, 115] on link "uitwerkingen bekijken" at bounding box center [832, 116] width 199 height 31
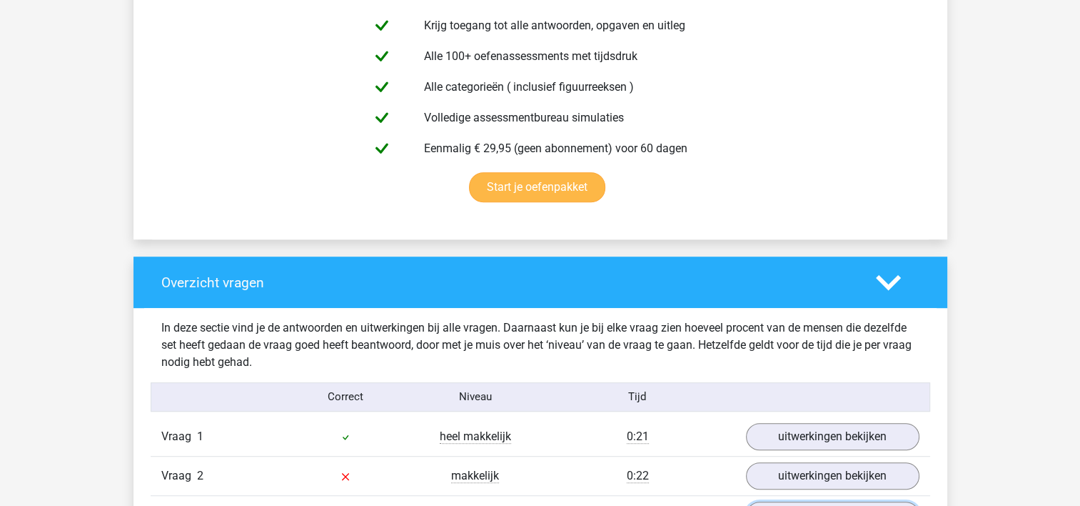
scroll to position [714, 0]
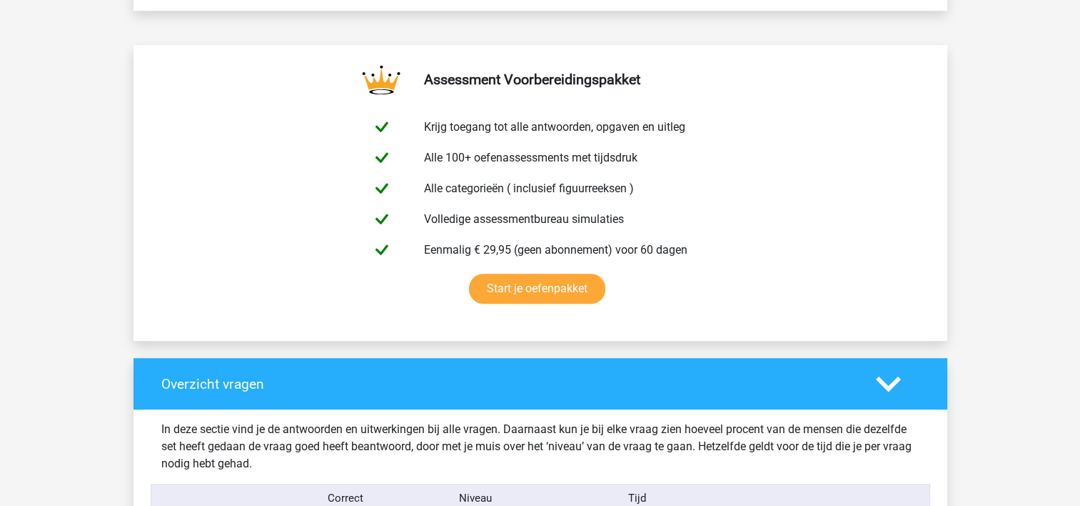
click at [879, 383] on icon at bounding box center [888, 383] width 25 height 25
